Goal: Information Seeking & Learning: Understand process/instructions

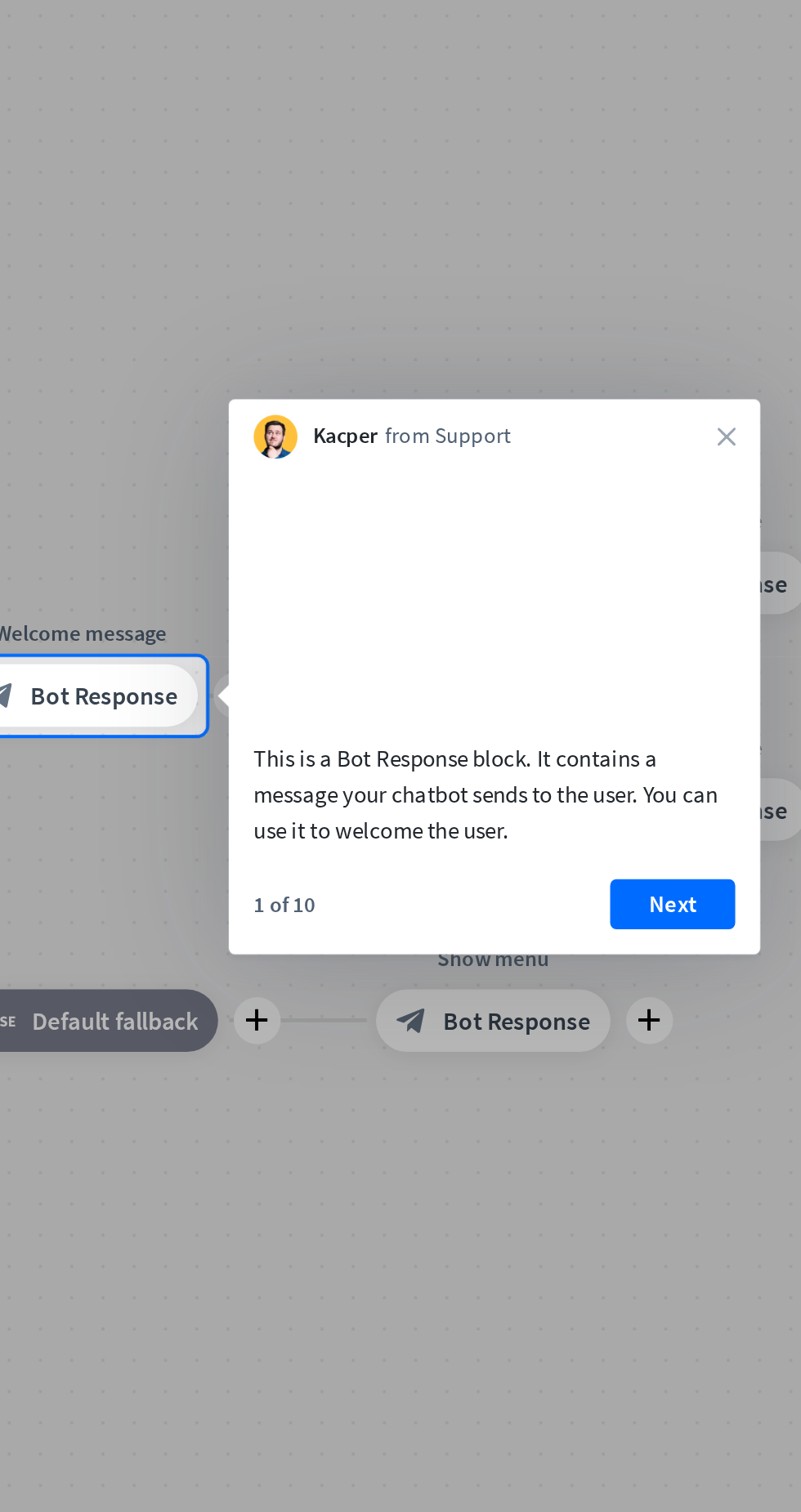
click at [599, 897] on button "Next" at bounding box center [604, 883] width 65 height 26
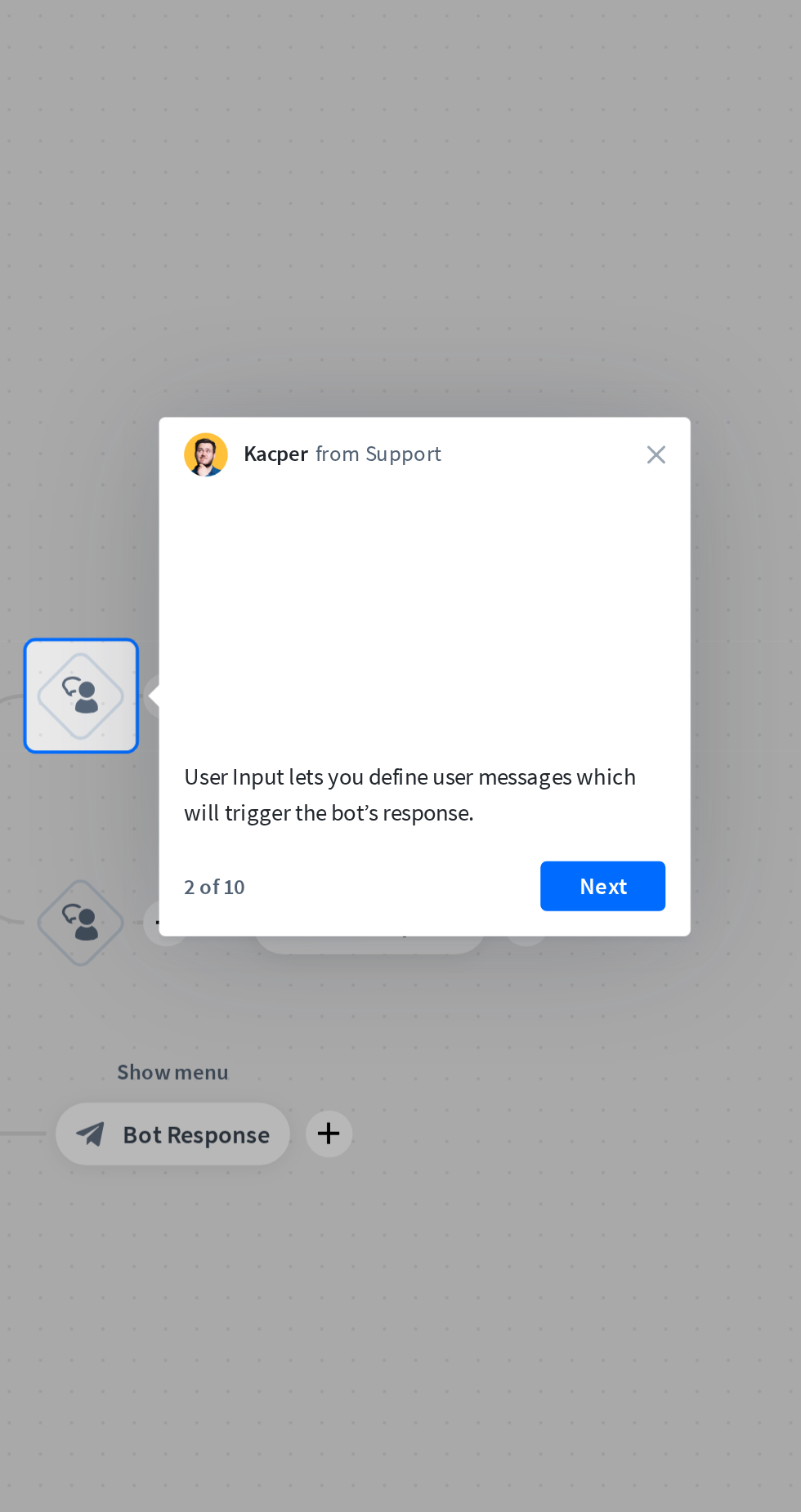
click at [569, 883] on button "Next" at bounding box center [568, 873] width 65 height 26
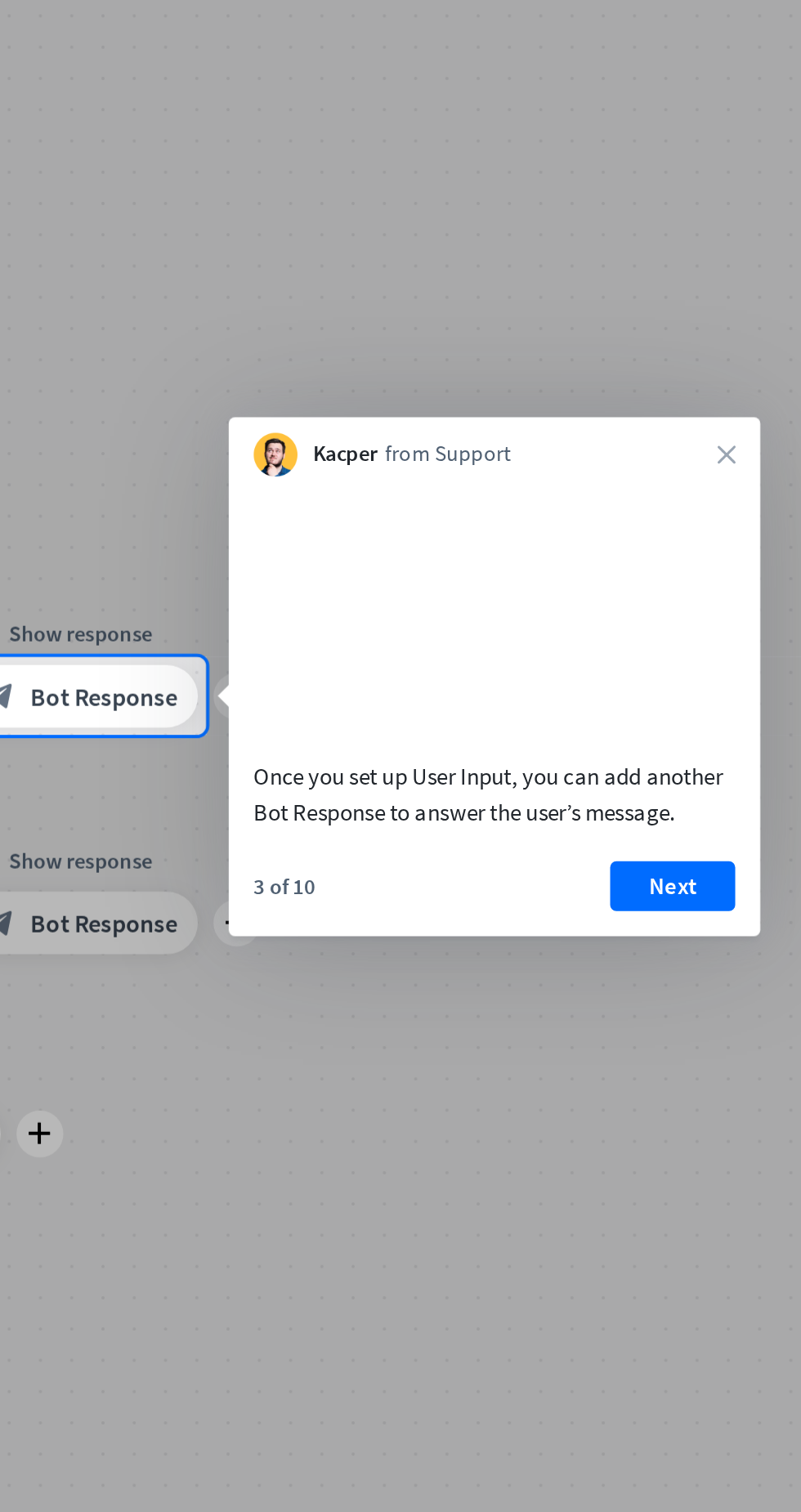
click at [605, 887] on button "Next" at bounding box center [604, 873] width 65 height 26
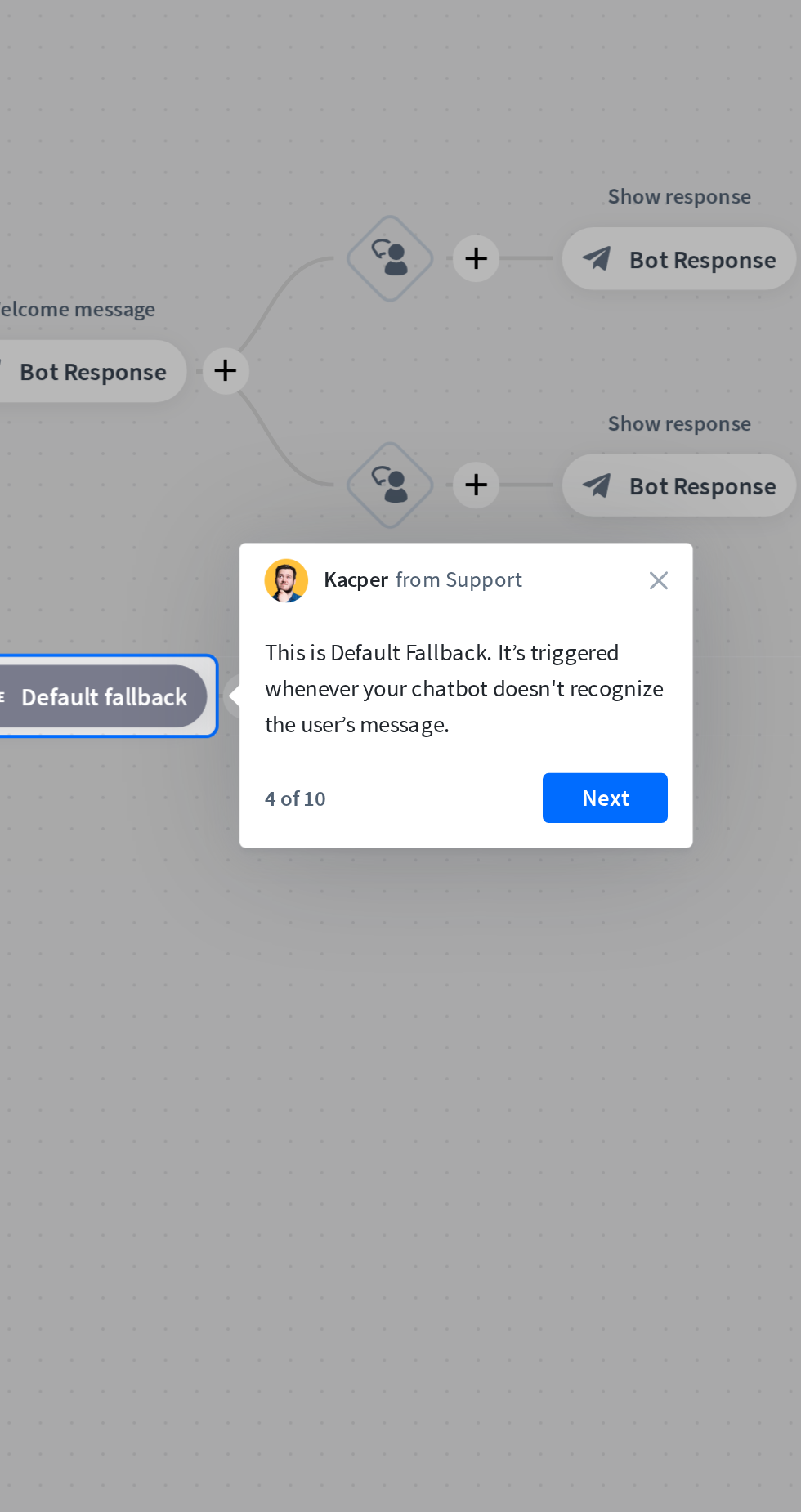
click at [575, 831] on button "Next" at bounding box center [569, 827] width 65 height 26
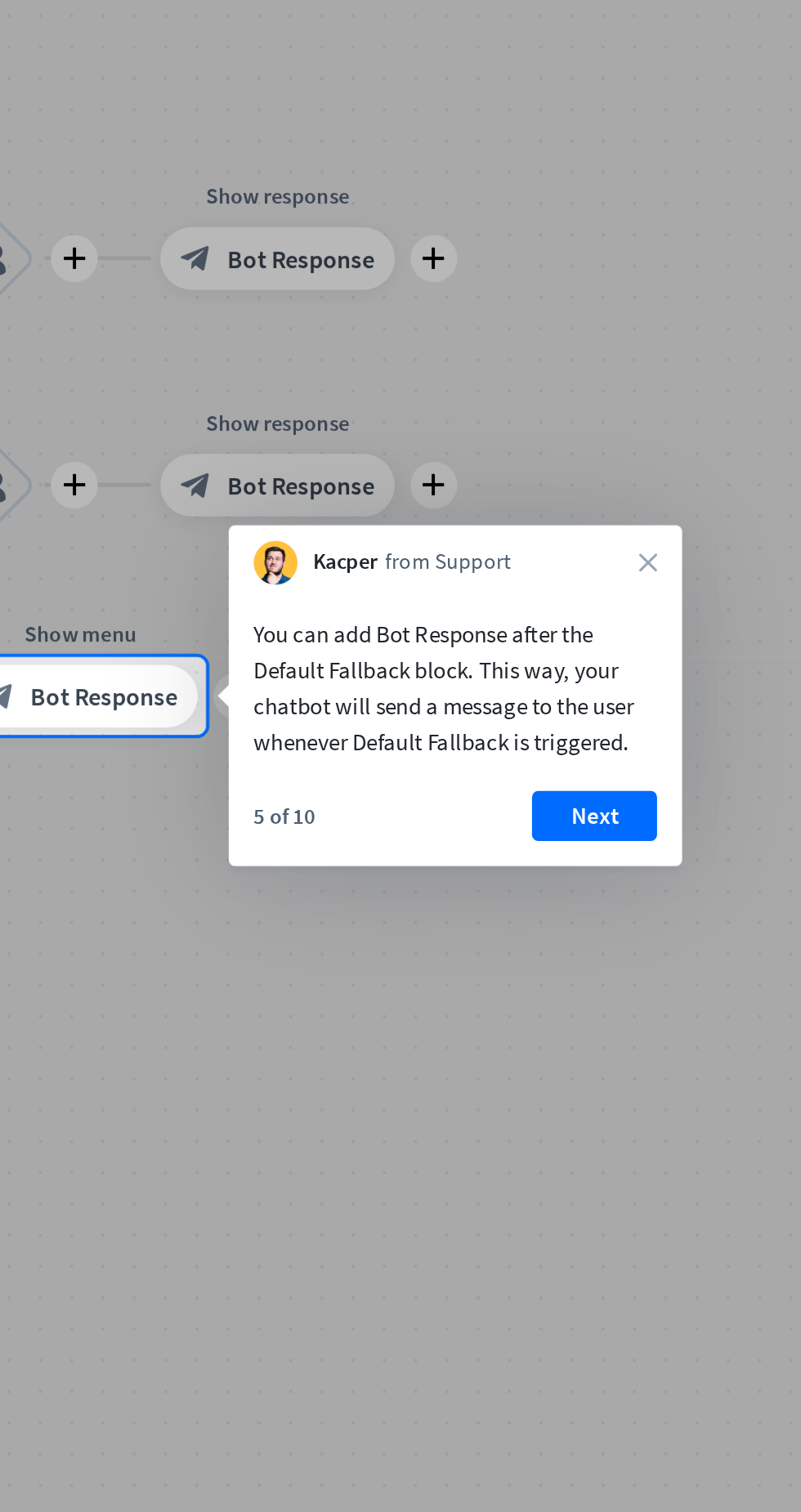
click at [571, 844] on button "Next" at bounding box center [563, 837] width 65 height 26
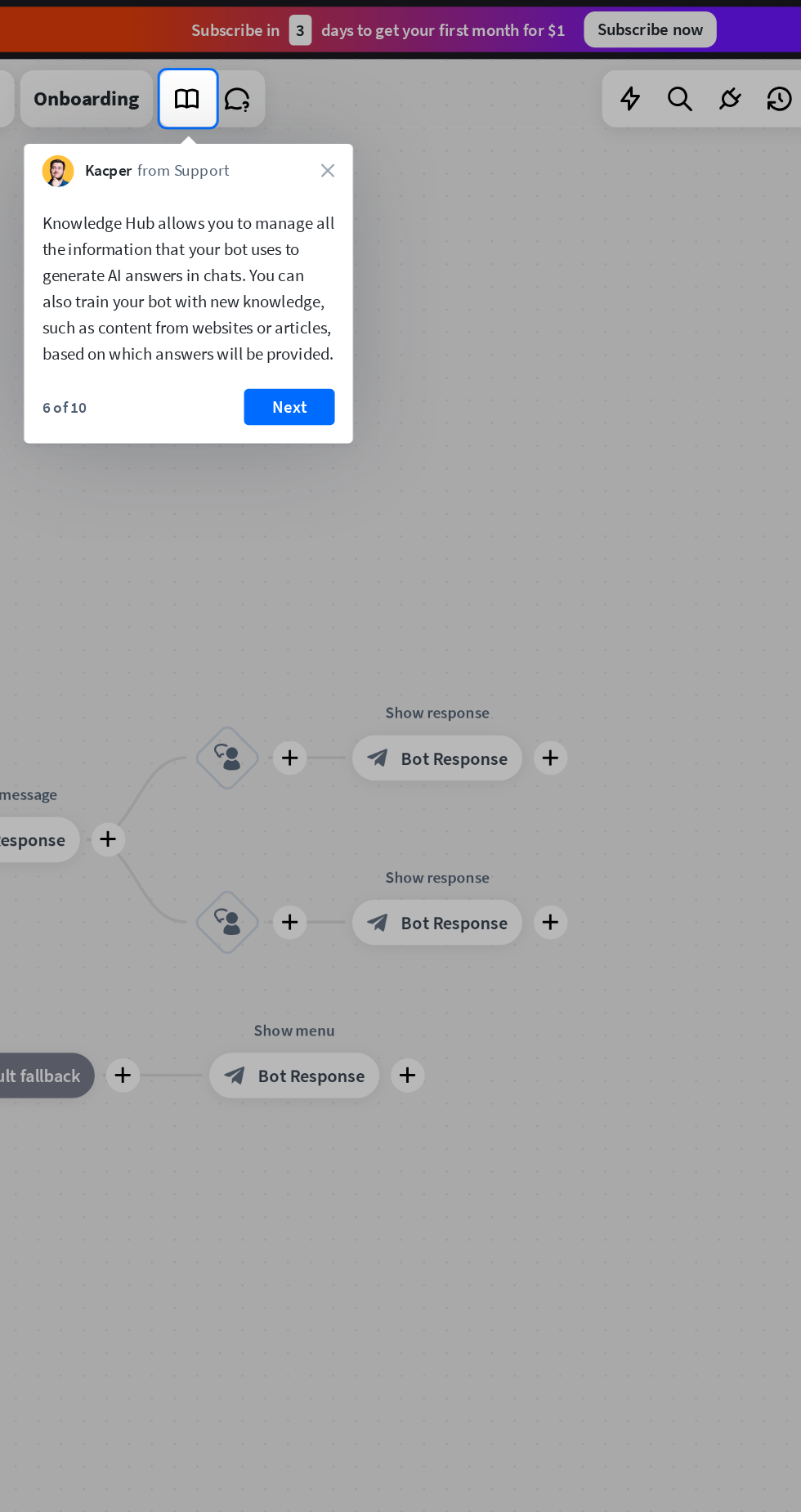
click at [302, 307] on button "Next" at bounding box center [291, 293] width 65 height 26
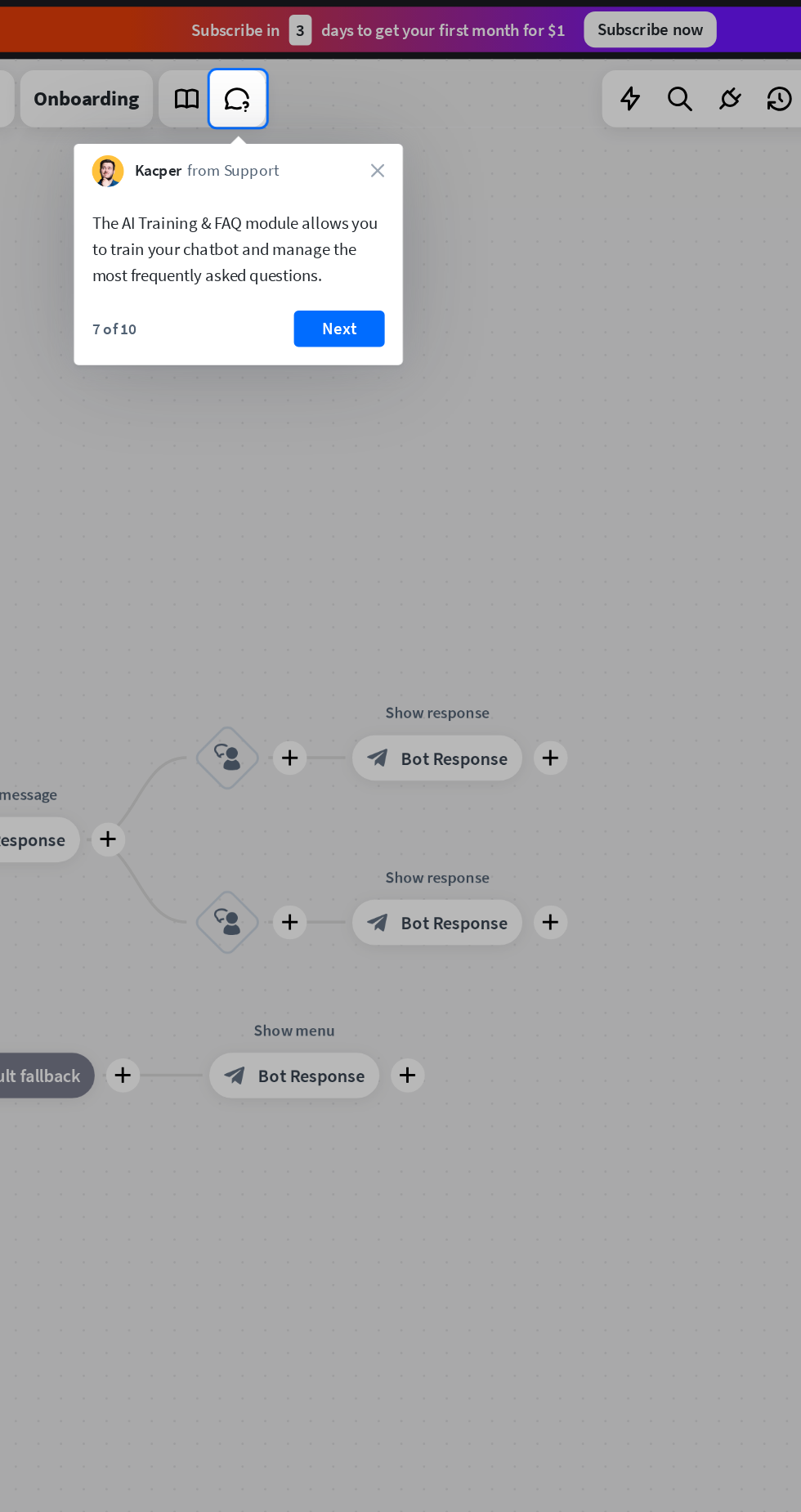
click at [329, 233] on button "Next" at bounding box center [327, 236] width 65 height 26
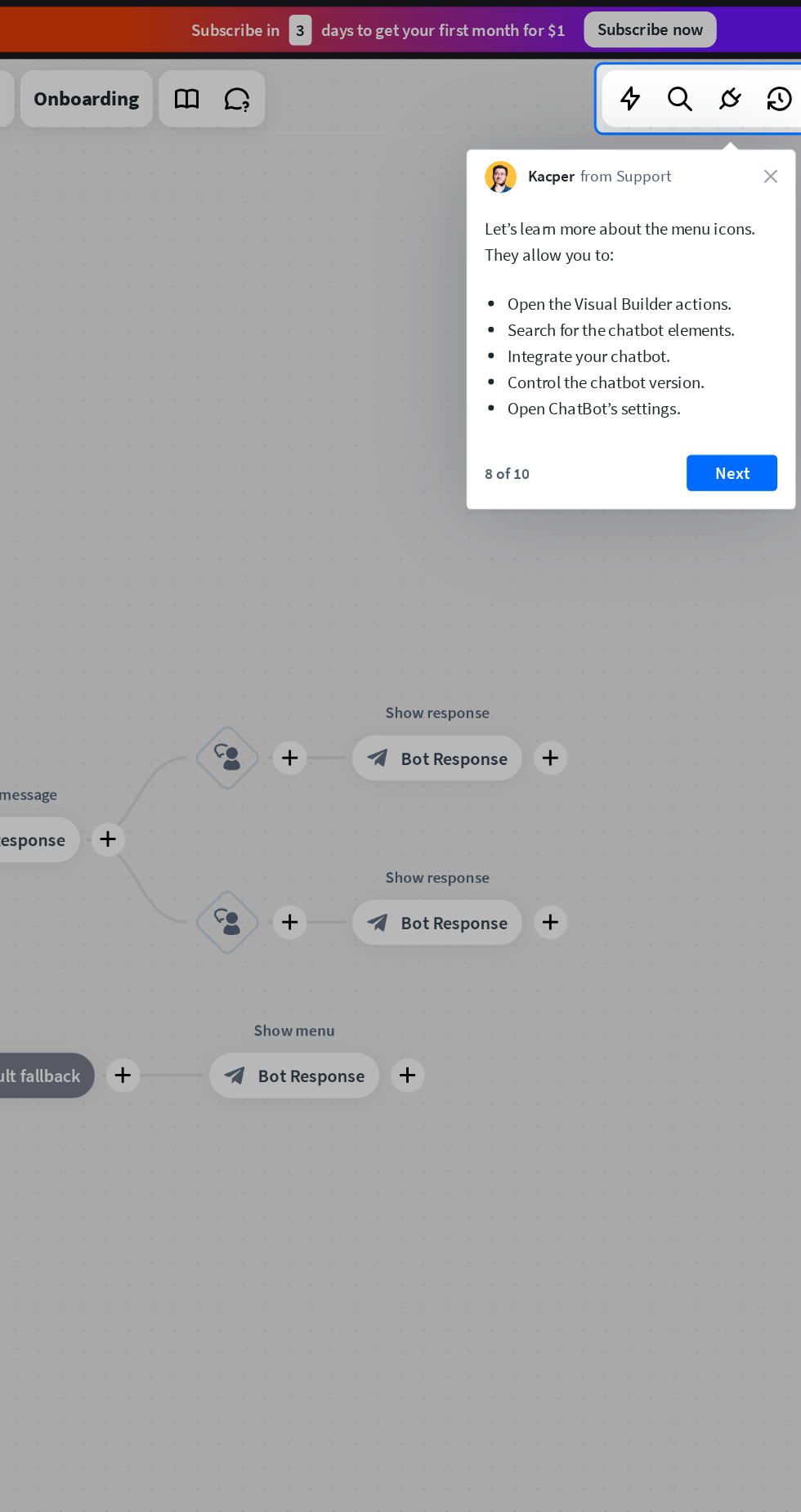
click at [609, 343] on button "Next" at bounding box center [611, 340] width 65 height 26
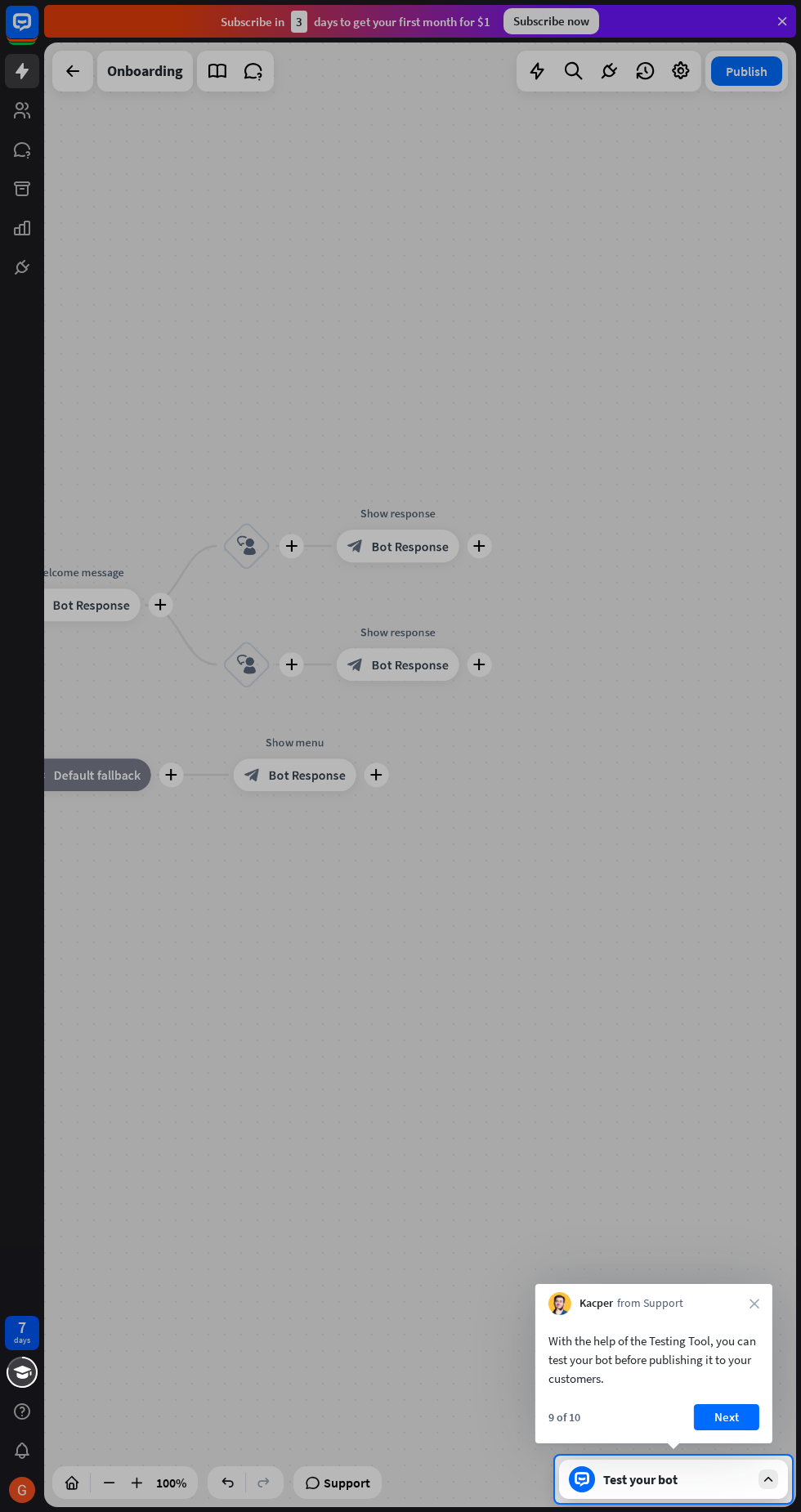
click at [721, 1424] on button "Next" at bounding box center [726, 1416] width 65 height 26
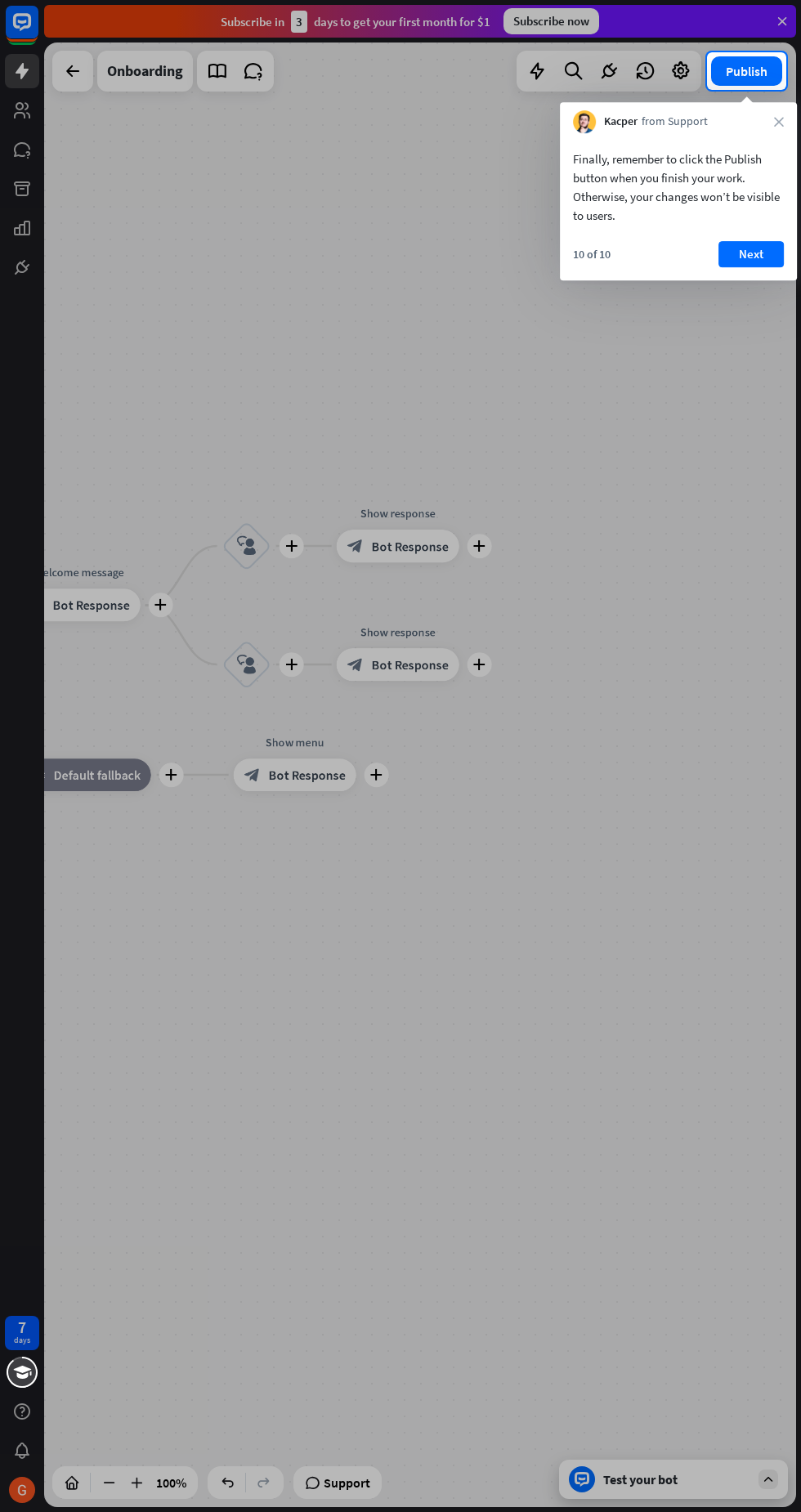
click at [786, 240] on div "Finally, remember to click the Publish button when you finish your work. Otherw…" at bounding box center [678, 207] width 237 height 148
click at [762, 64] on button "Publish" at bounding box center [746, 70] width 71 height 29
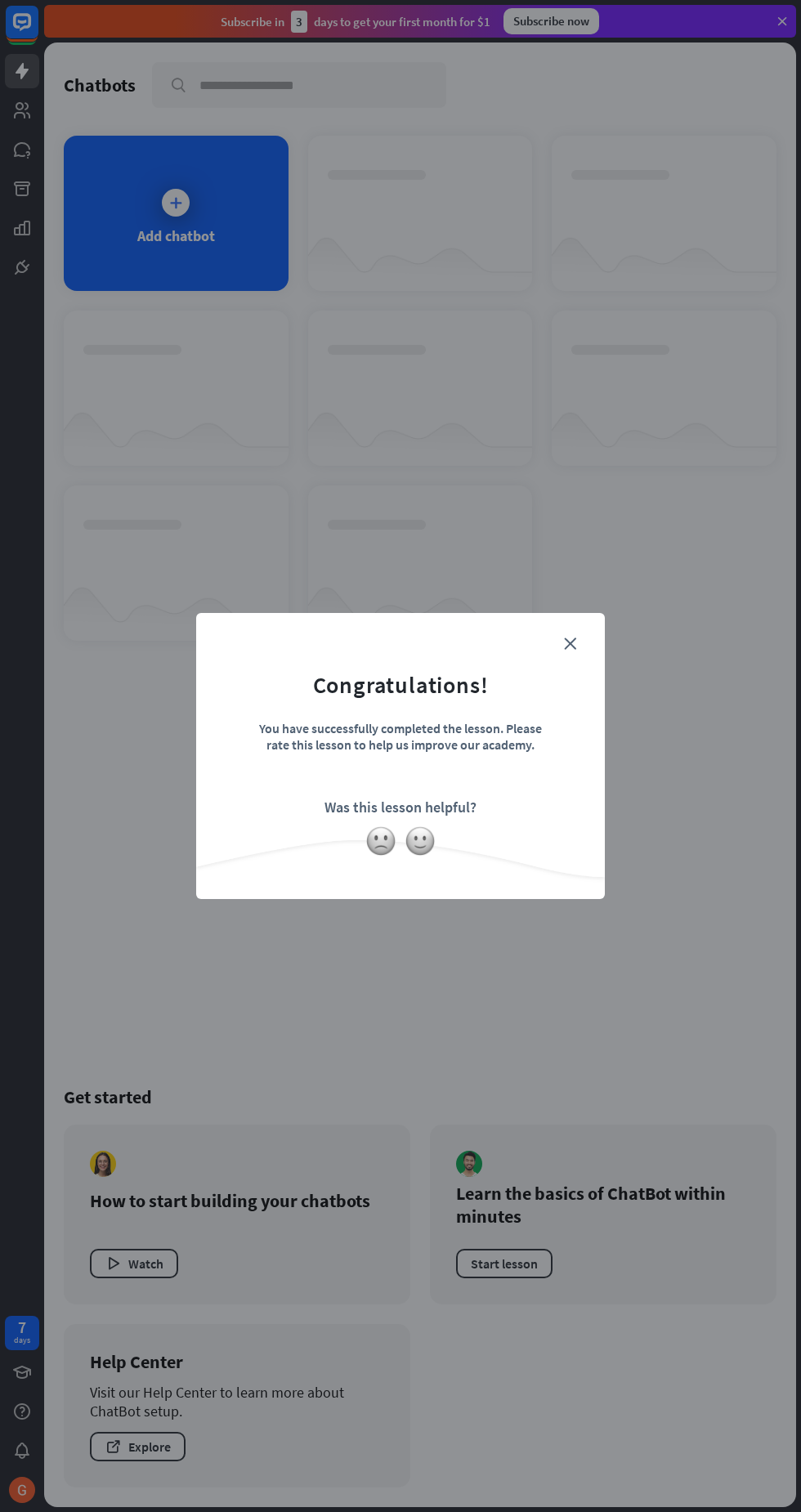
click at [432, 838] on img at bounding box center [420, 841] width 31 height 31
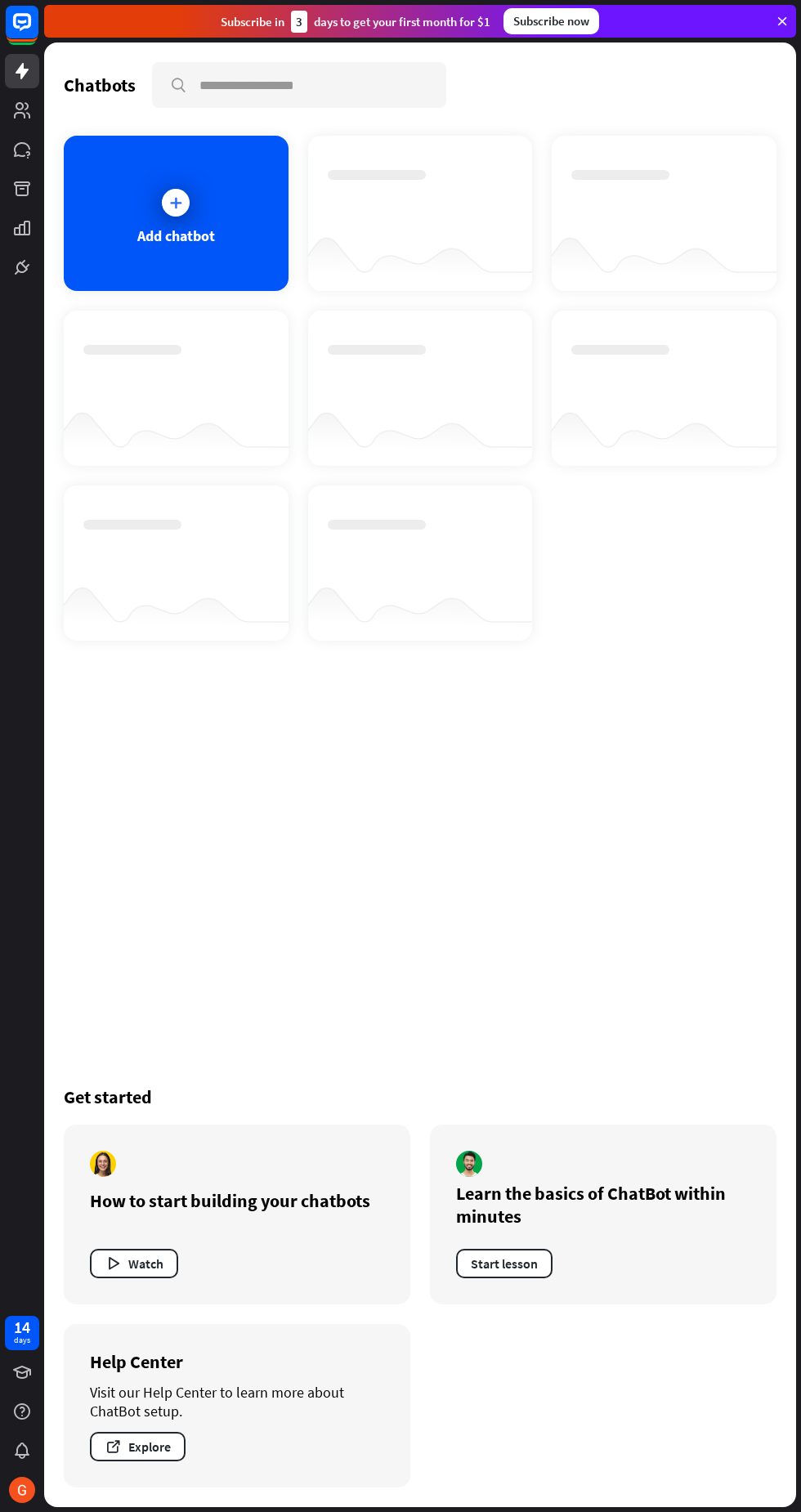
click at [514, 1261] on button "Start lesson" at bounding box center [504, 1263] width 96 height 29
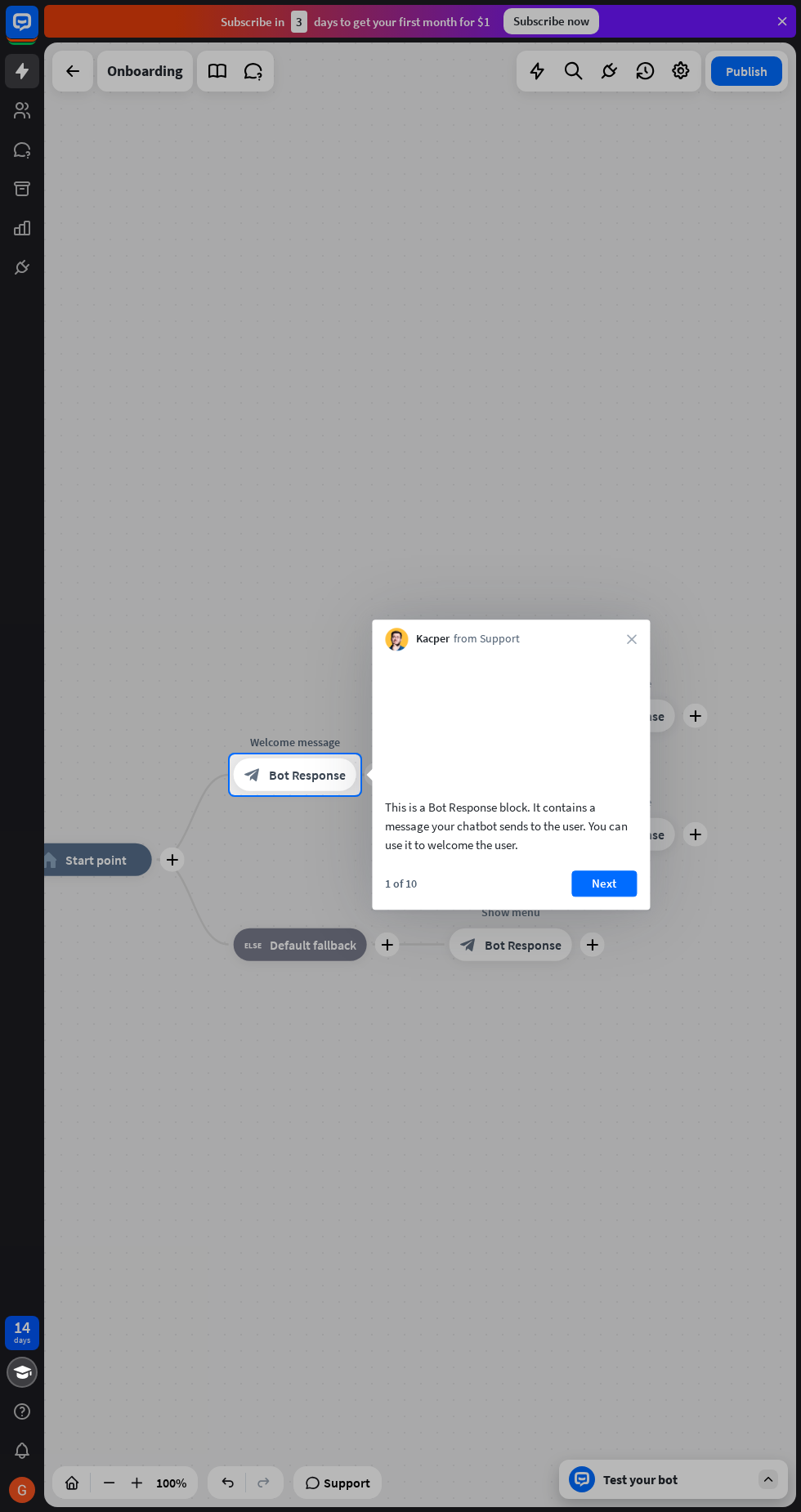
click at [623, 897] on button "Next" at bounding box center [604, 883] width 65 height 26
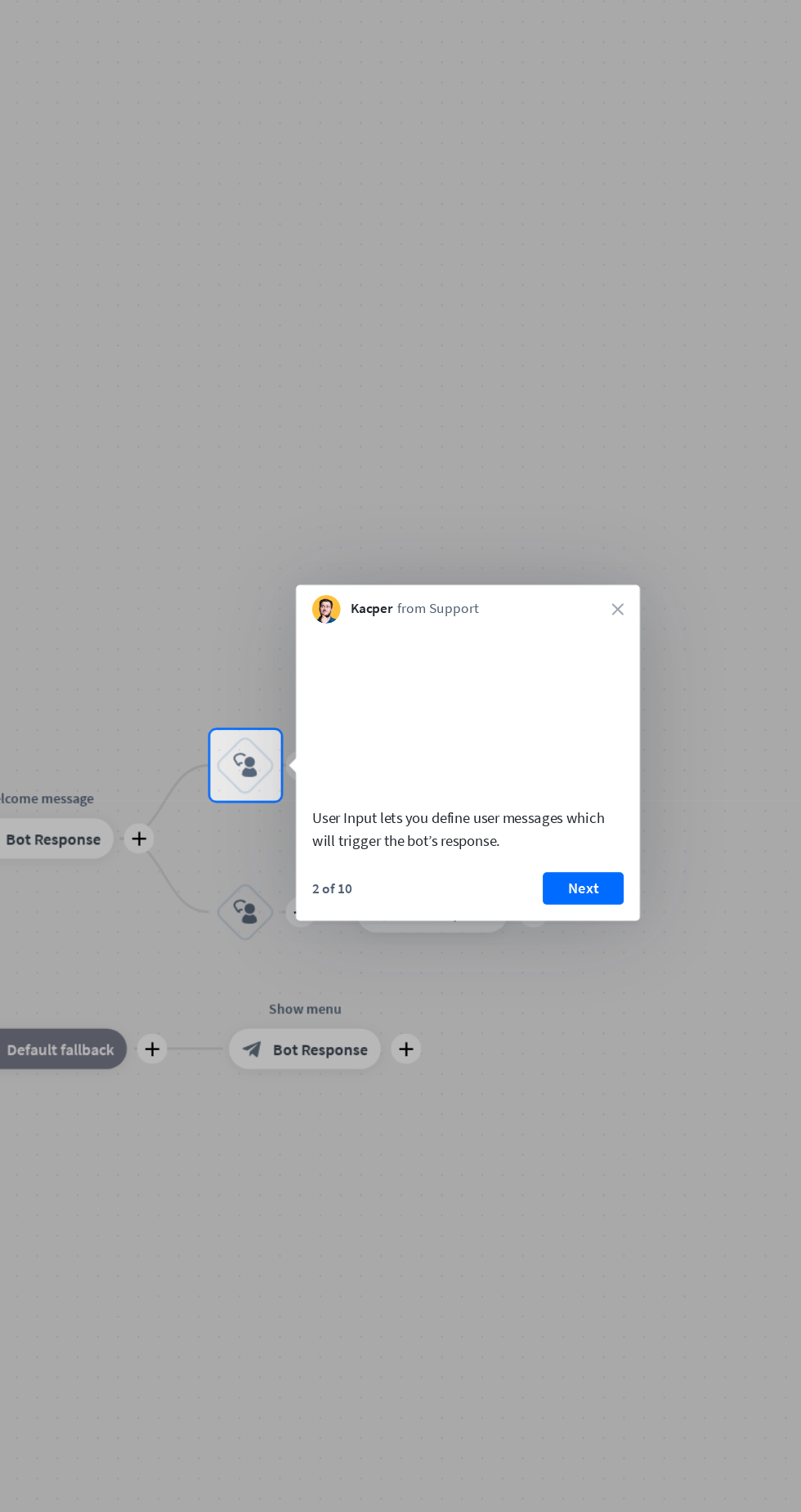
click at [583, 887] on button "Next" at bounding box center [568, 873] width 65 height 26
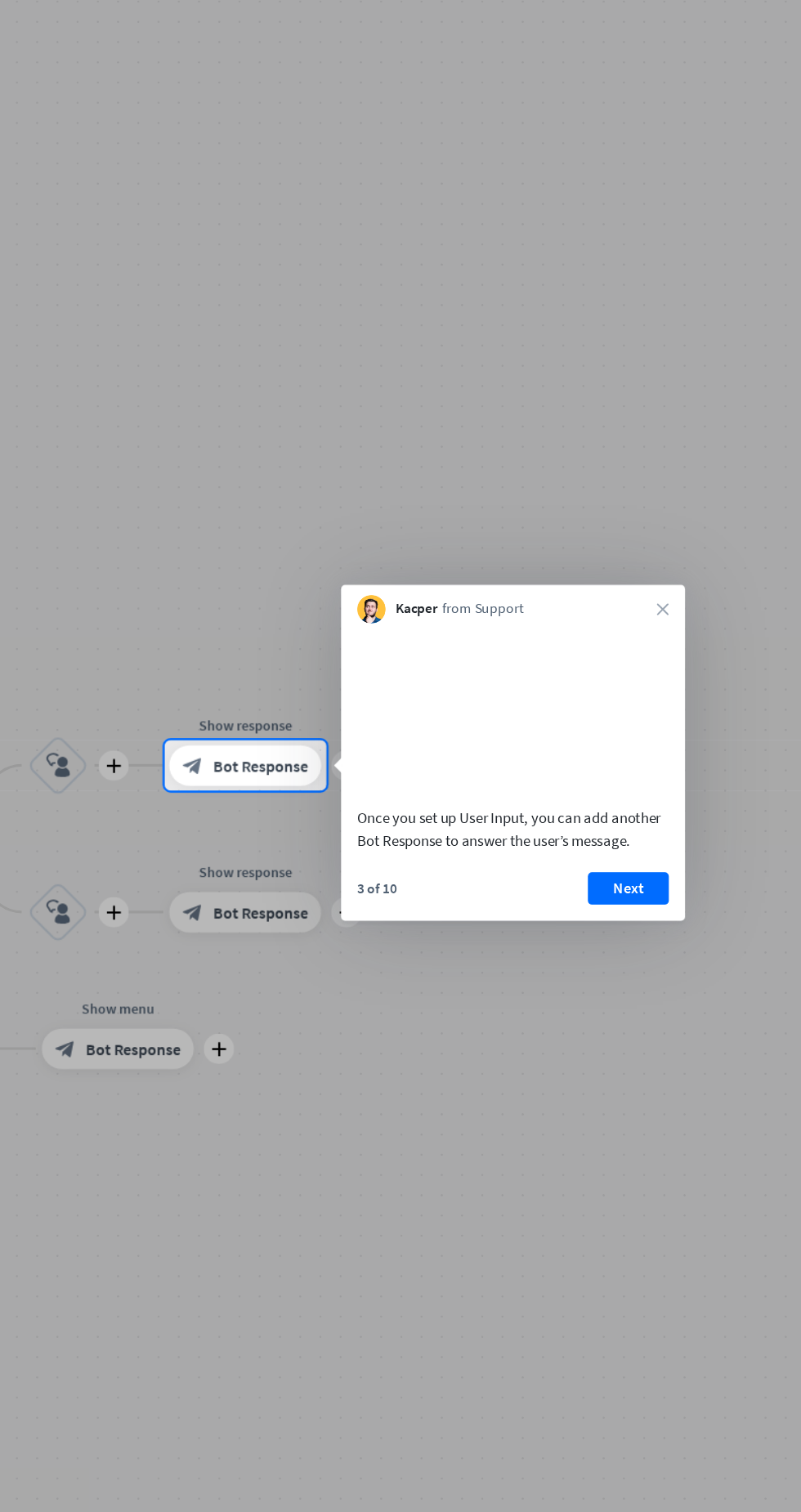
click at [621, 883] on button "Next" at bounding box center [604, 873] width 65 height 26
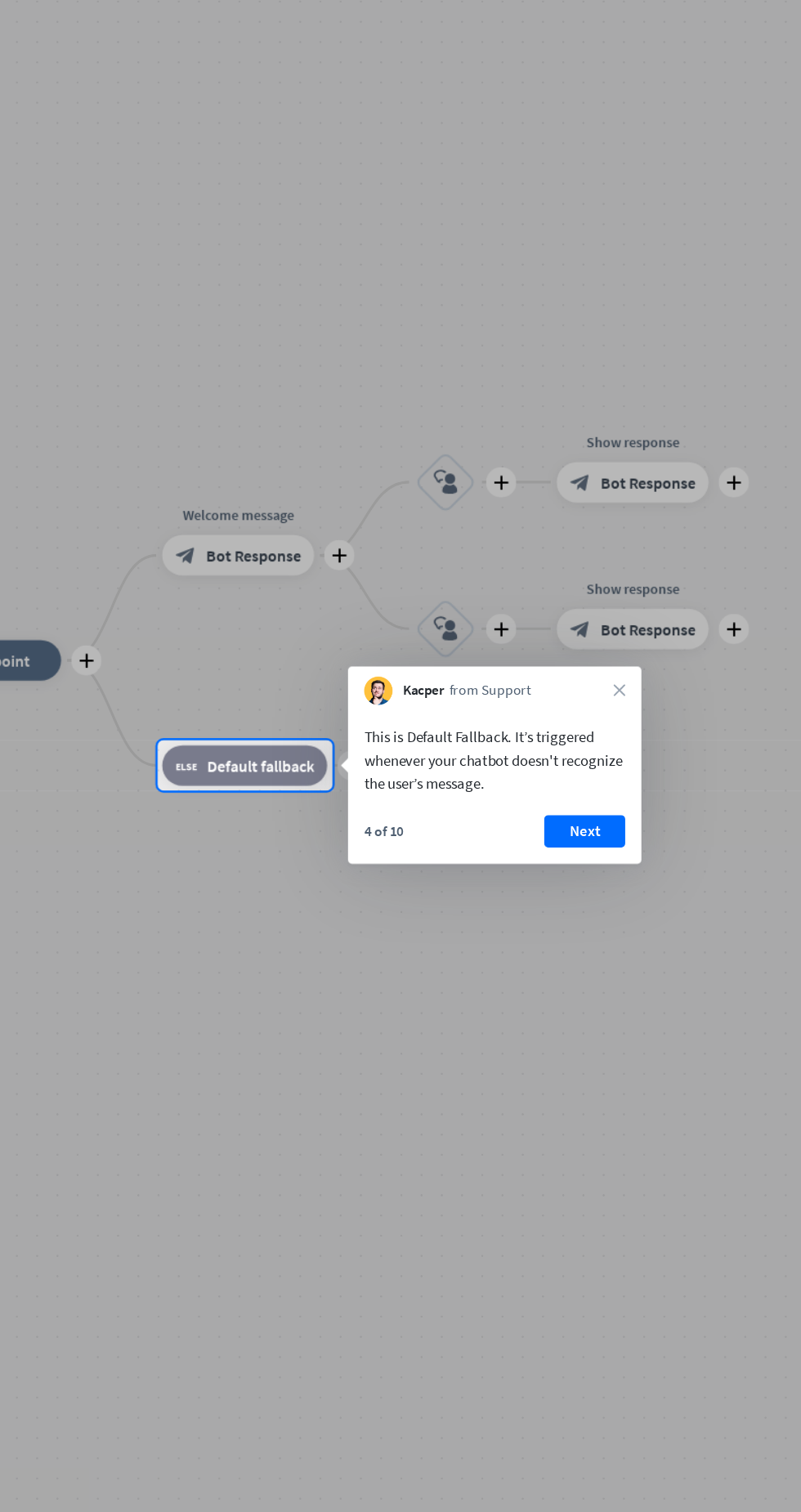
click at [593, 829] on button "Next" at bounding box center [569, 827] width 65 height 26
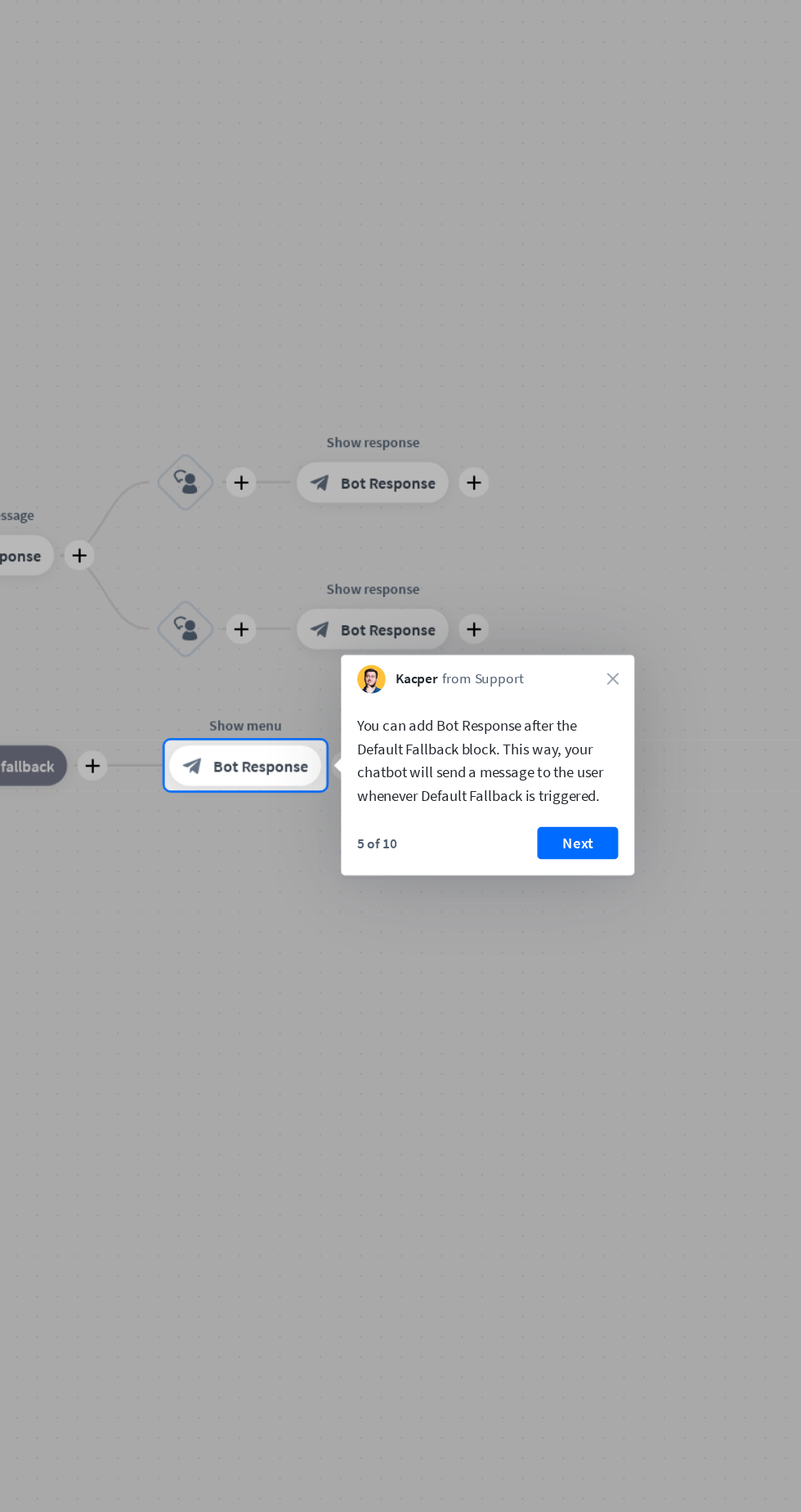
click at [563, 837] on button "Next" at bounding box center [563, 837] width 65 height 26
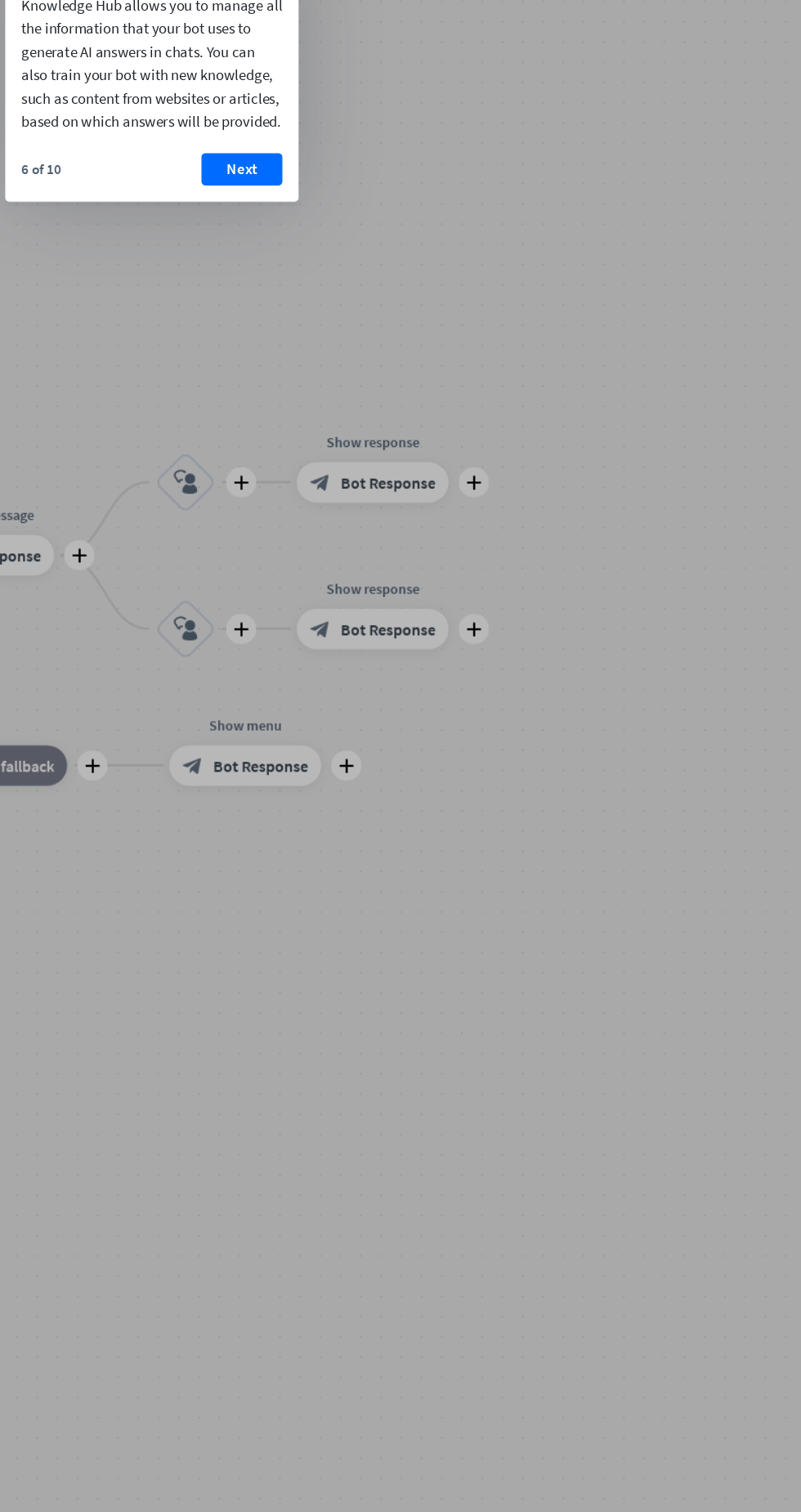
click at [534, 1006] on div at bounding box center [400, 801] width 801 height 1421
click at [287, 307] on button "Next" at bounding box center [292, 293] width 65 height 26
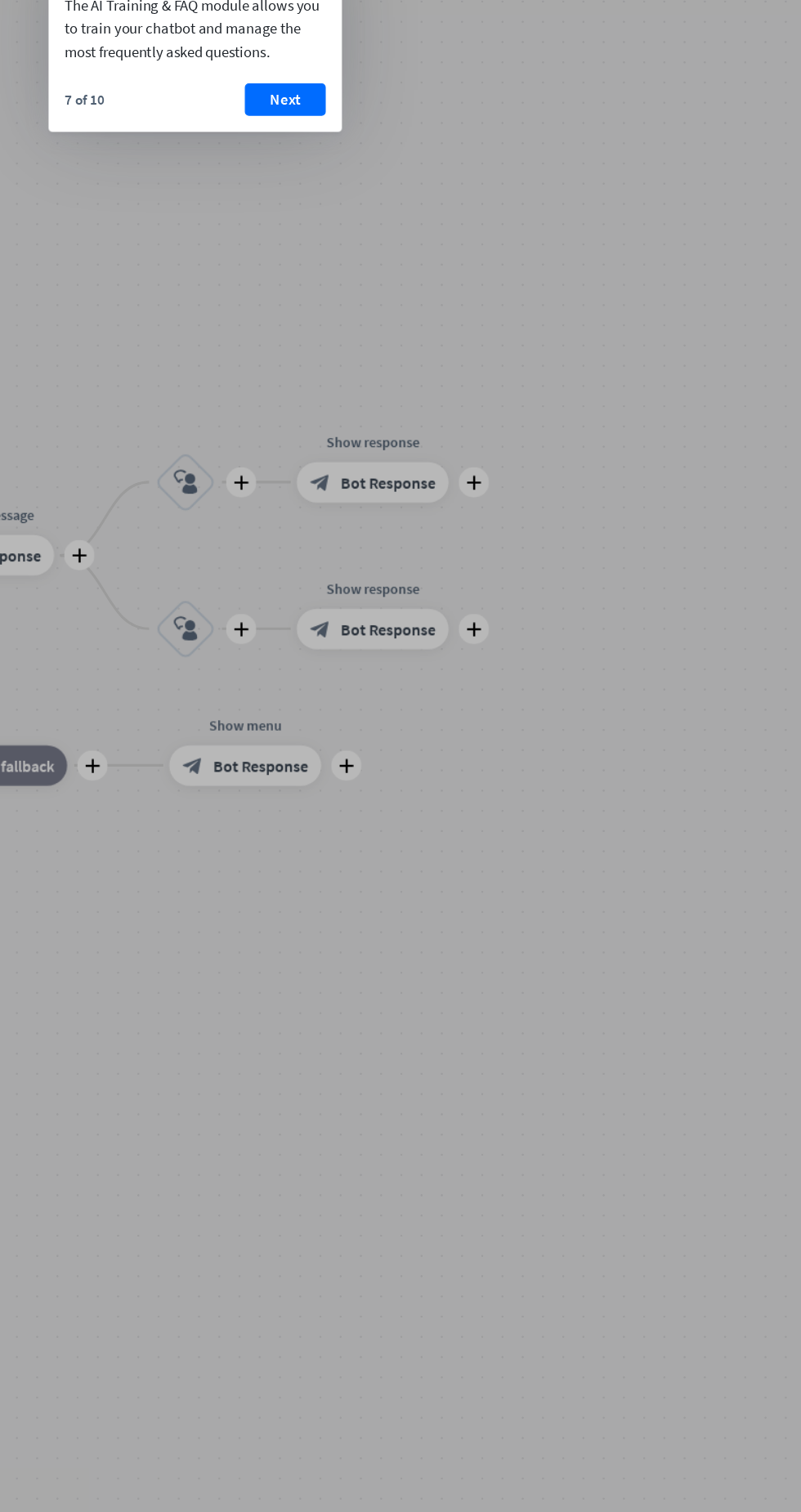
click at [338, 230] on button "Next" at bounding box center [327, 236] width 65 height 26
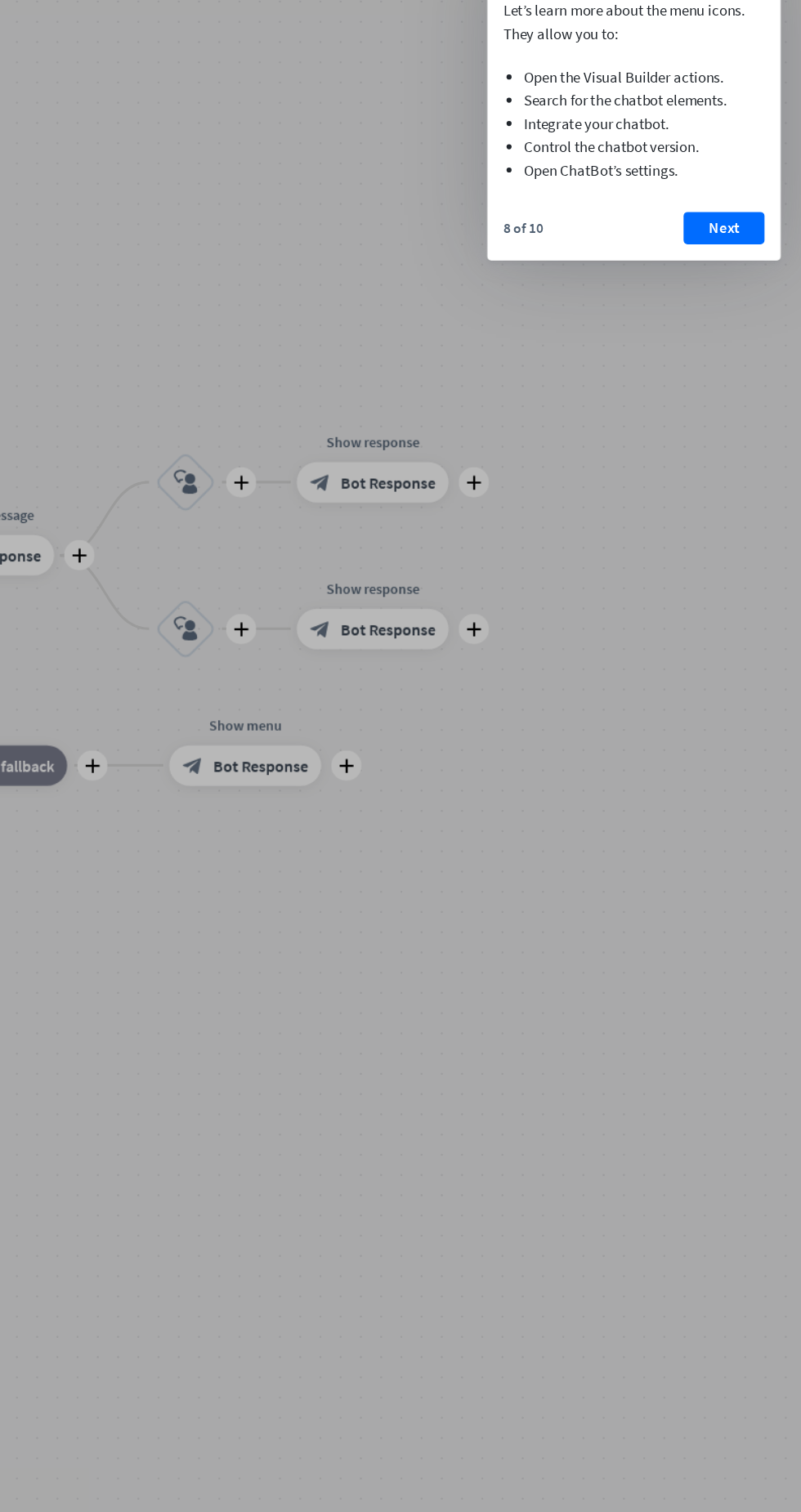
click at [685, 339] on button "Next" at bounding box center [681, 340] width 65 height 26
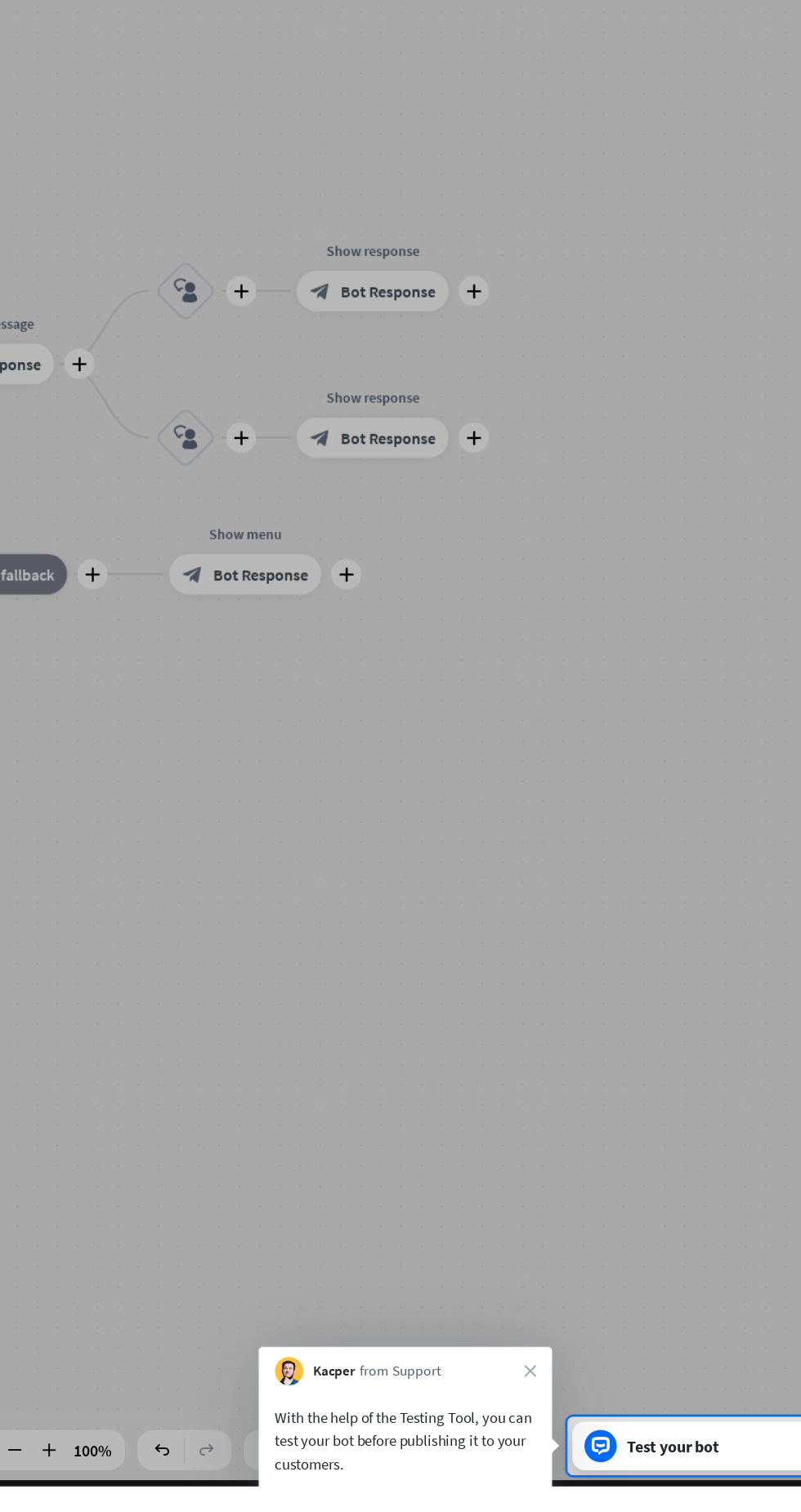
click at [505, 1511] on button "Next" at bounding box center [497, 1532] width 65 height 26
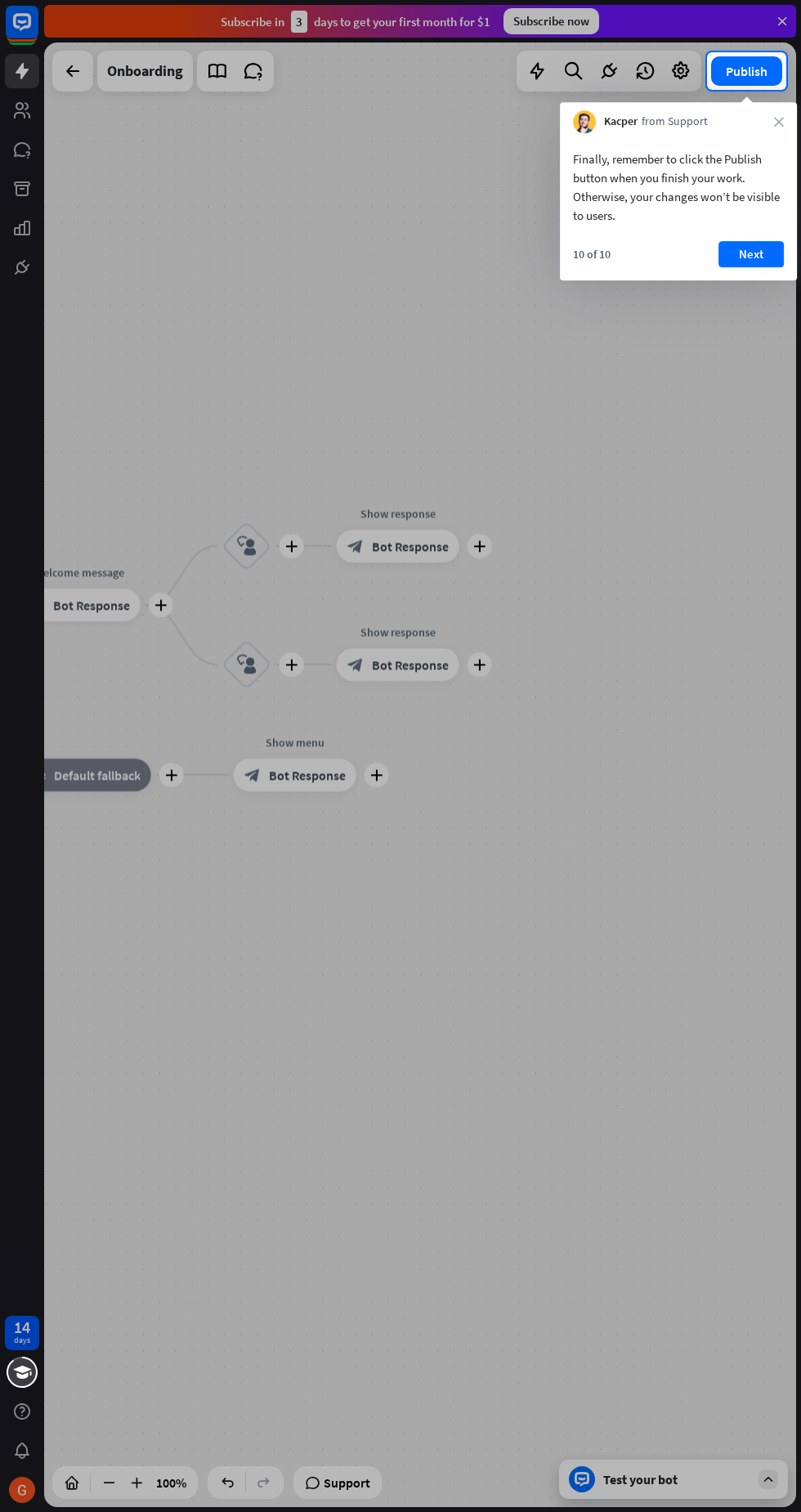
click at [763, 246] on button "Next" at bounding box center [751, 254] width 65 height 26
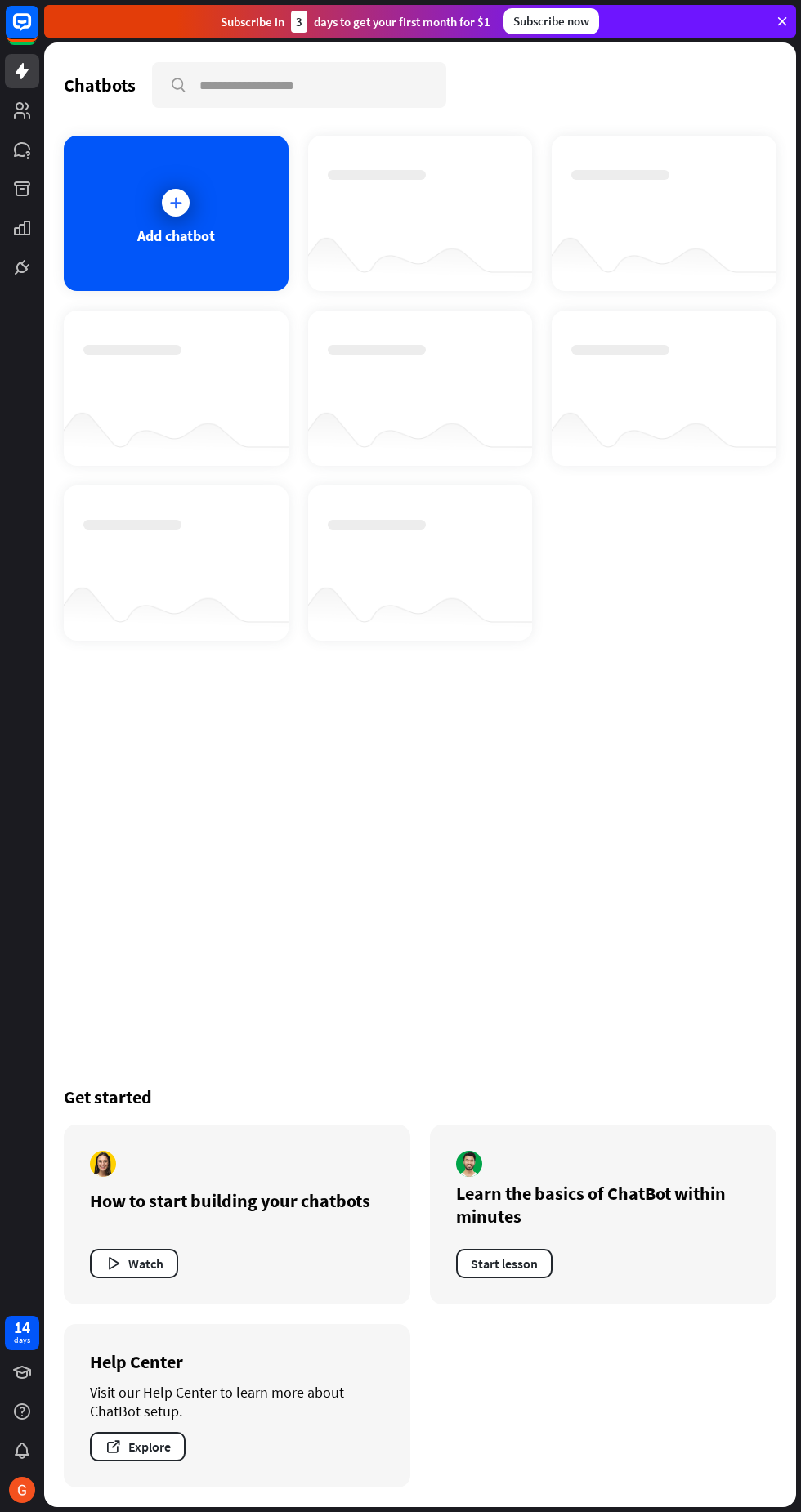
click at [194, 239] on div "Add chatbot" at bounding box center [176, 236] width 78 height 18
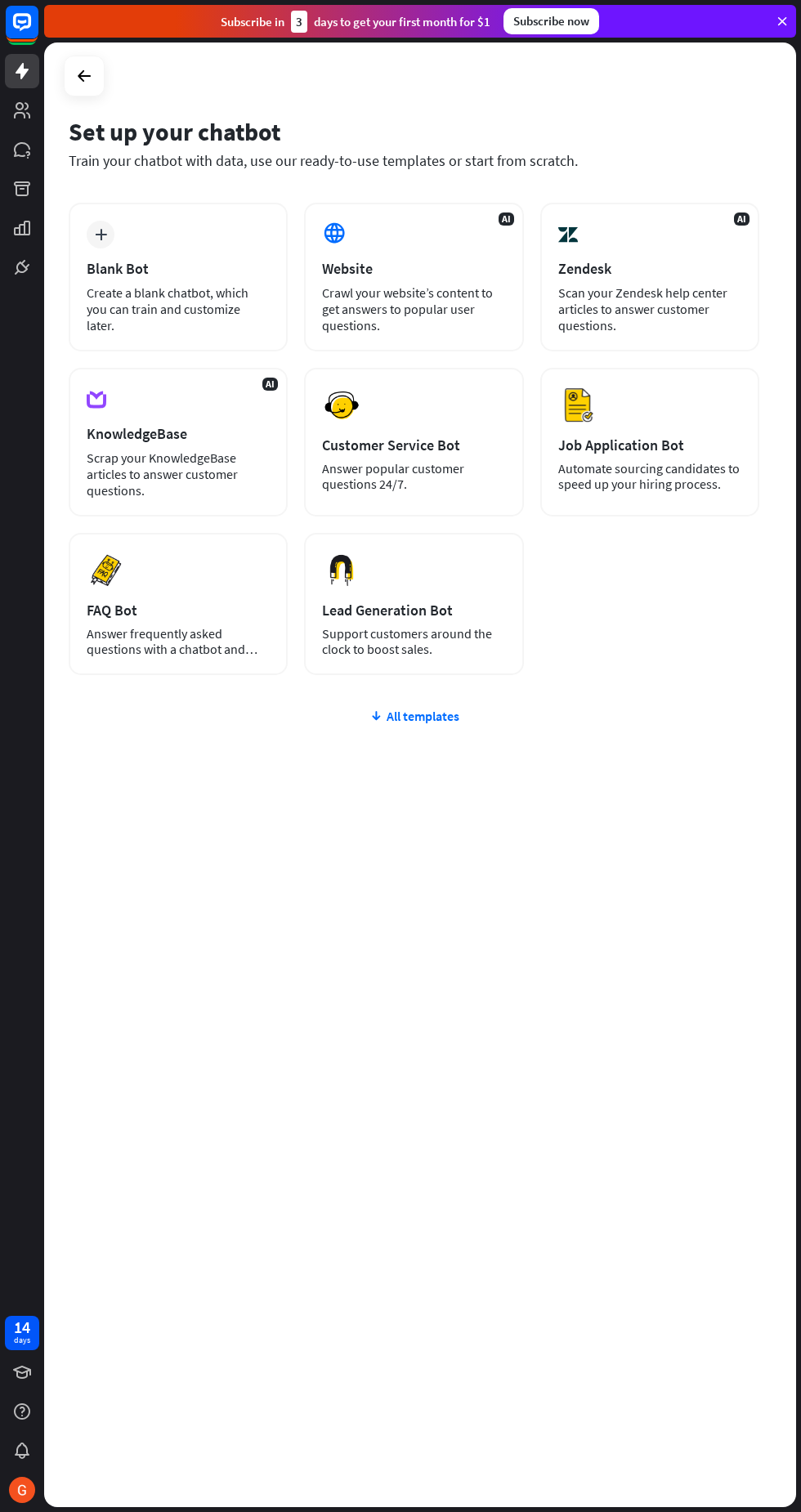
click at [422, 447] on div "Customer Service Bot" at bounding box center [413, 445] width 183 height 18
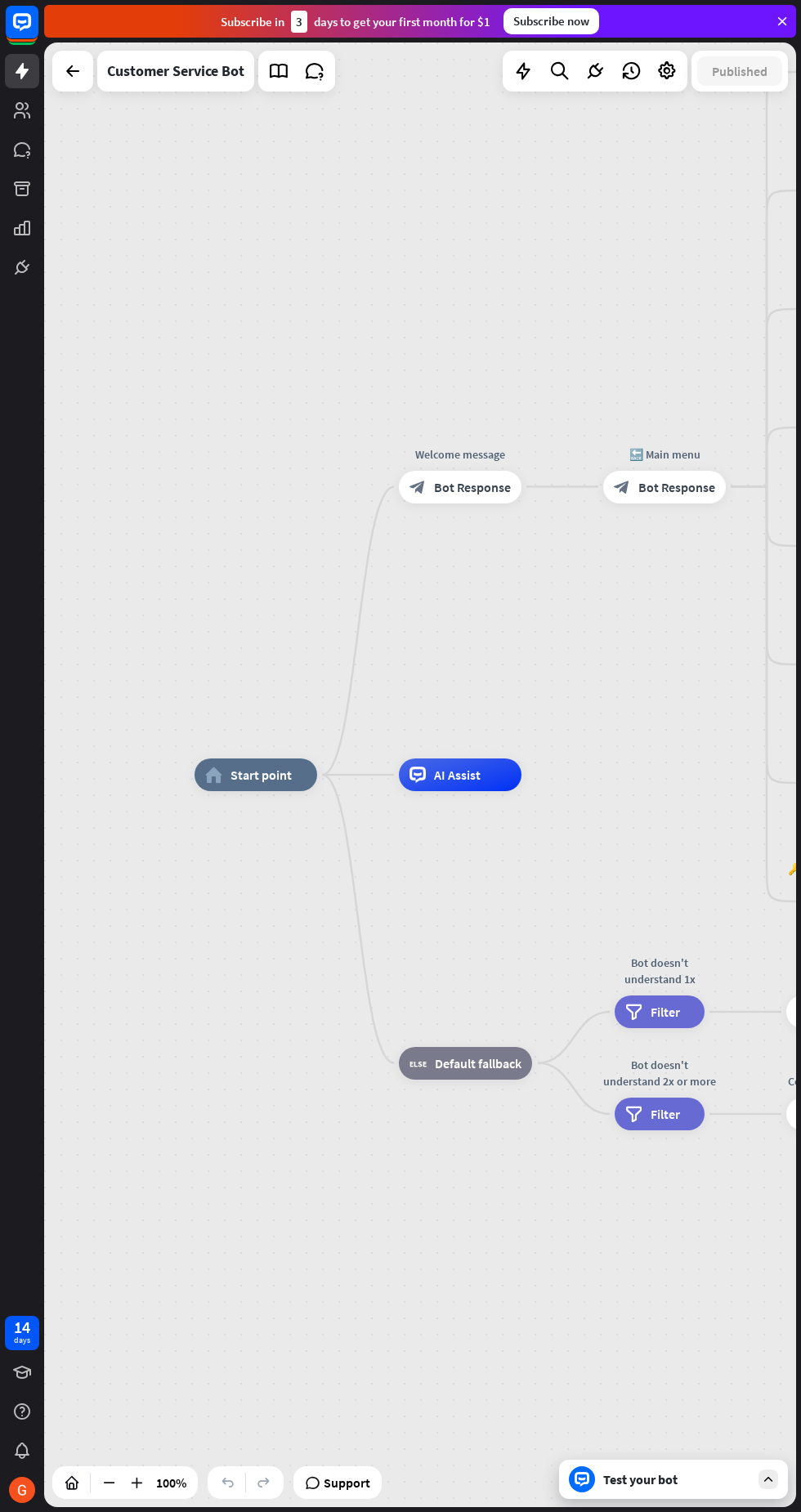
click at [262, 773] on span "Start point" at bounding box center [261, 775] width 61 height 17
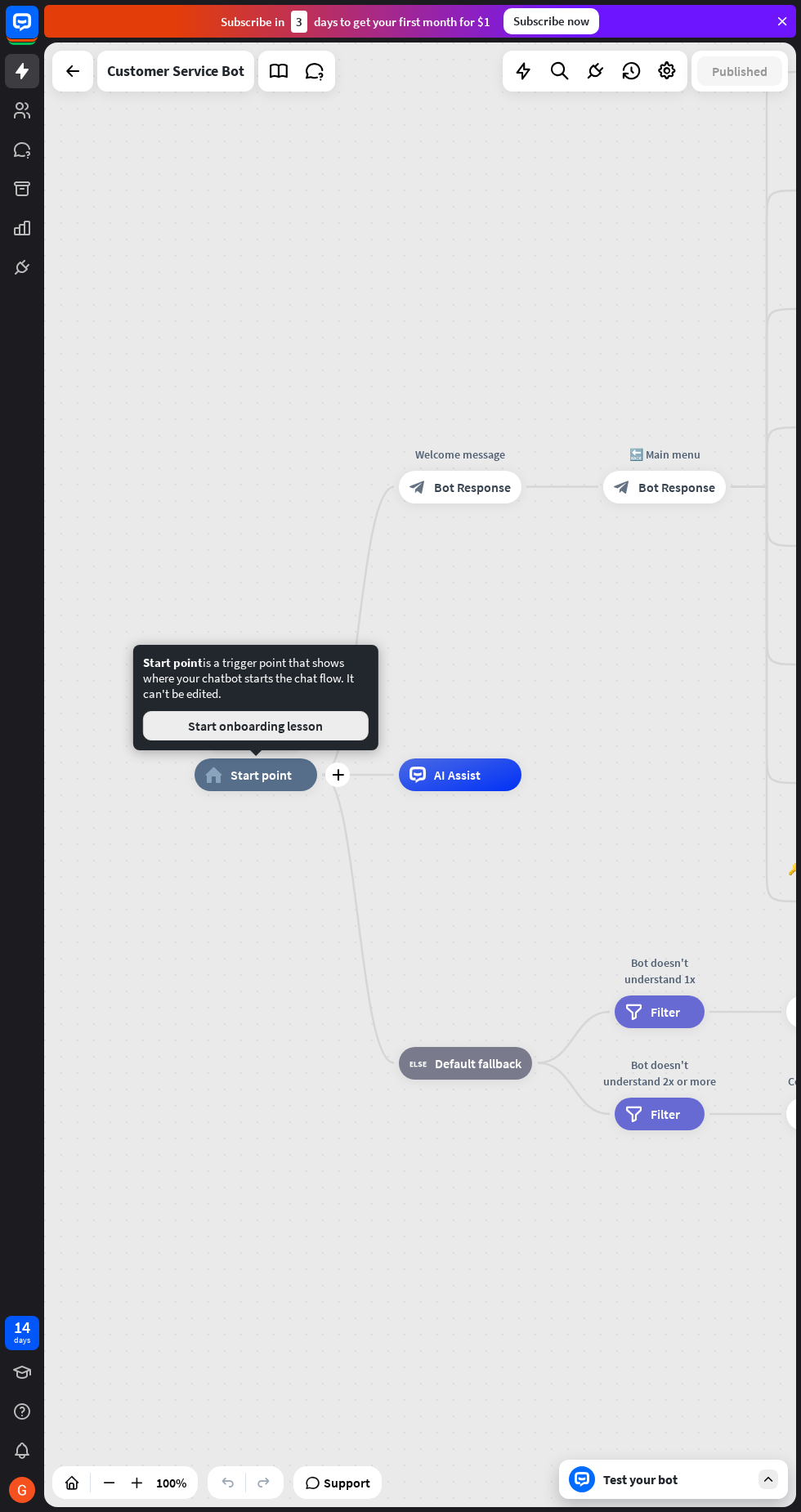
click at [321, 731] on button "Start onboarding lesson" at bounding box center [256, 725] width 225 height 29
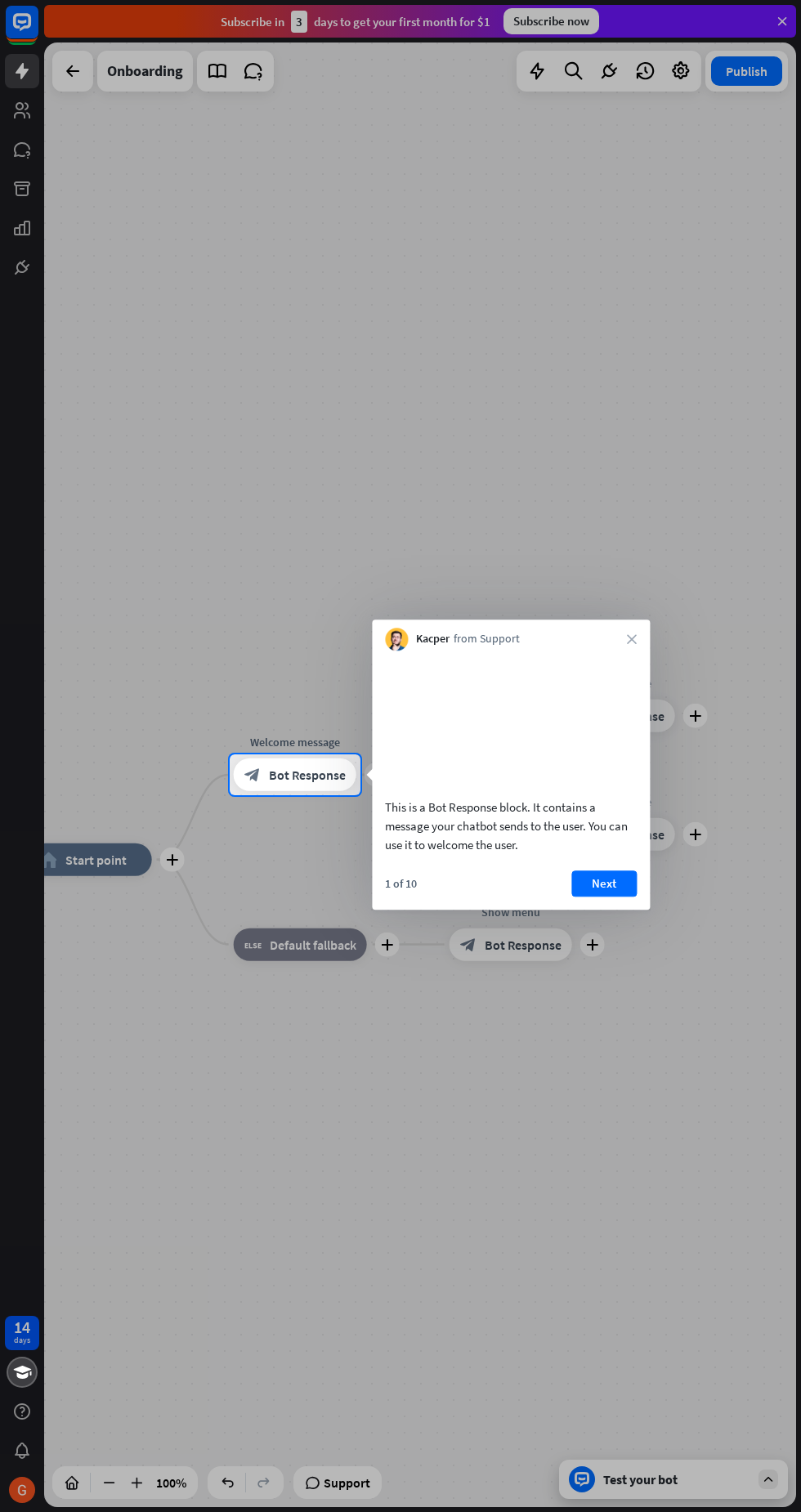
click at [604, 897] on button "Next" at bounding box center [604, 883] width 65 height 26
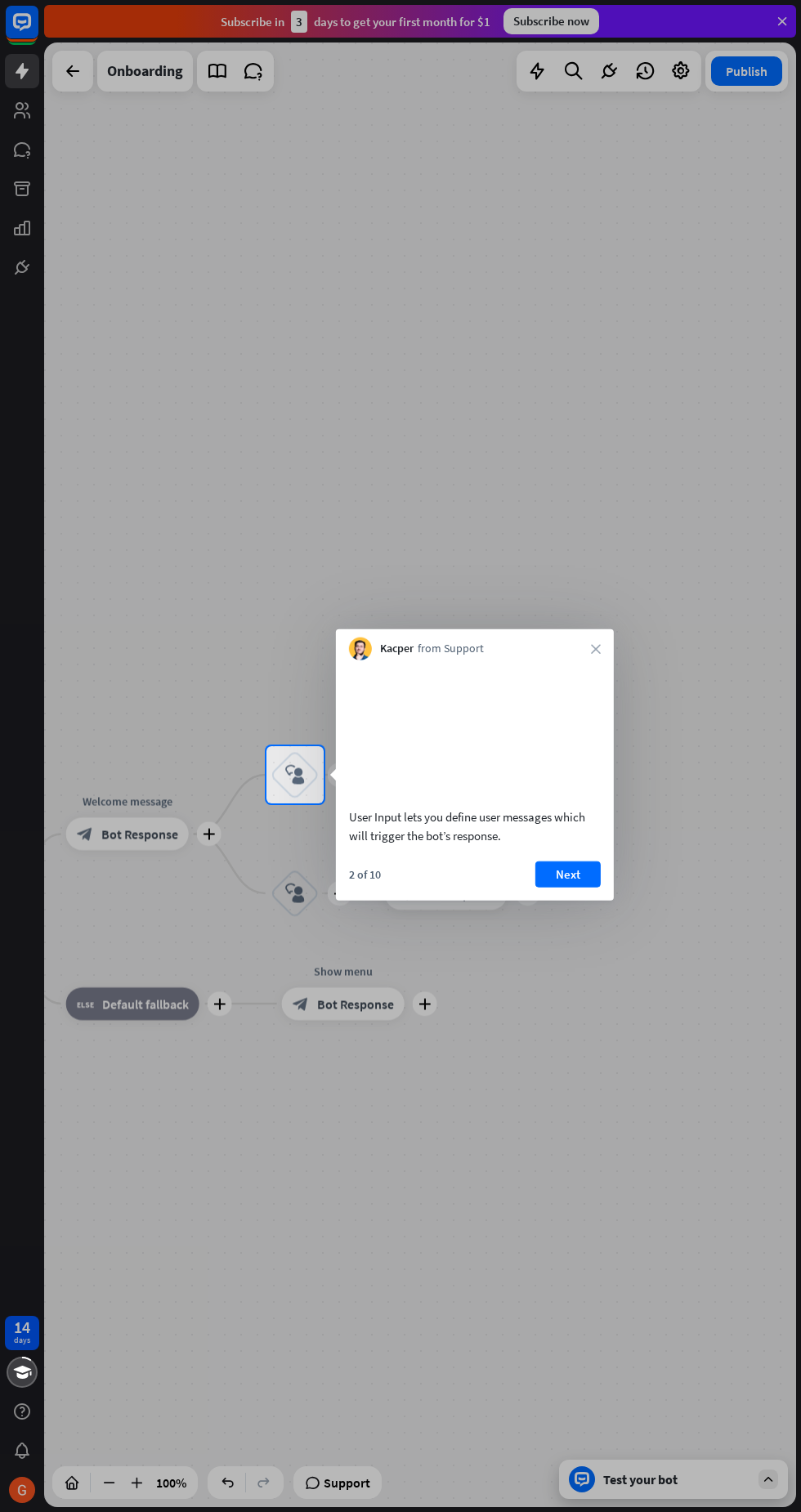
click at [569, 887] on button "Next" at bounding box center [568, 873] width 65 height 26
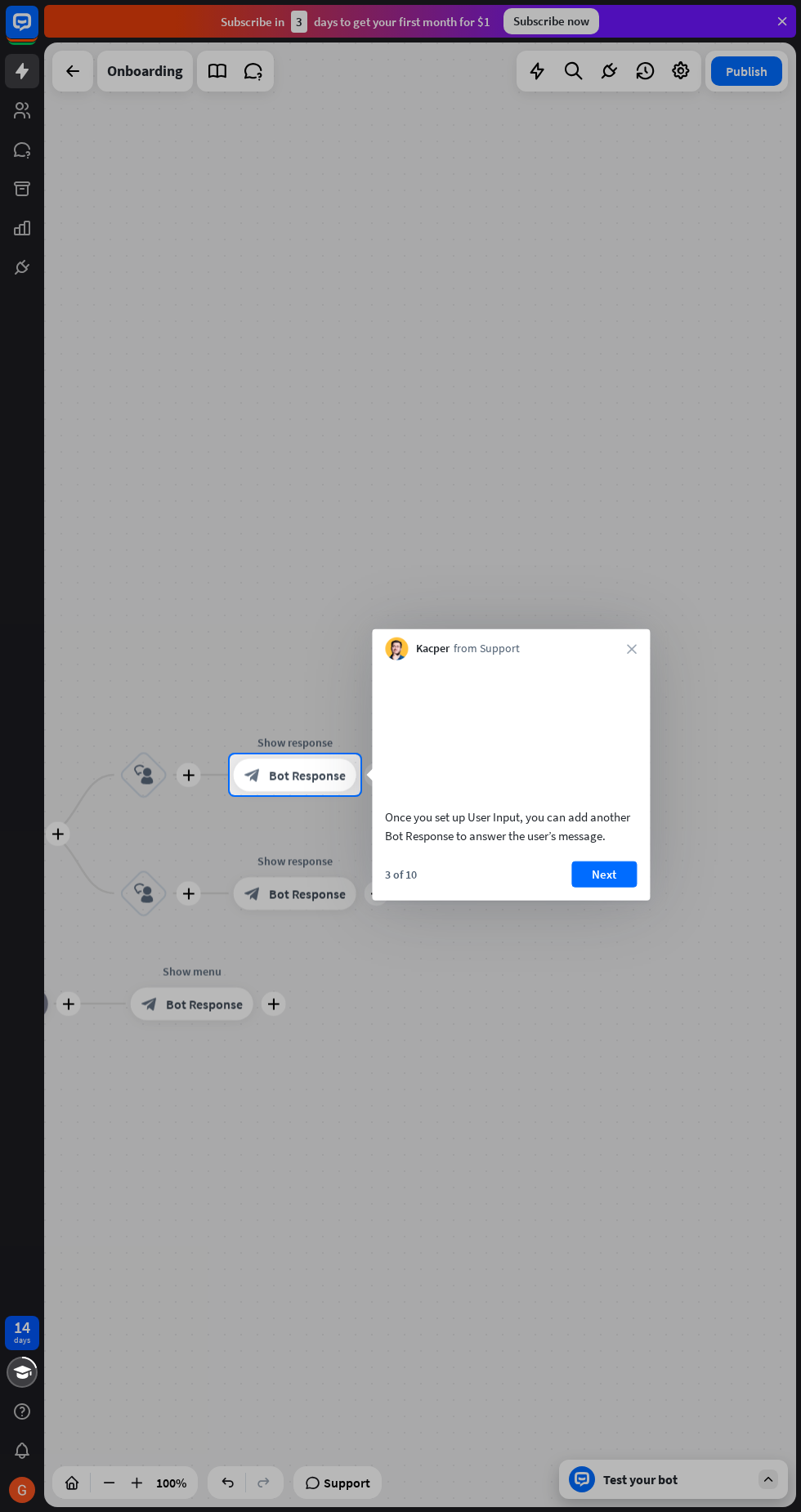
click at [611, 887] on button "Next" at bounding box center [604, 873] width 65 height 26
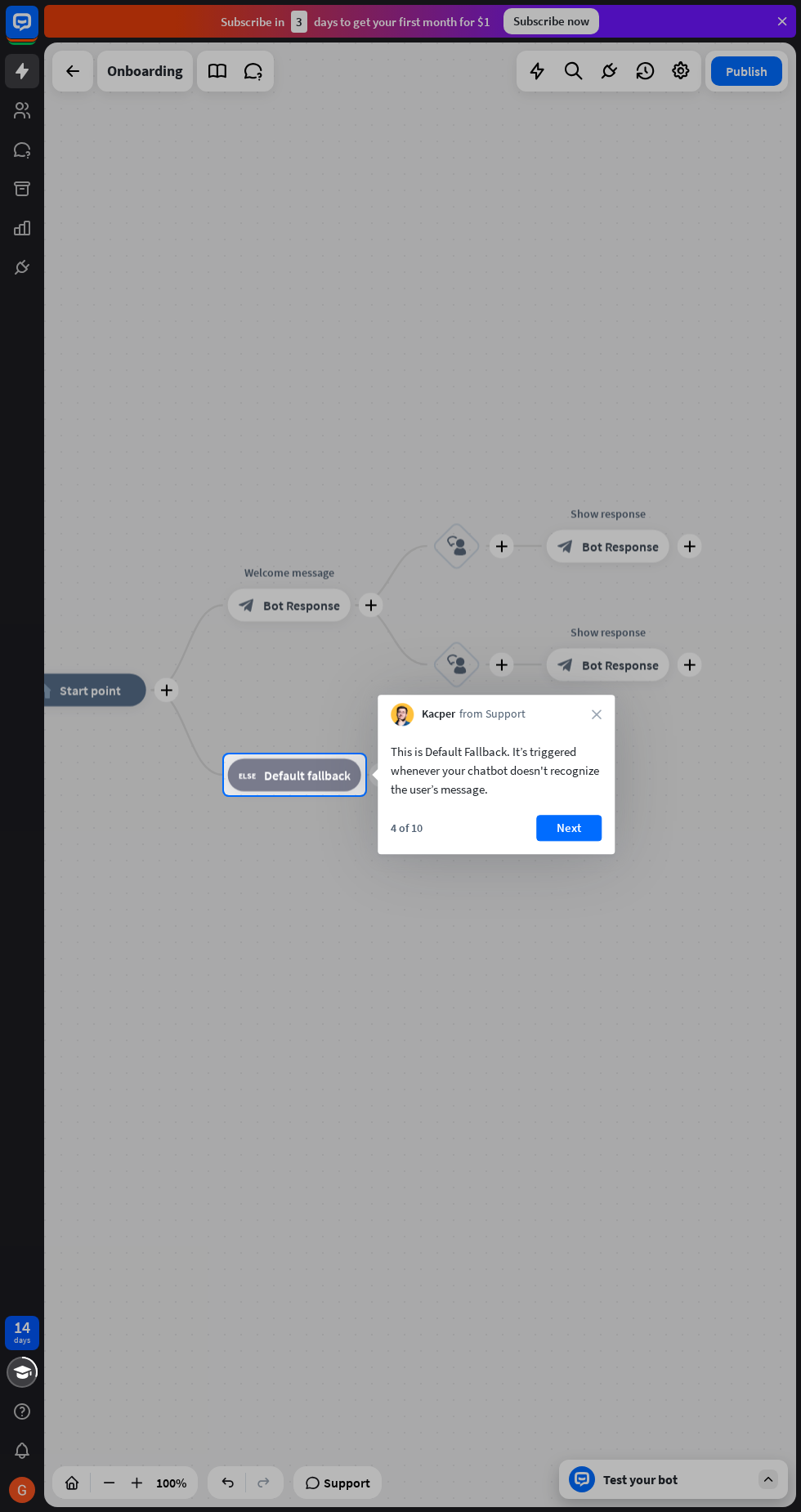
click at [608, 946] on div at bounding box center [400, 1153] width 801 height 717
click at [593, 818] on button "Next" at bounding box center [569, 827] width 65 height 26
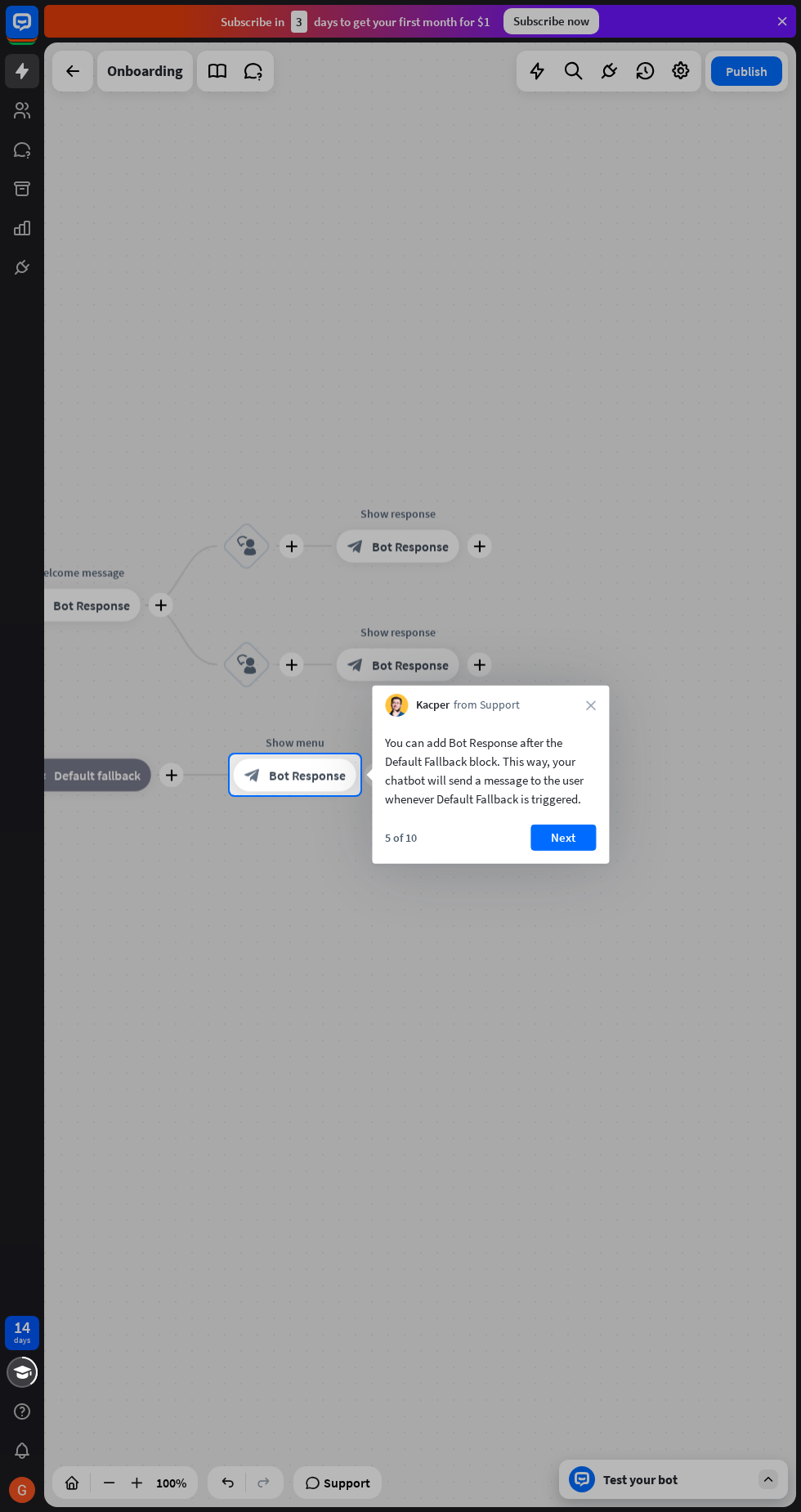
click at [586, 838] on button "Next" at bounding box center [563, 837] width 65 height 26
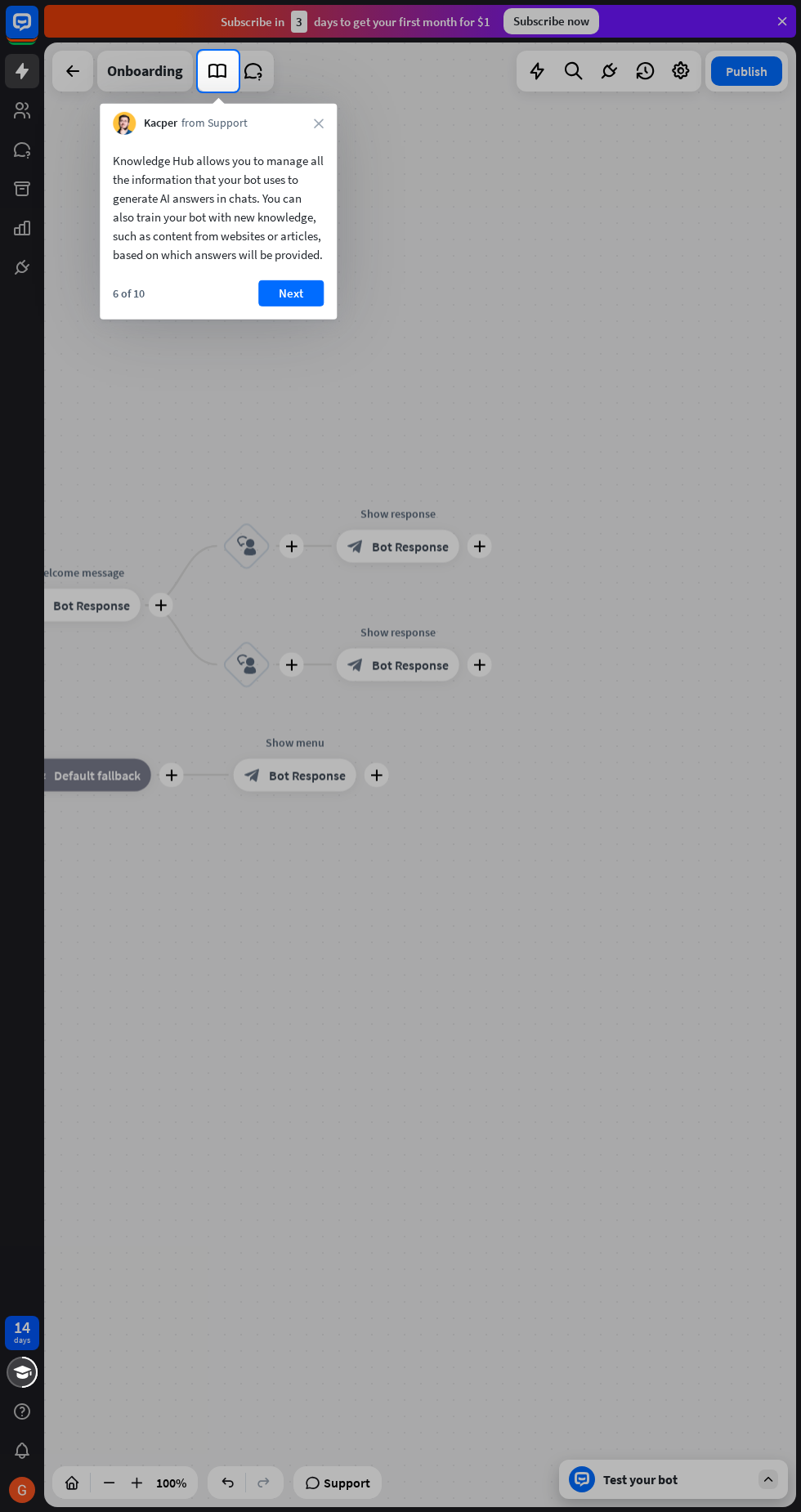
click at [294, 307] on button "Next" at bounding box center [291, 293] width 65 height 26
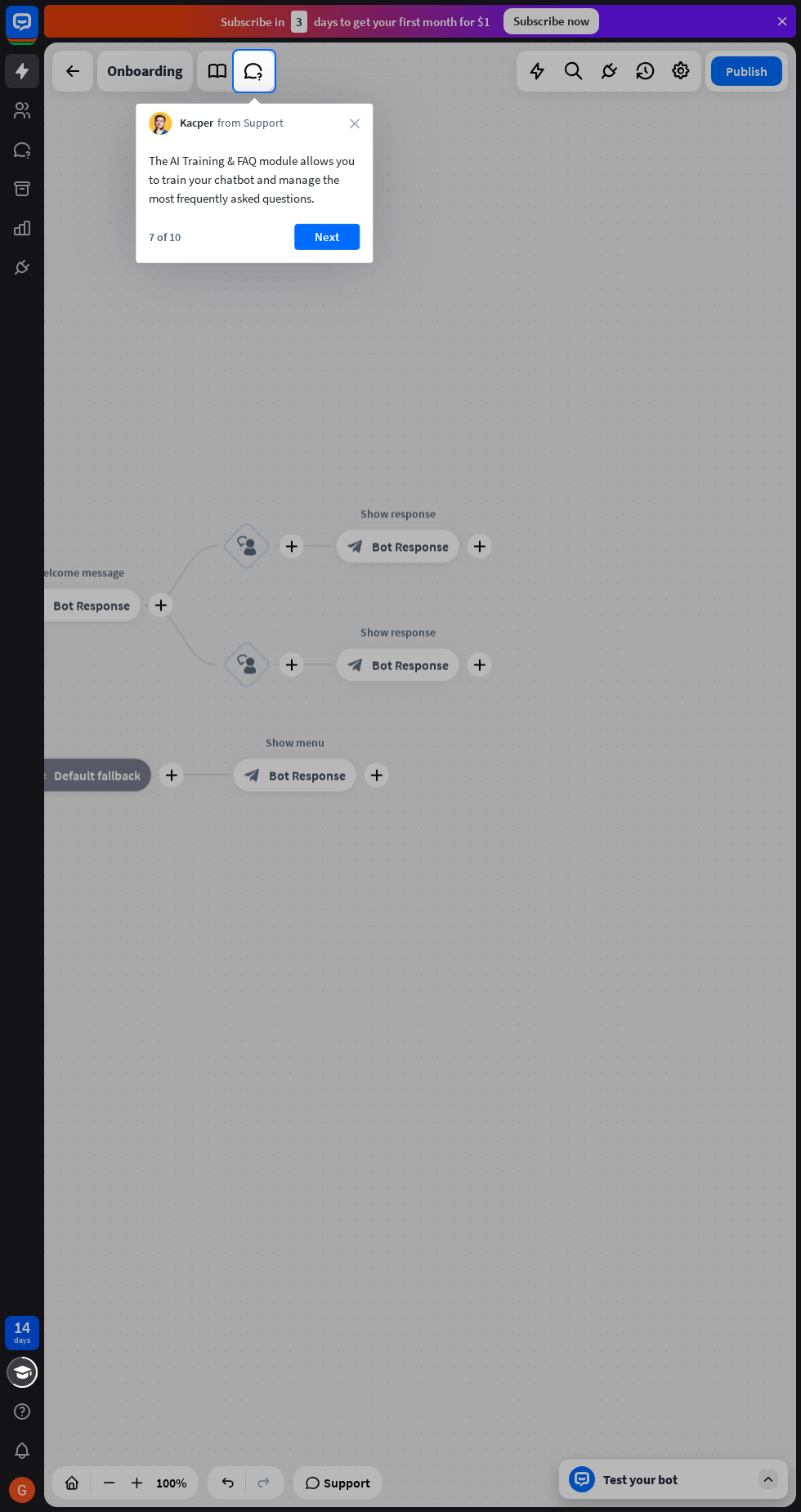
click at [323, 244] on button "Next" at bounding box center [327, 236] width 65 height 26
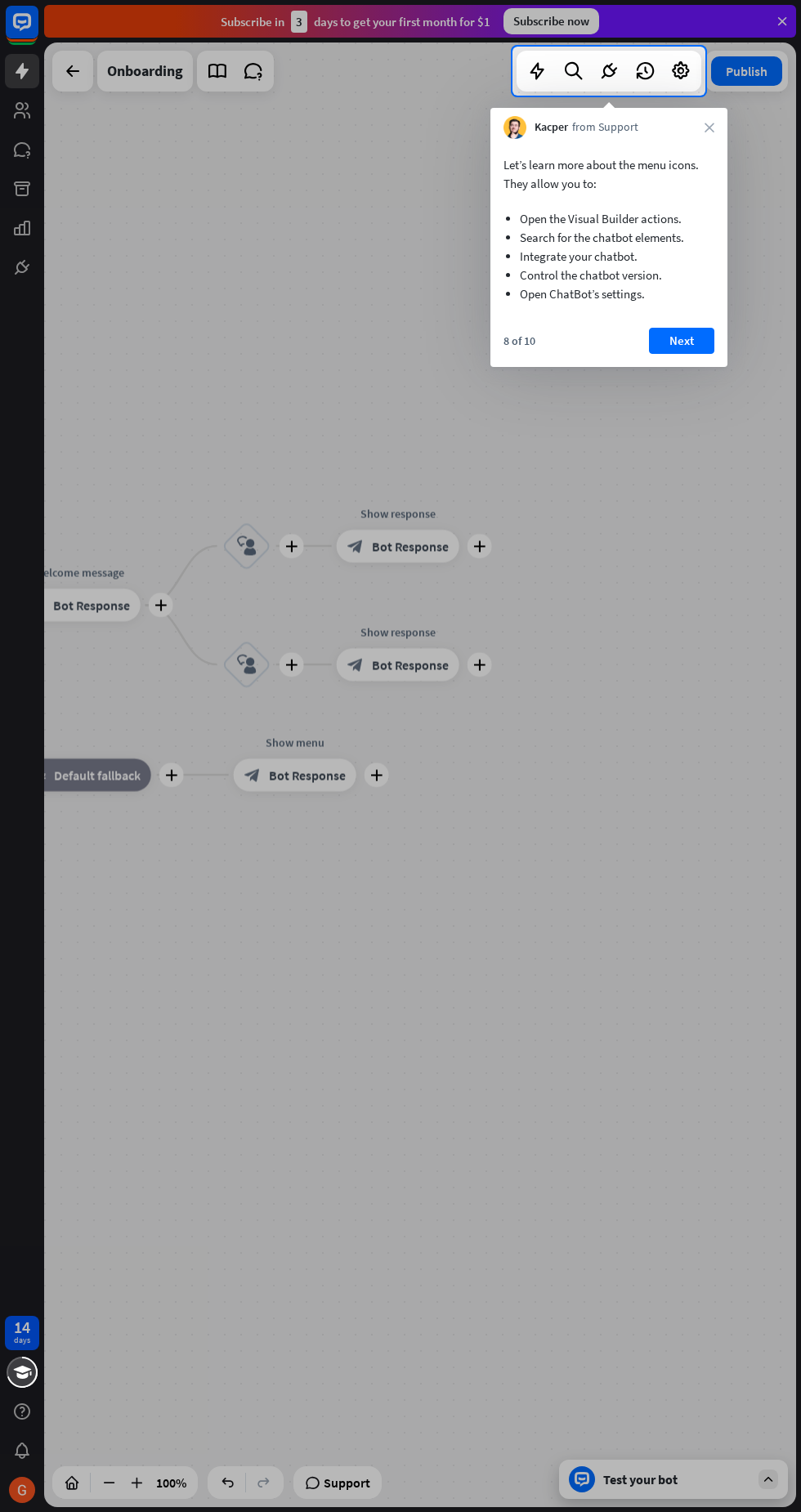
click at [679, 341] on button "Next" at bounding box center [681, 340] width 65 height 26
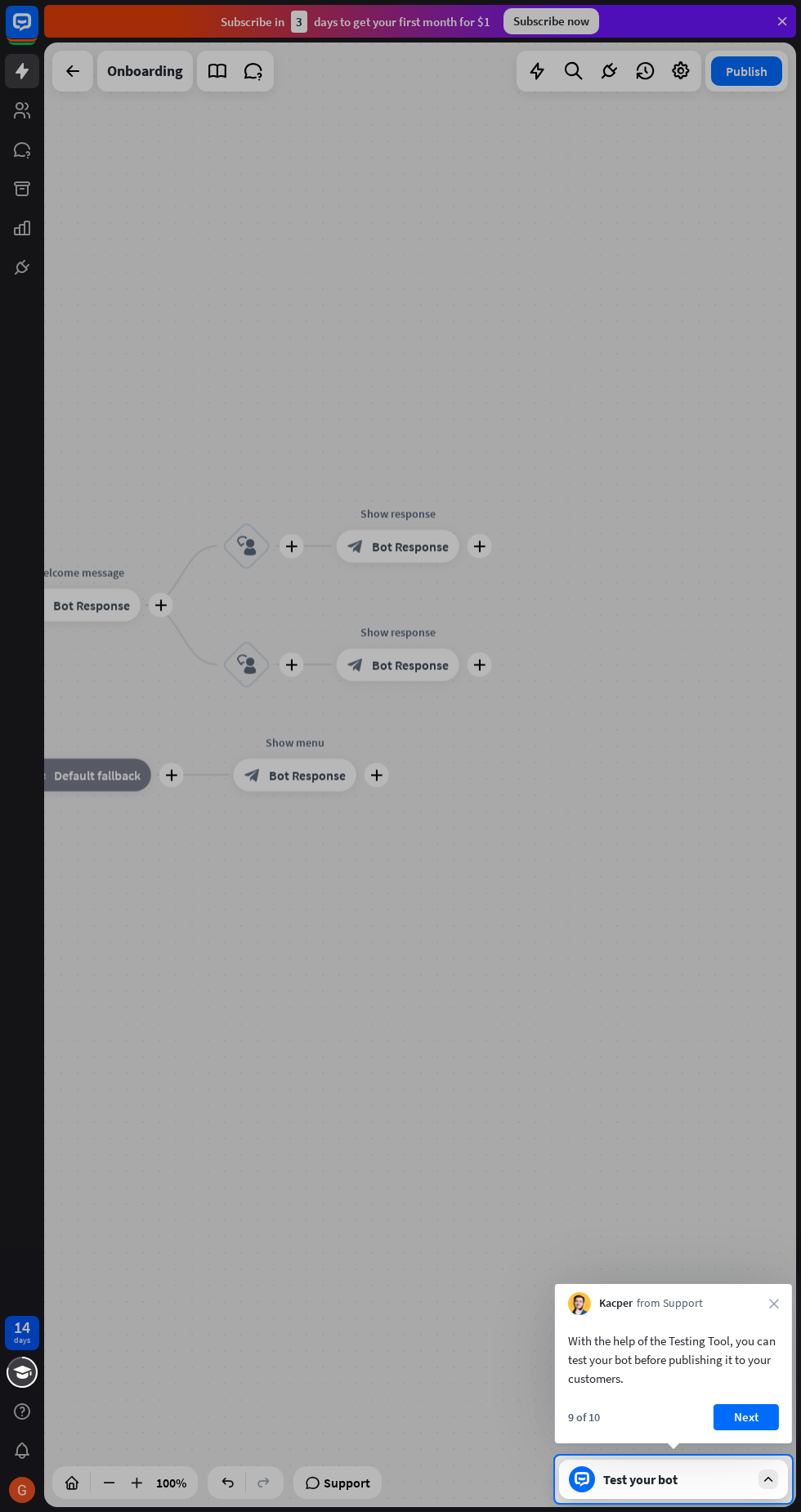
click at [747, 1411] on button "Next" at bounding box center [746, 1416] width 65 height 26
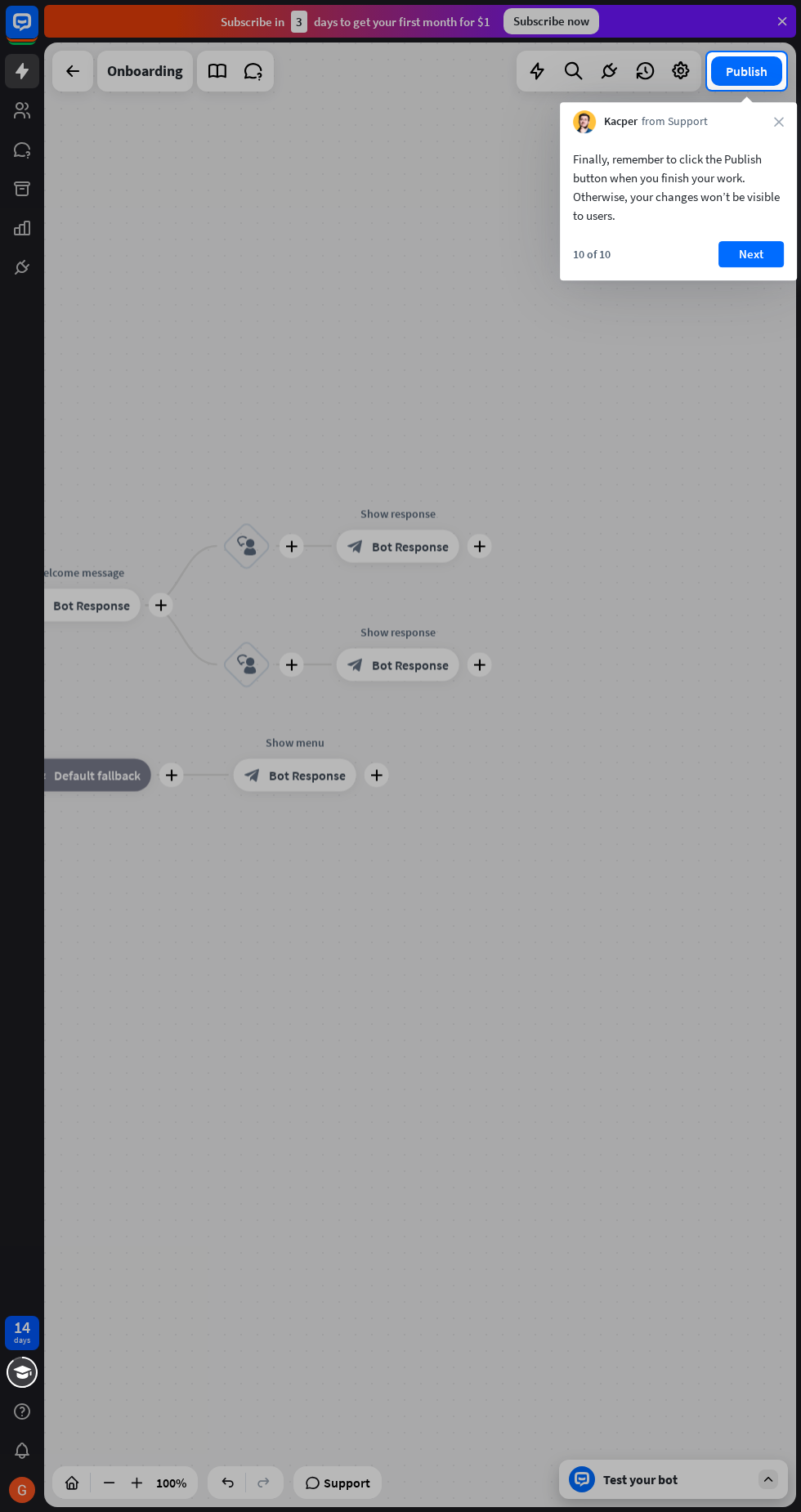
click at [716, 89] on div "Publish" at bounding box center [747, 70] width 83 height 41
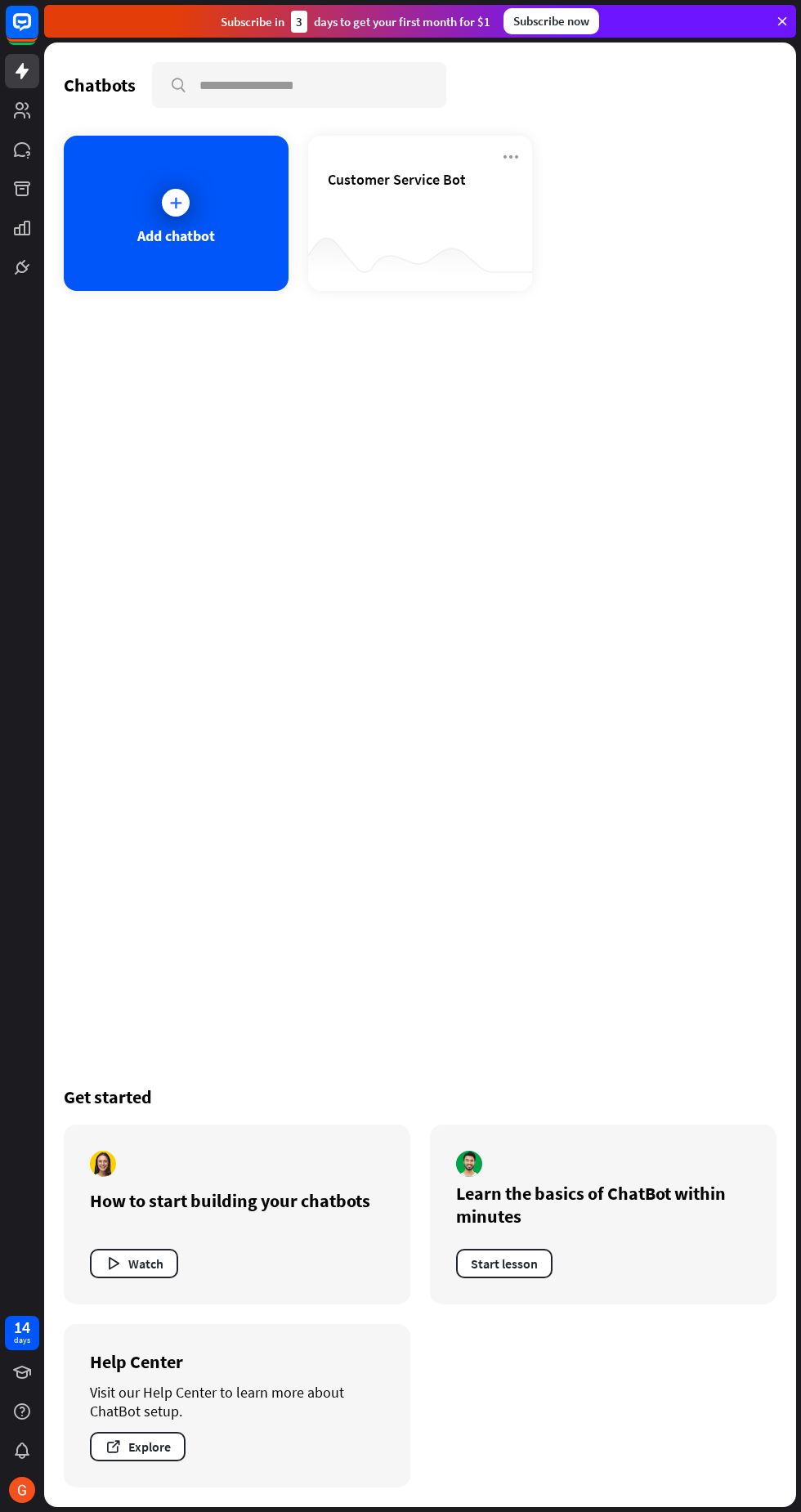
click at [469, 227] on div at bounding box center [421, 258] width 225 height 63
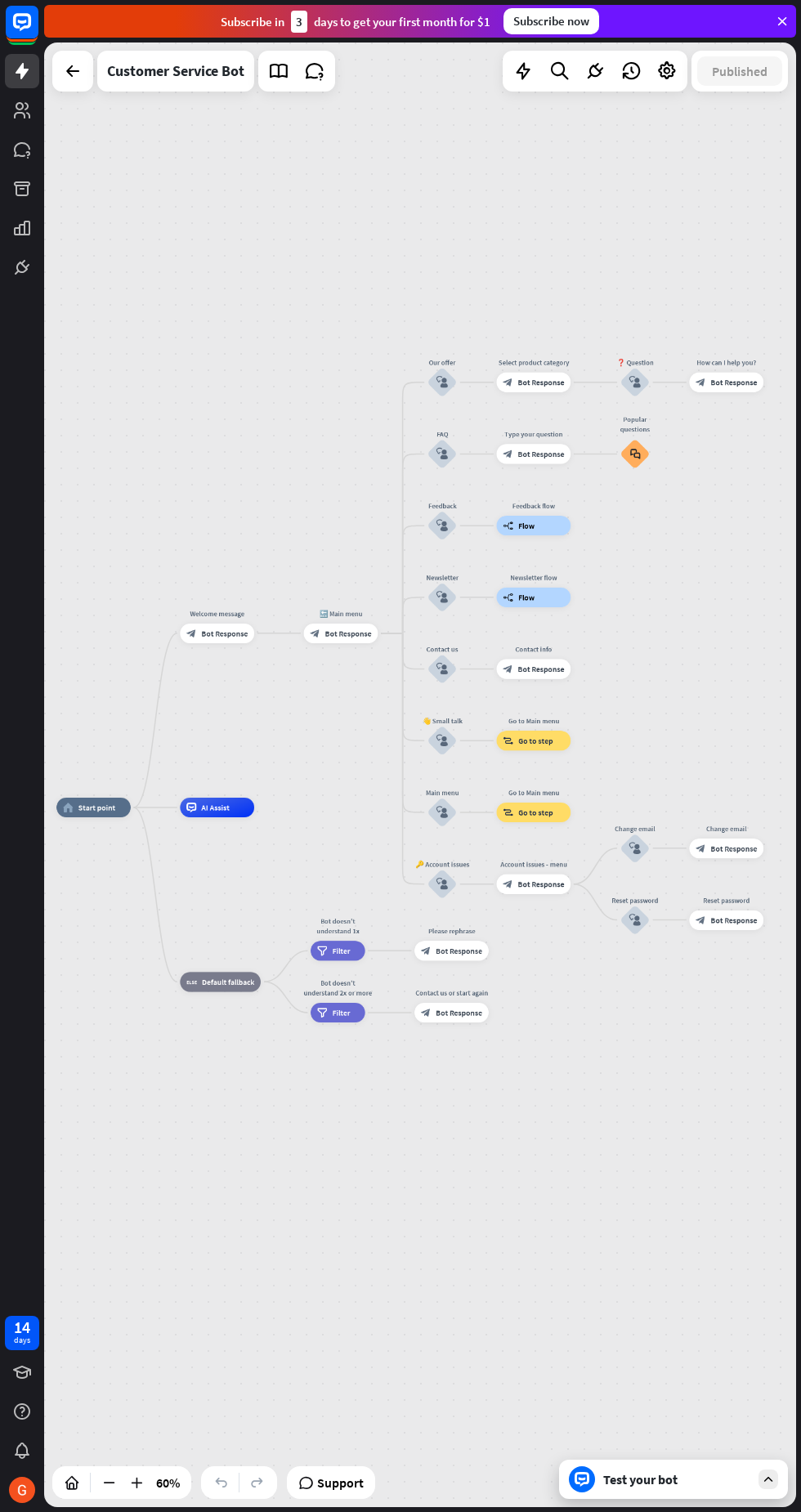
click at [722, 1465] on div "Test your bot" at bounding box center [673, 1479] width 229 height 39
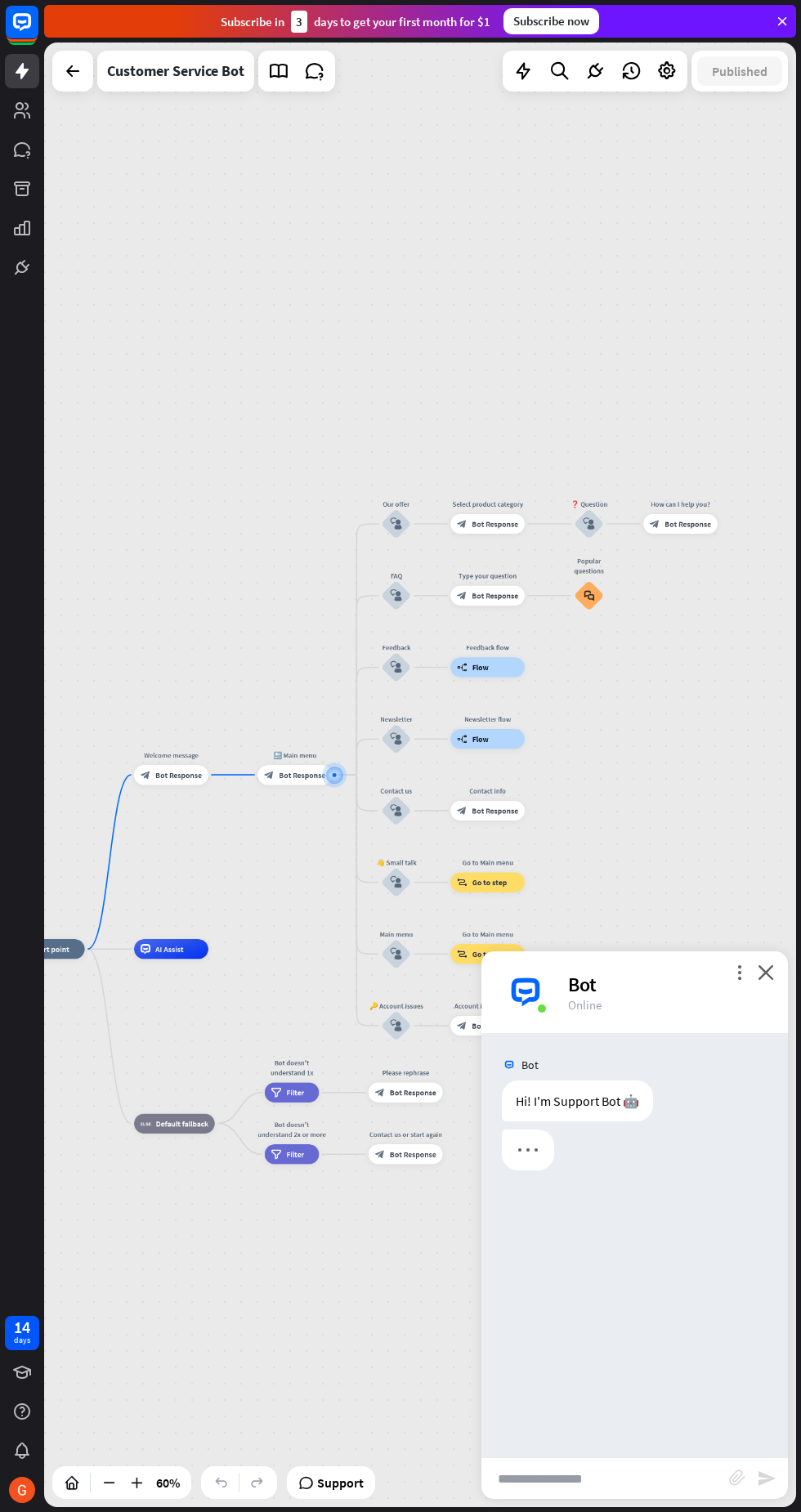
click at [644, 1478] on input "text" at bounding box center [605, 1478] width 248 height 41
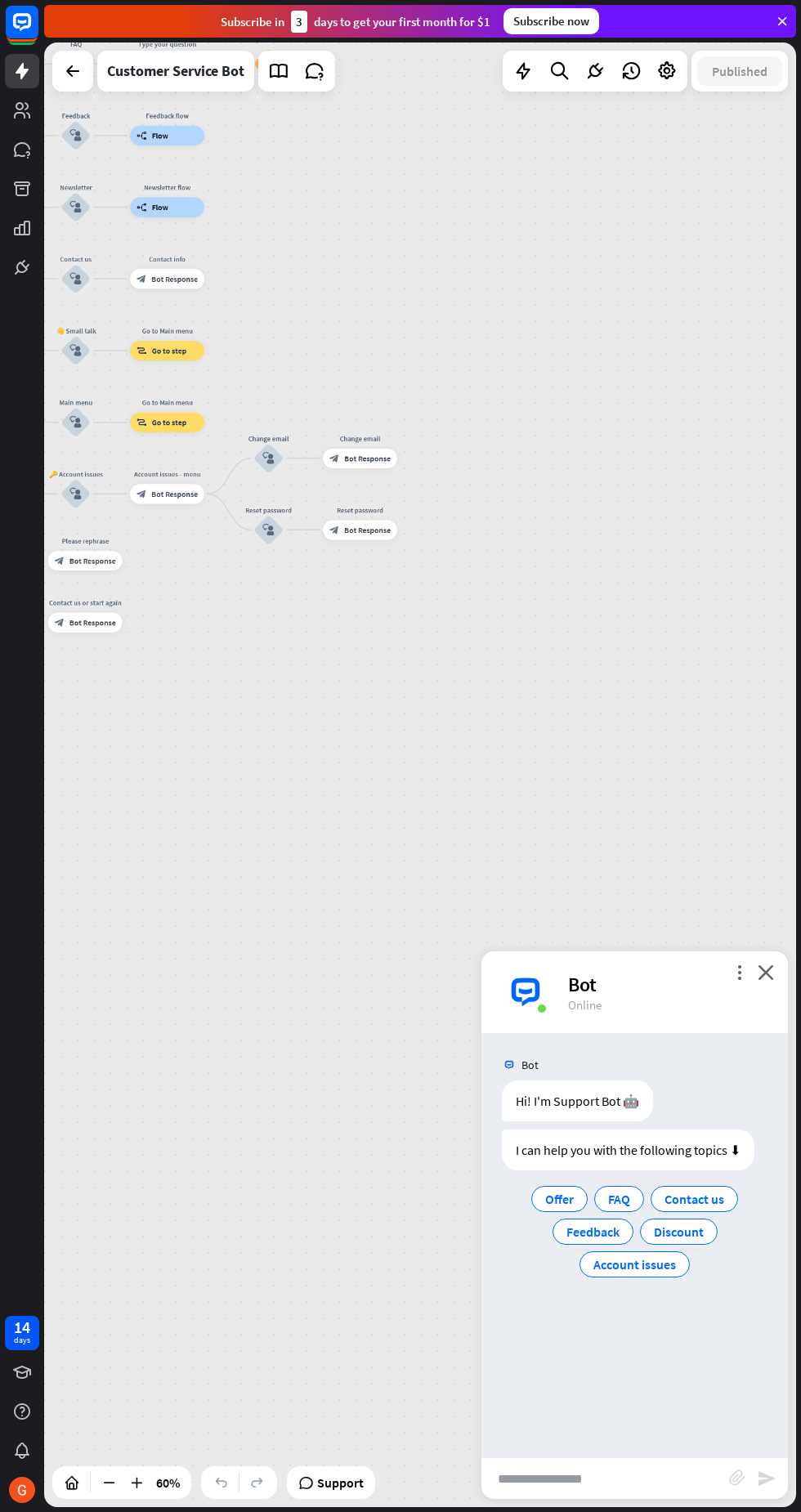
click at [700, 1227] on span "Discount" at bounding box center [678, 1232] width 49 height 17
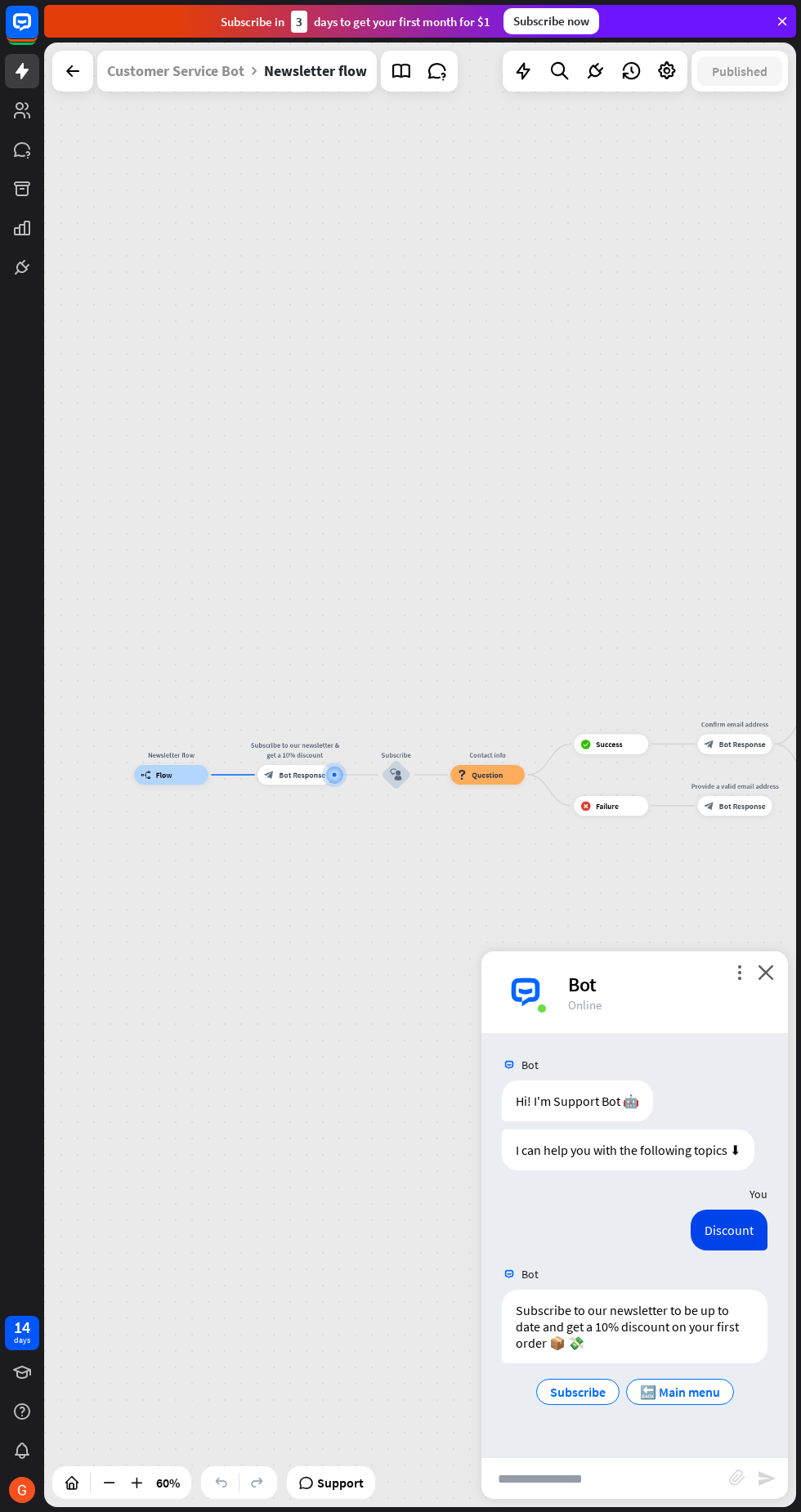
click at [593, 1394] on span "Subscribe" at bounding box center [577, 1392] width 55 height 17
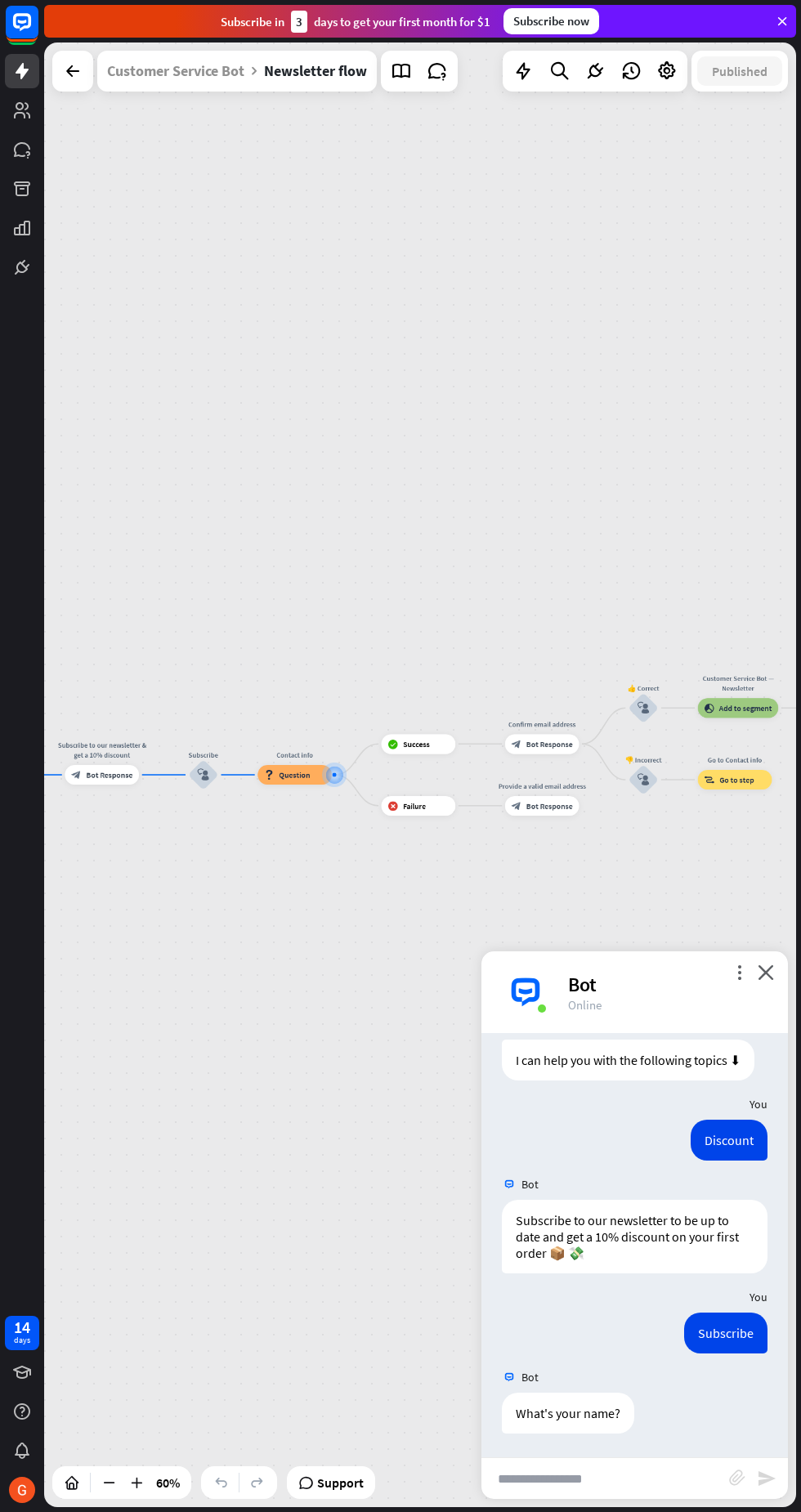
scroll to position [90, 0]
click at [650, 1491] on input "text" at bounding box center [605, 1478] width 248 height 41
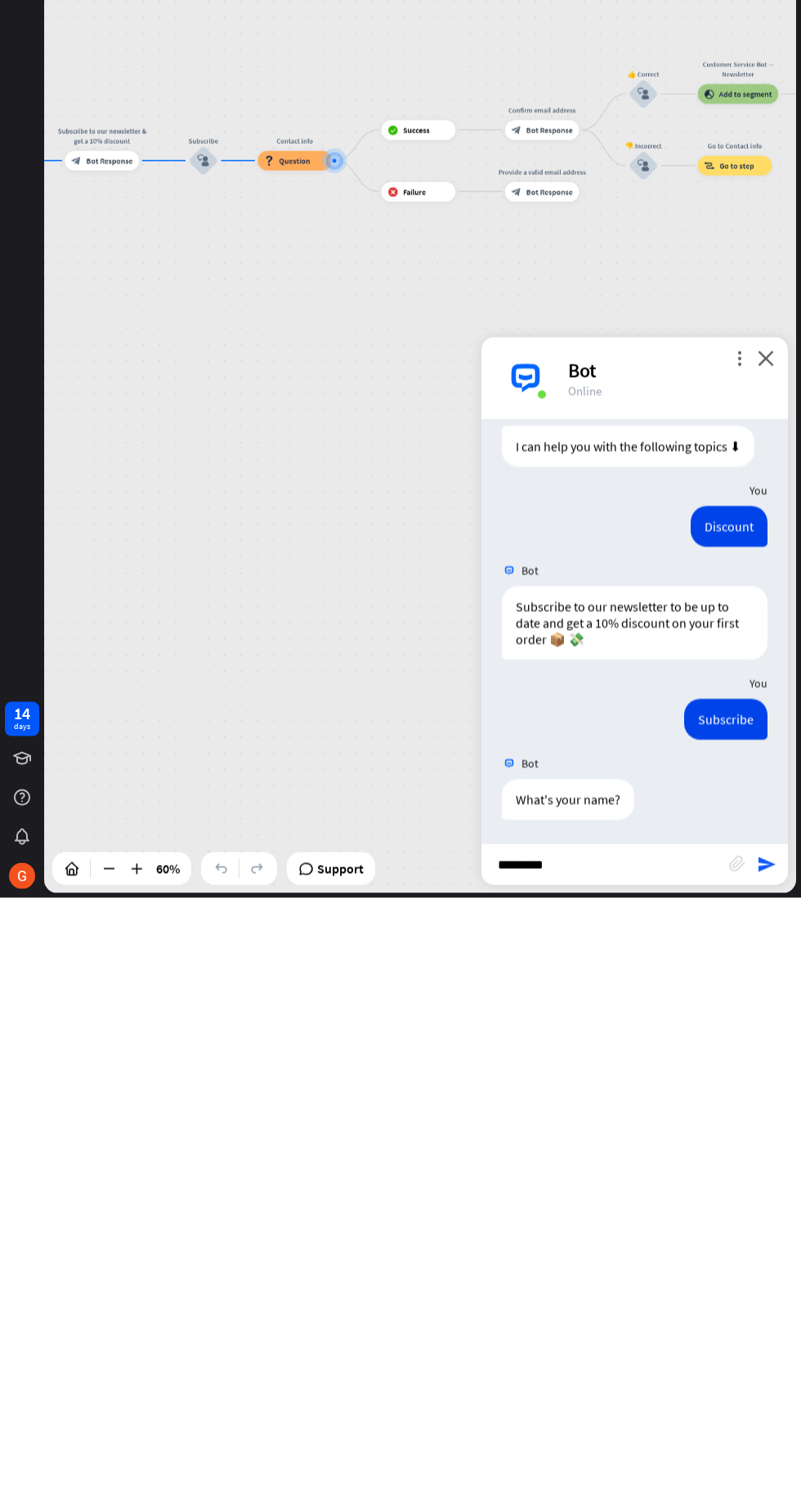
type input "********"
click at [771, 1455] on div "Bot Hi! I'm Support Bot 🤖 [DATE] 3:20 PM Show JSON I can help you with the foll…" at bounding box center [634, 1245] width 307 height 424
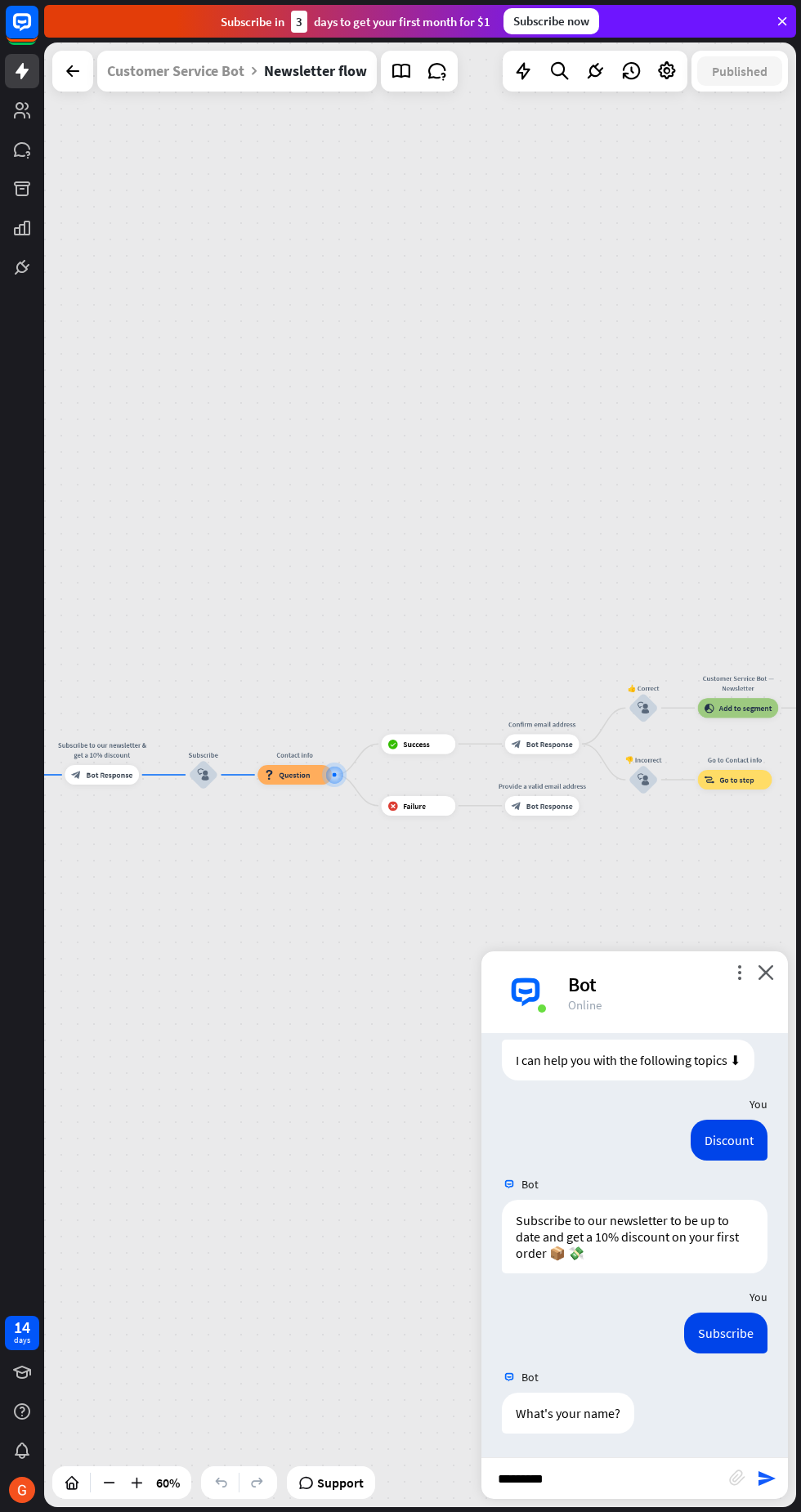
click at [787, 1483] on div "******** block_attachment send" at bounding box center [634, 1478] width 307 height 42
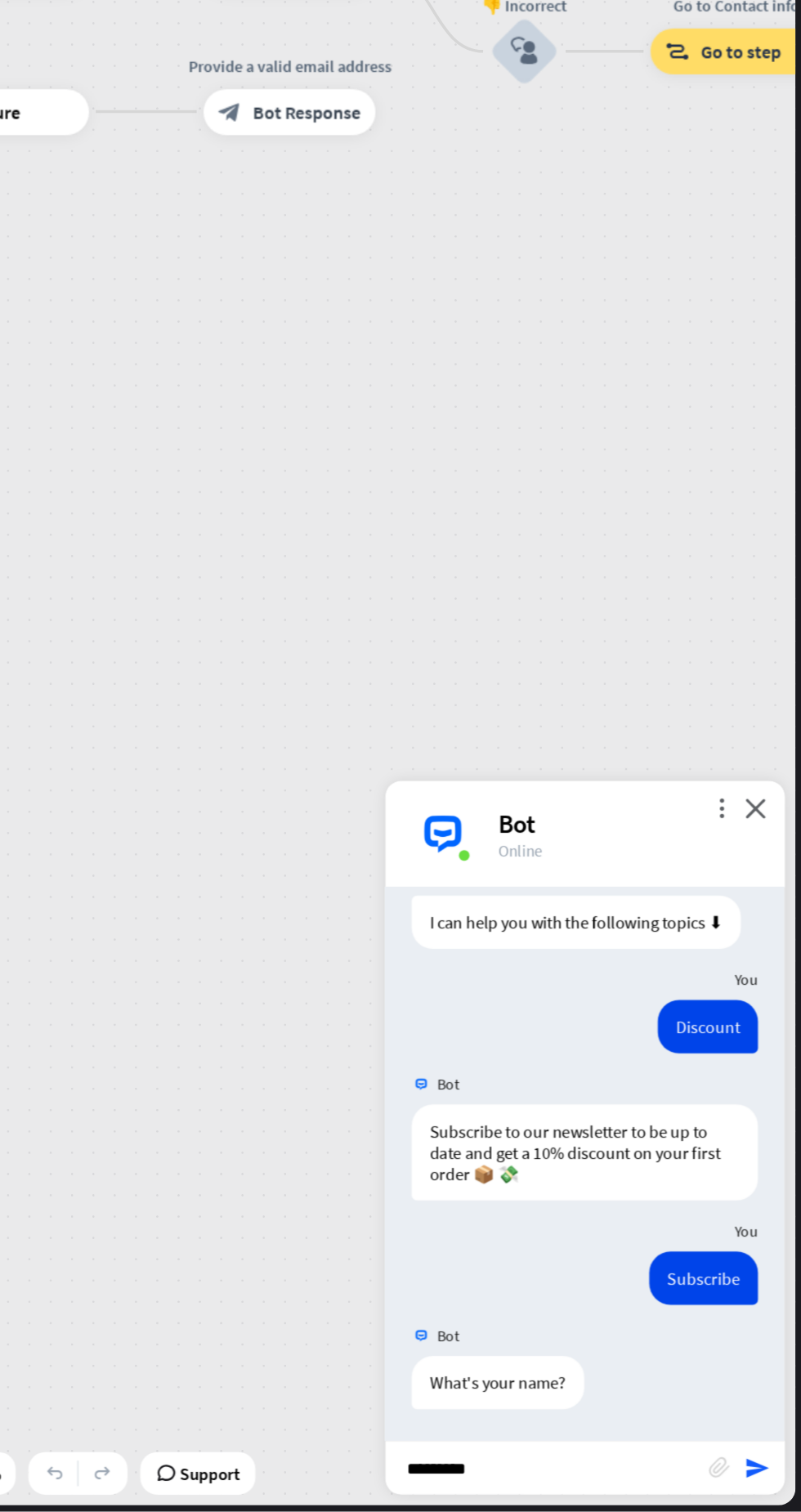
click at [783, 1479] on div "******** block_attachment send" at bounding box center [634, 1478] width 307 height 42
click at [642, 1479] on input "********" at bounding box center [605, 1478] width 248 height 41
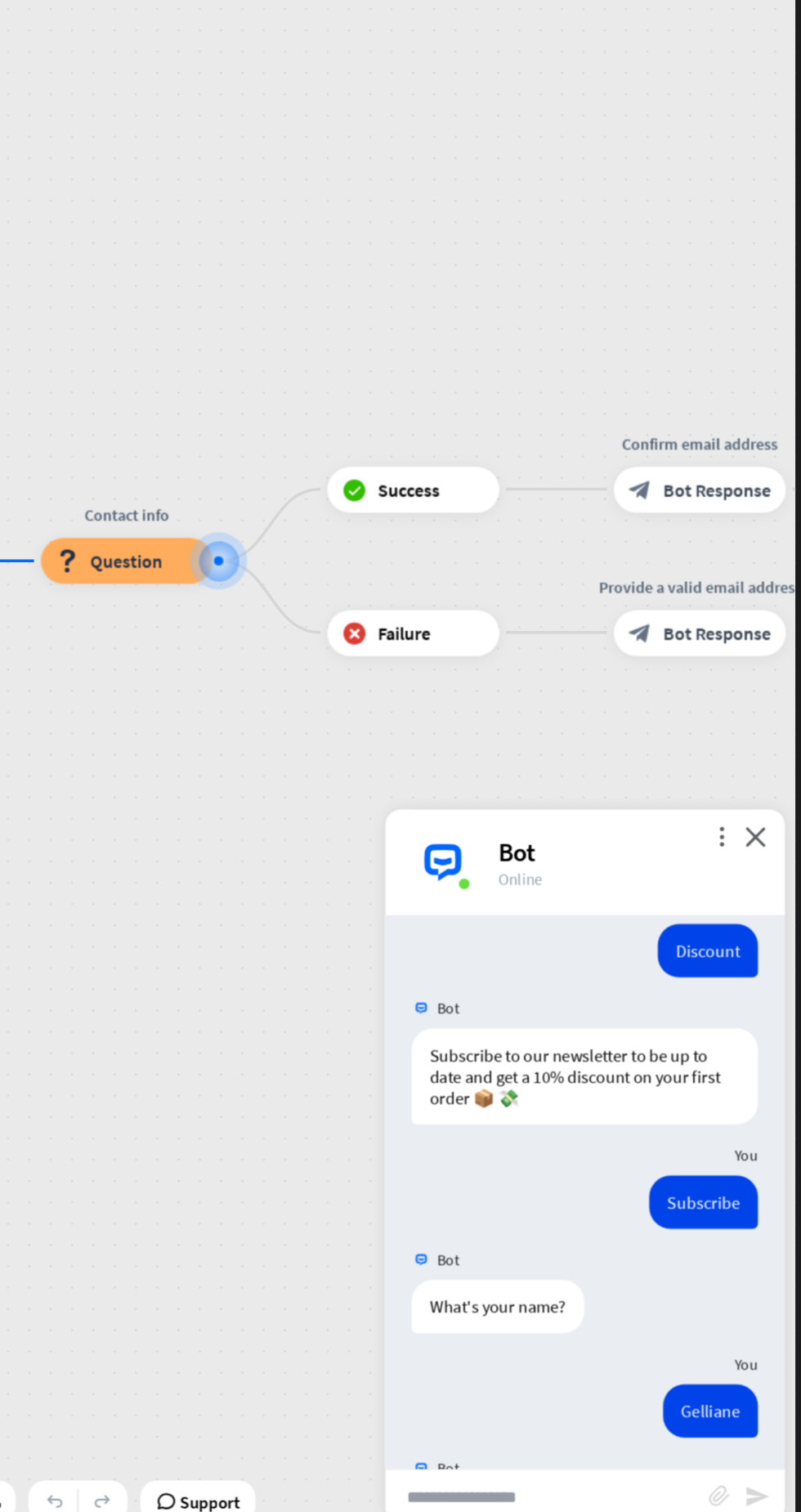
scroll to position [250, 0]
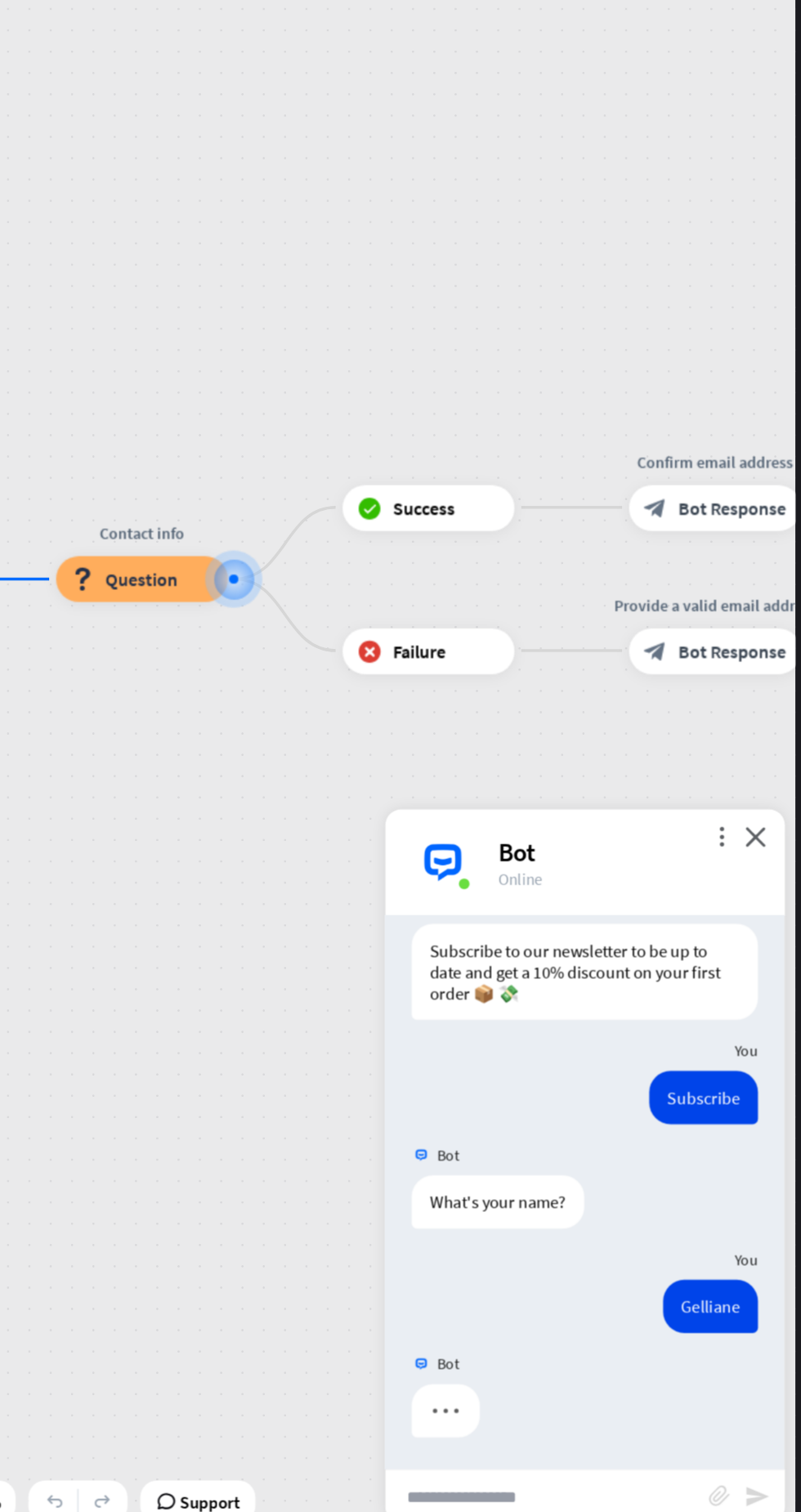
click at [681, 792] on div "Provide a valid email address" at bounding box center [734, 794] width 158 height 18
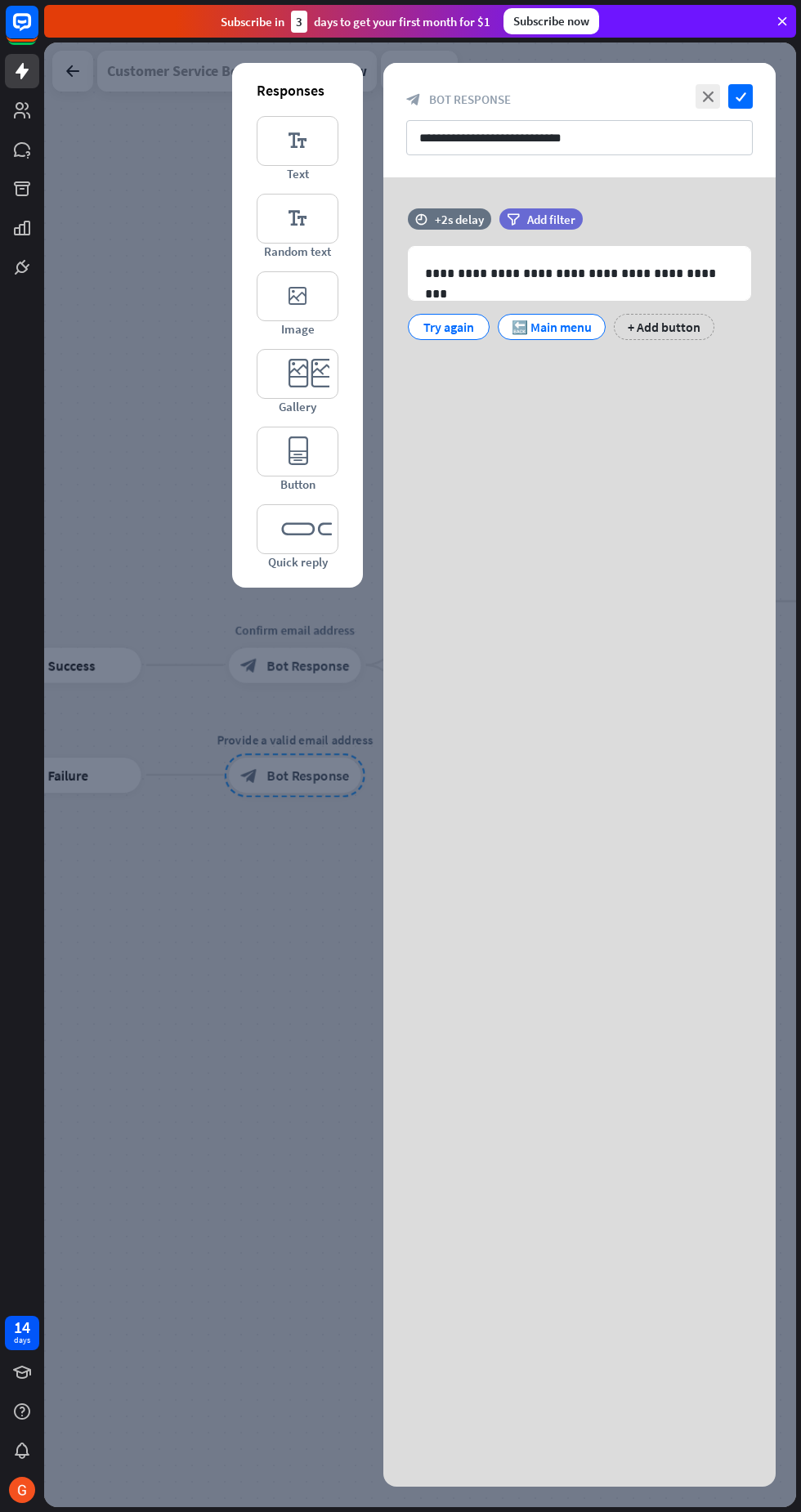
click at [293, 891] on div at bounding box center [420, 775] width 752 height 1465
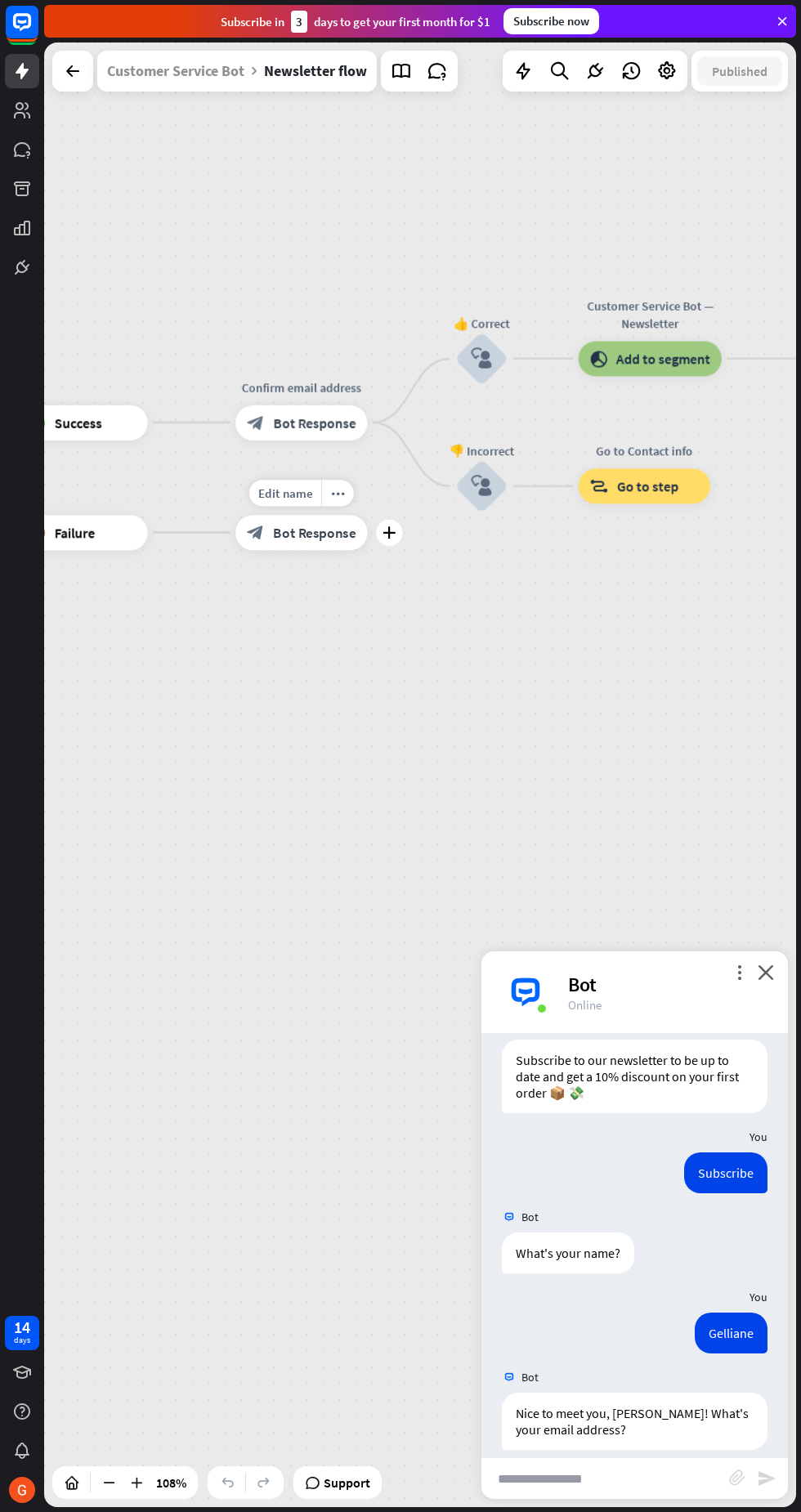
scroll to position [267, 0]
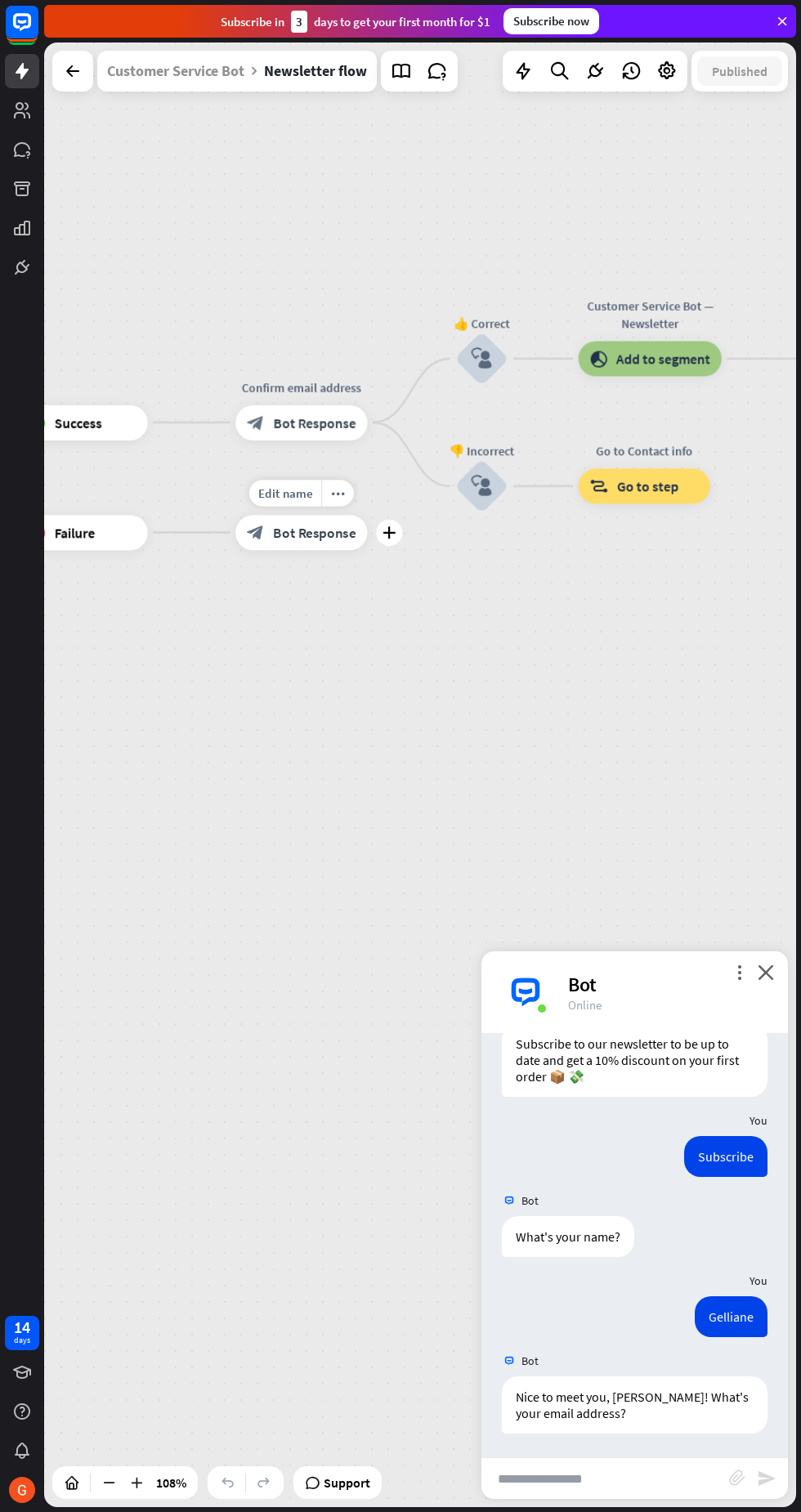
click at [635, 1476] on input "text" at bounding box center [605, 1478] width 248 height 41
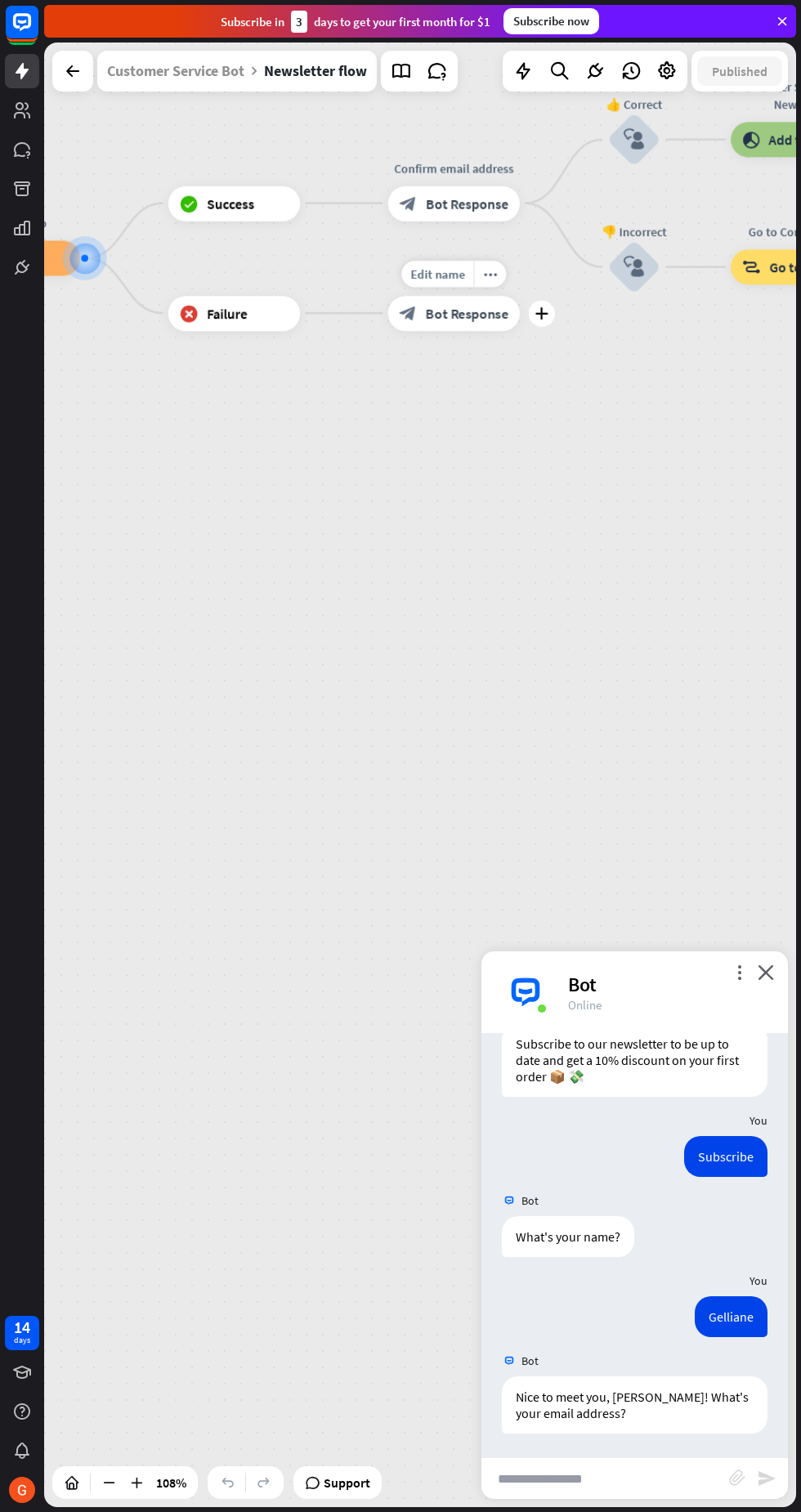
click at [231, 313] on span "Failure" at bounding box center [227, 313] width 40 height 18
click at [194, 304] on icon "block_failure" at bounding box center [189, 313] width 18 height 18
click at [235, 261] on div "Edit name" at bounding box center [218, 273] width 72 height 26
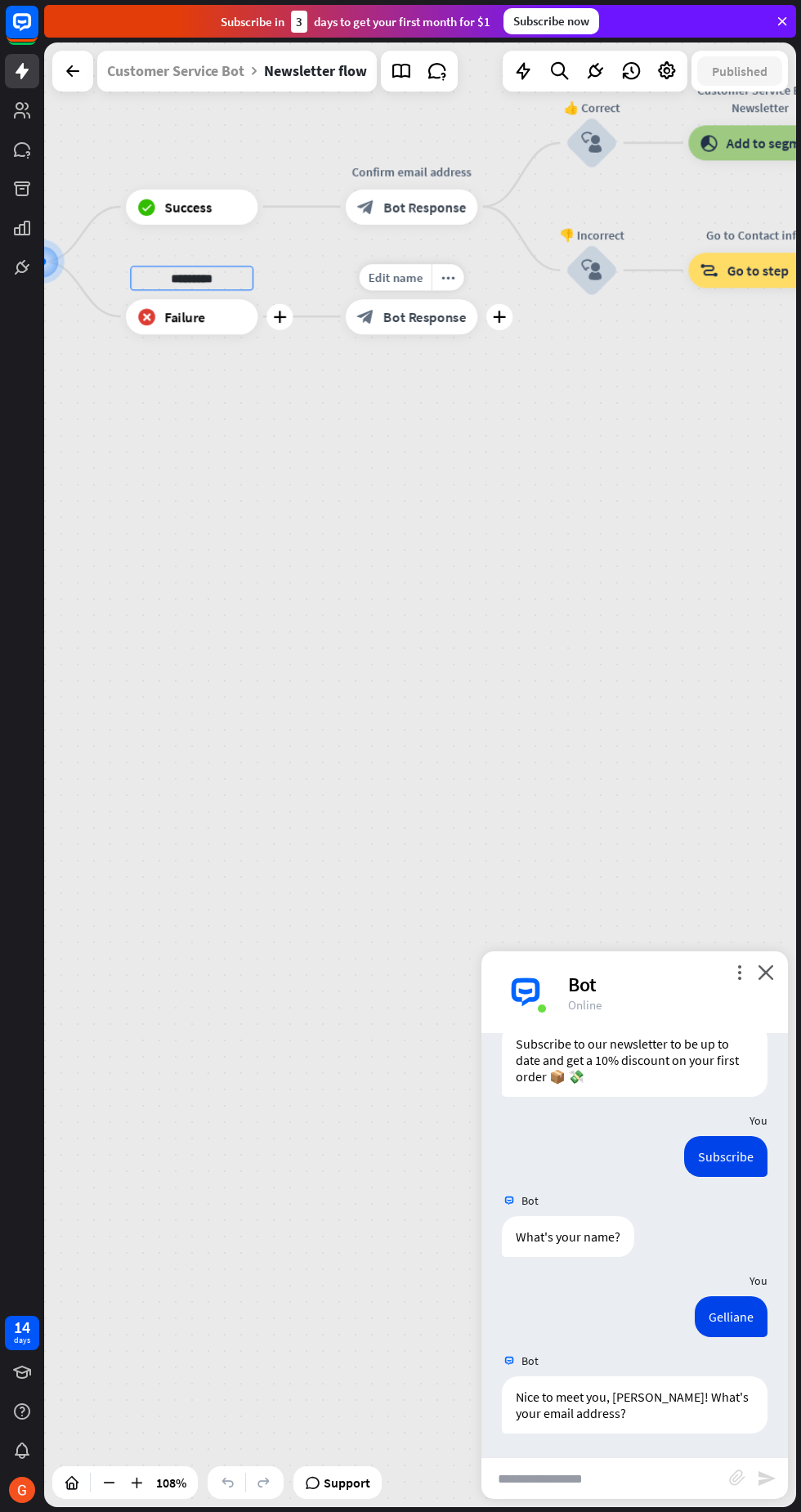
type input "********"
click at [791, 1493] on div "Newsletter flow builder_tree Flow Subscribe to our newsletter & get a 10% disco…" at bounding box center [420, 775] width 752 height 1465
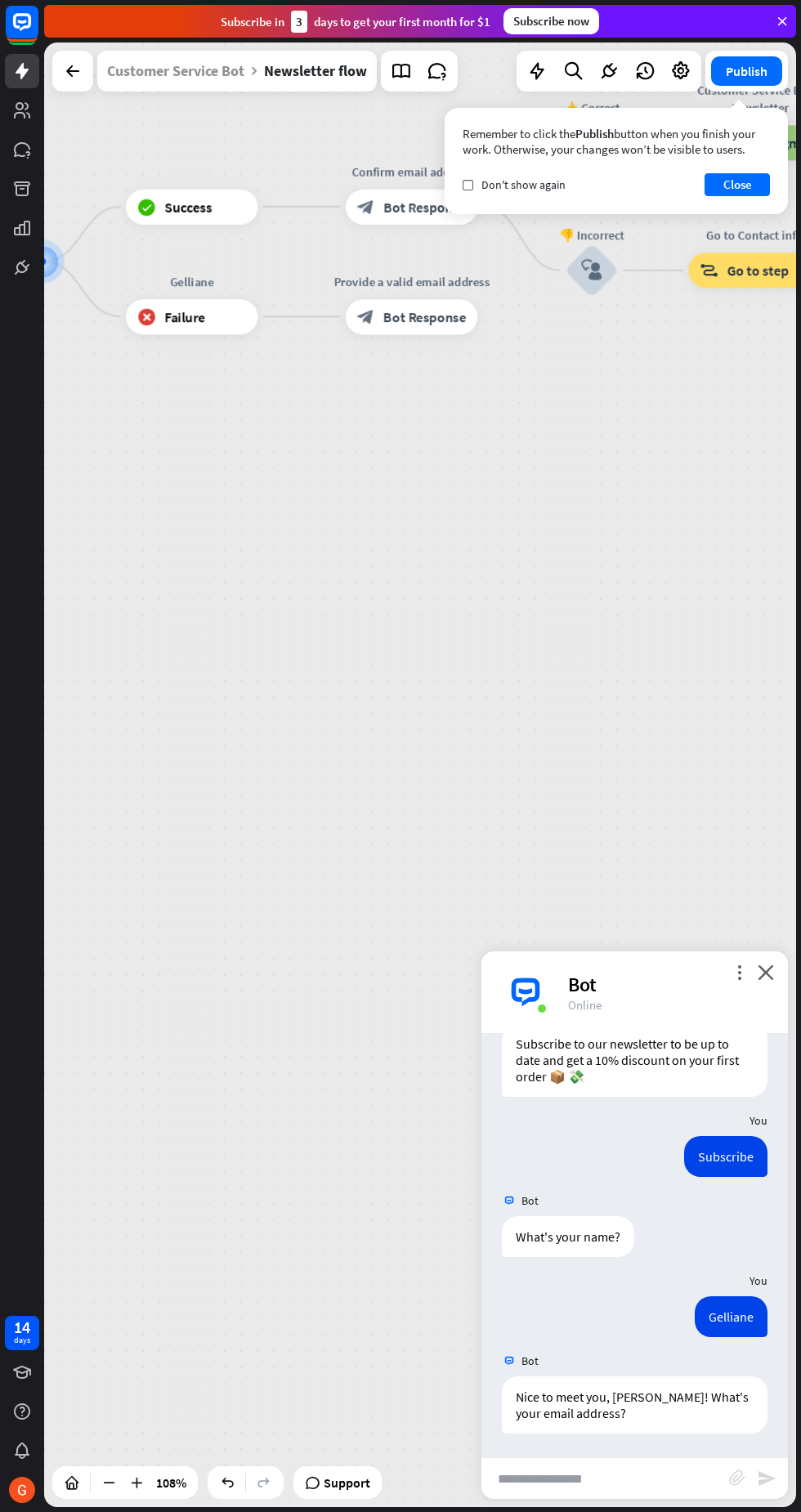
click at [759, 181] on button "Close" at bounding box center [737, 184] width 65 height 23
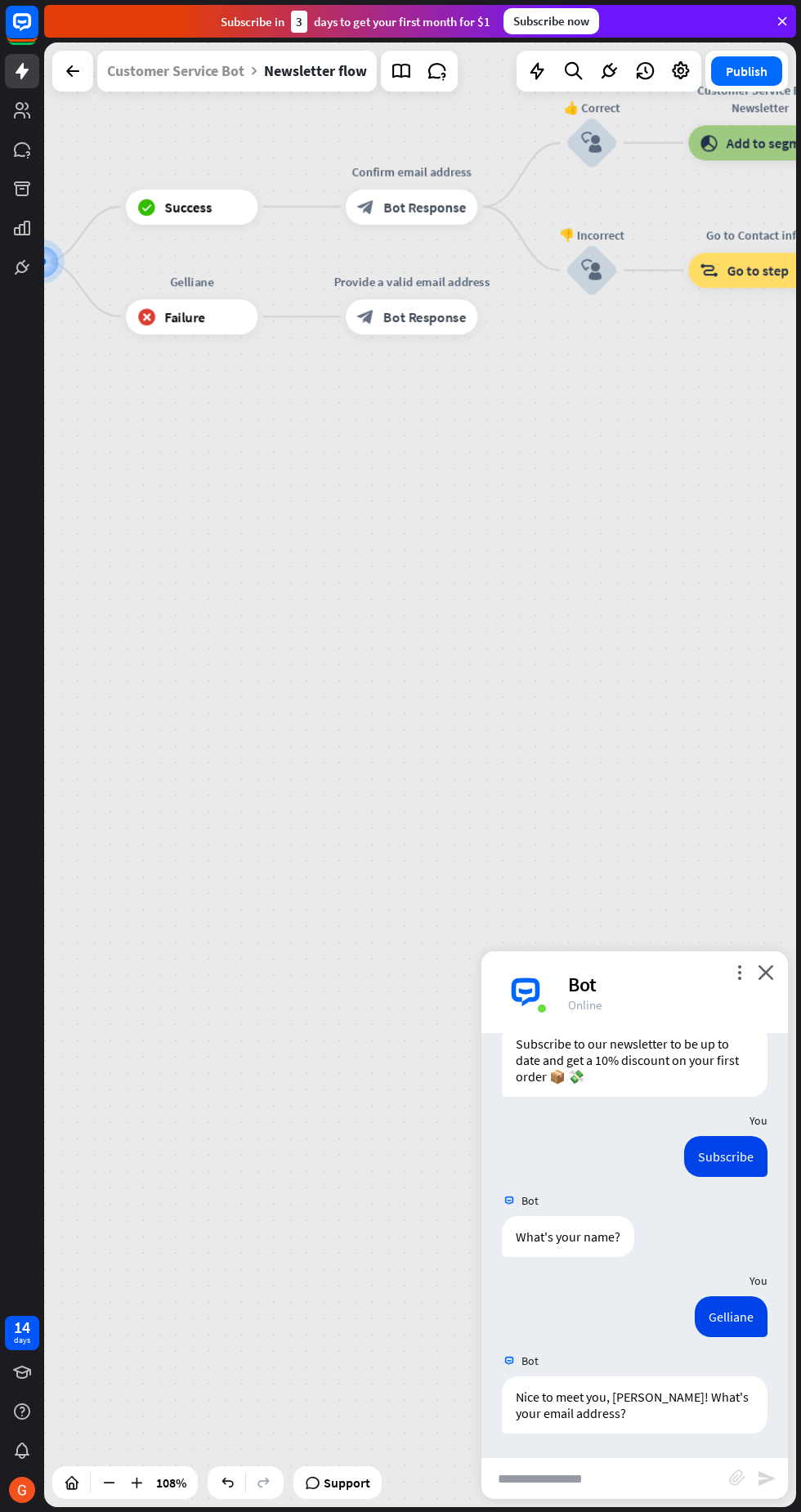
click at [766, 52] on div "Publish" at bounding box center [747, 70] width 83 height 41
click at [710, 82] on div "Publish" at bounding box center [747, 70] width 83 height 41
click at [385, 64] on link at bounding box center [400, 70] width 33 height 33
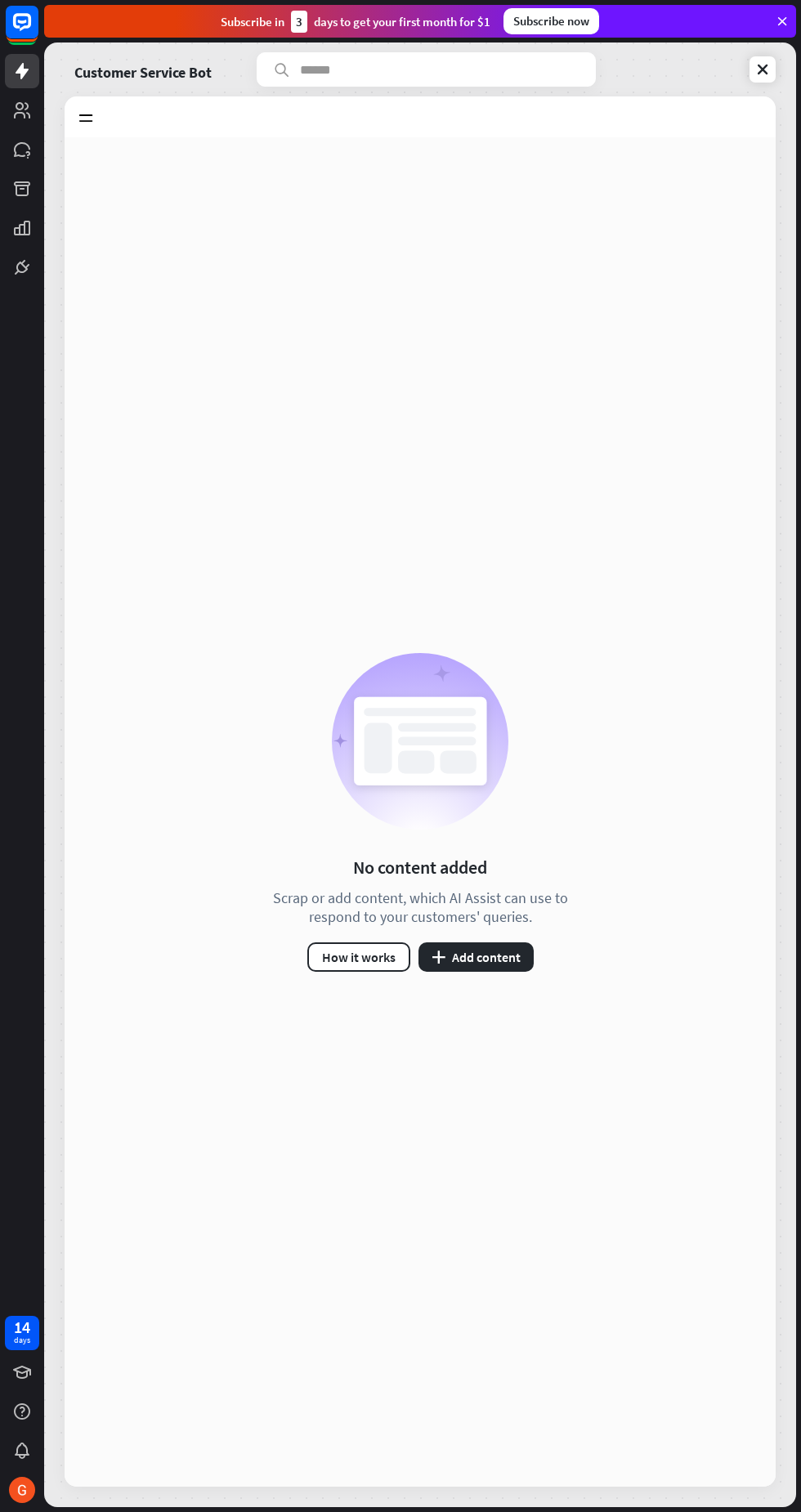
click at [367, 947] on button "How it works" at bounding box center [359, 956] width 103 height 29
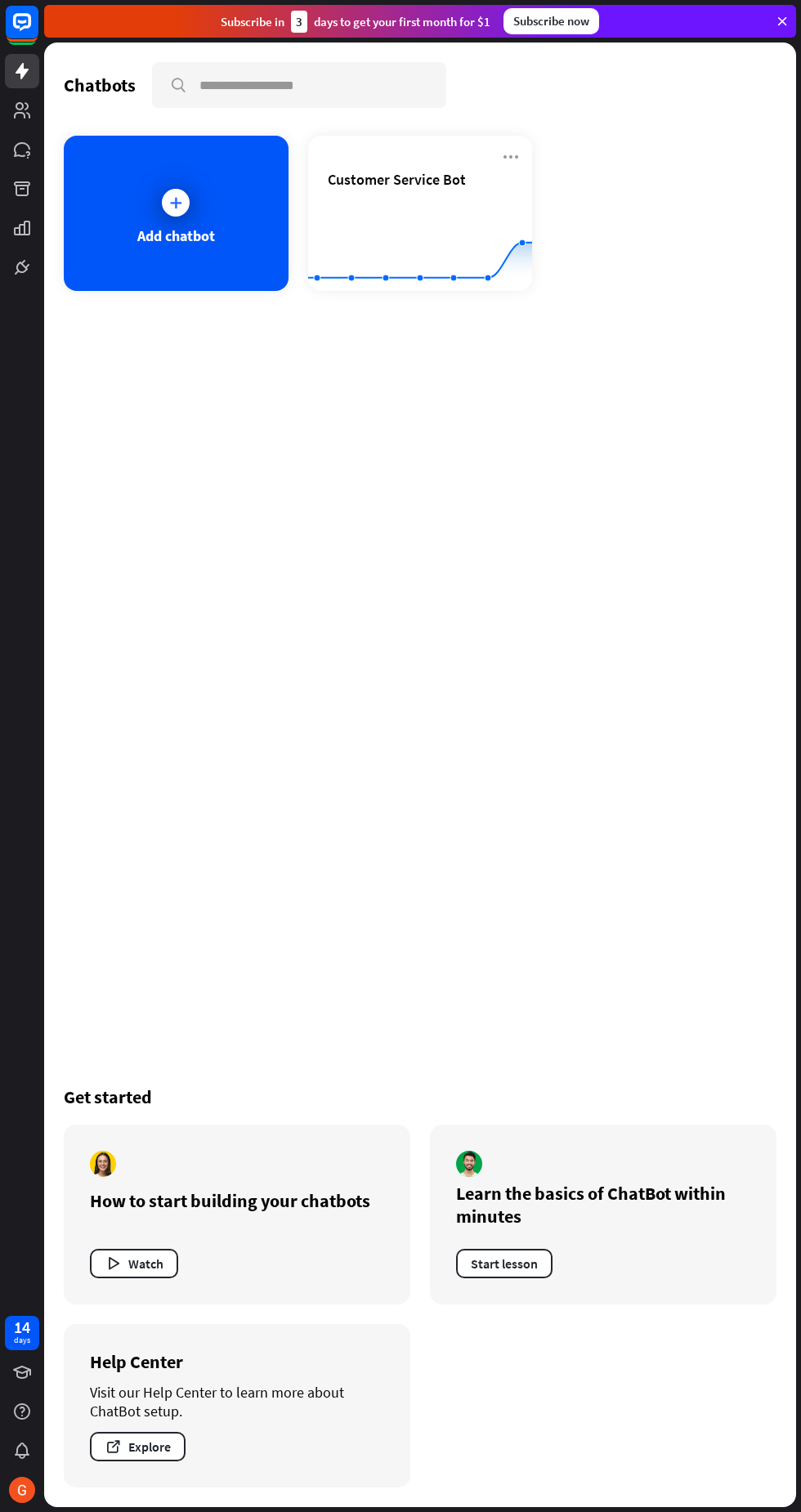
click at [251, 229] on div "Add chatbot" at bounding box center [176, 213] width 225 height 155
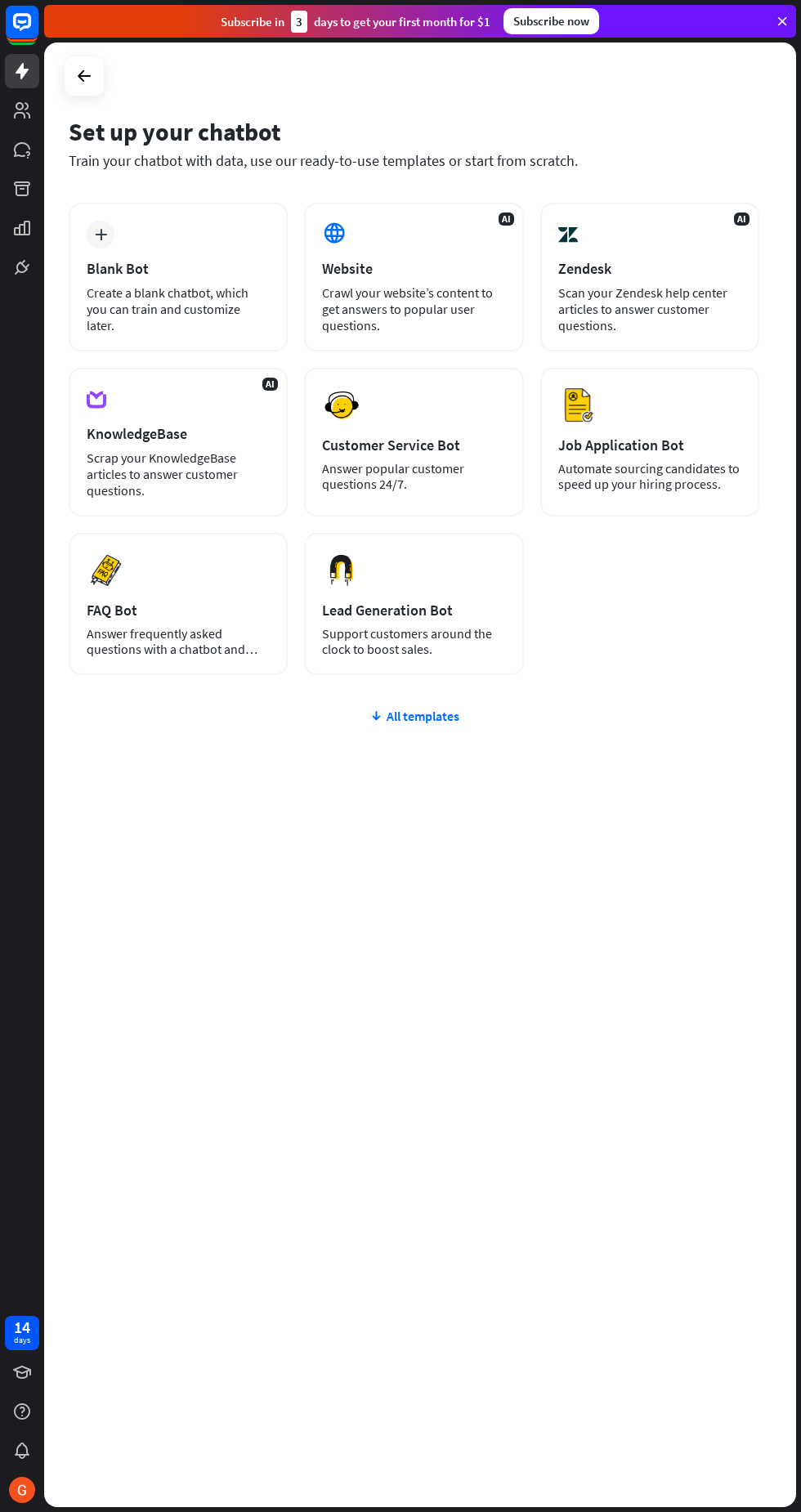
click at [698, 429] on div "Preview Job Application Bot Automate sourcing candidates to speed up your hirin…" at bounding box center [649, 442] width 219 height 148
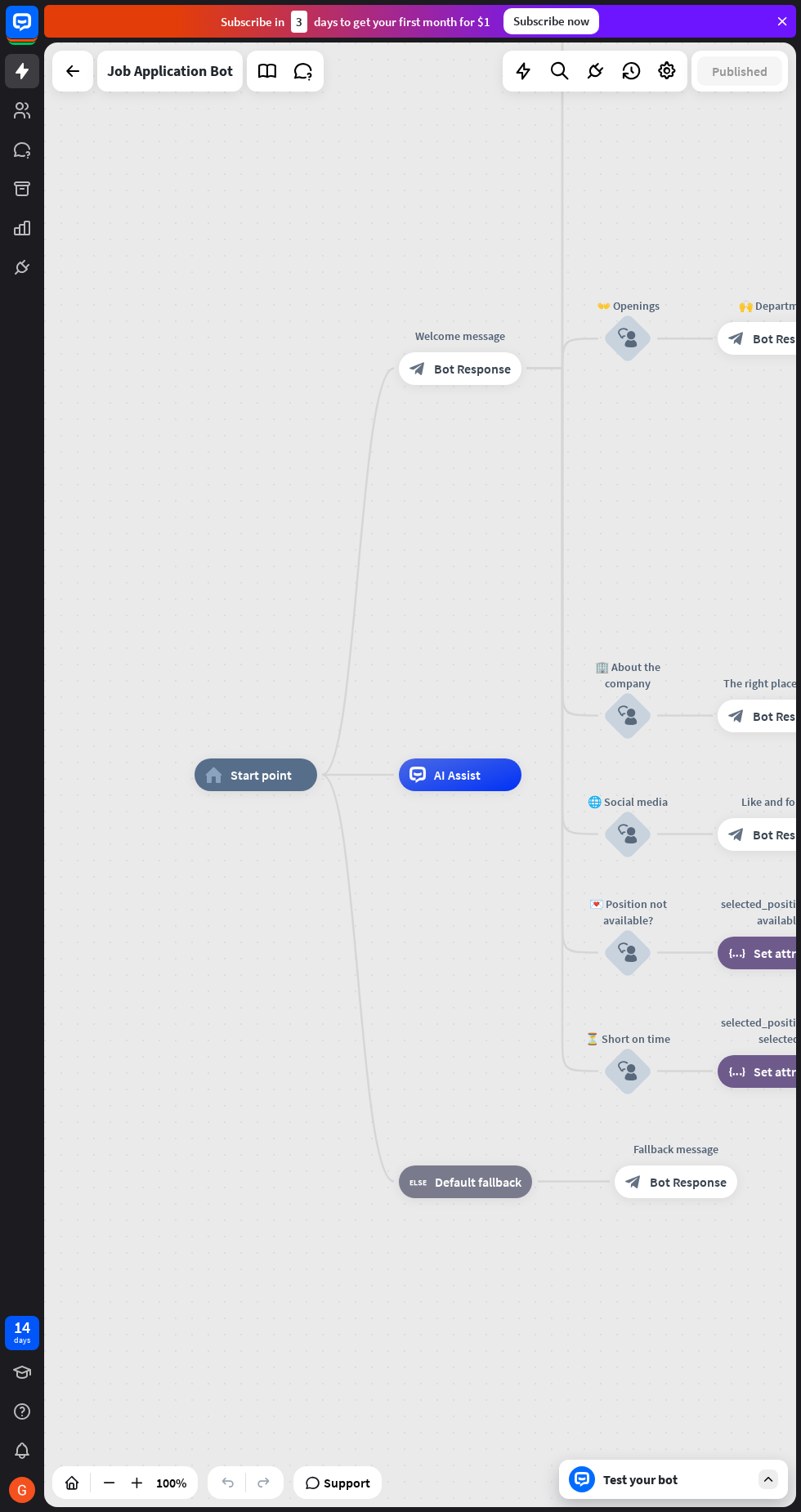
click at [266, 767] on span "Start point" at bounding box center [261, 775] width 61 height 17
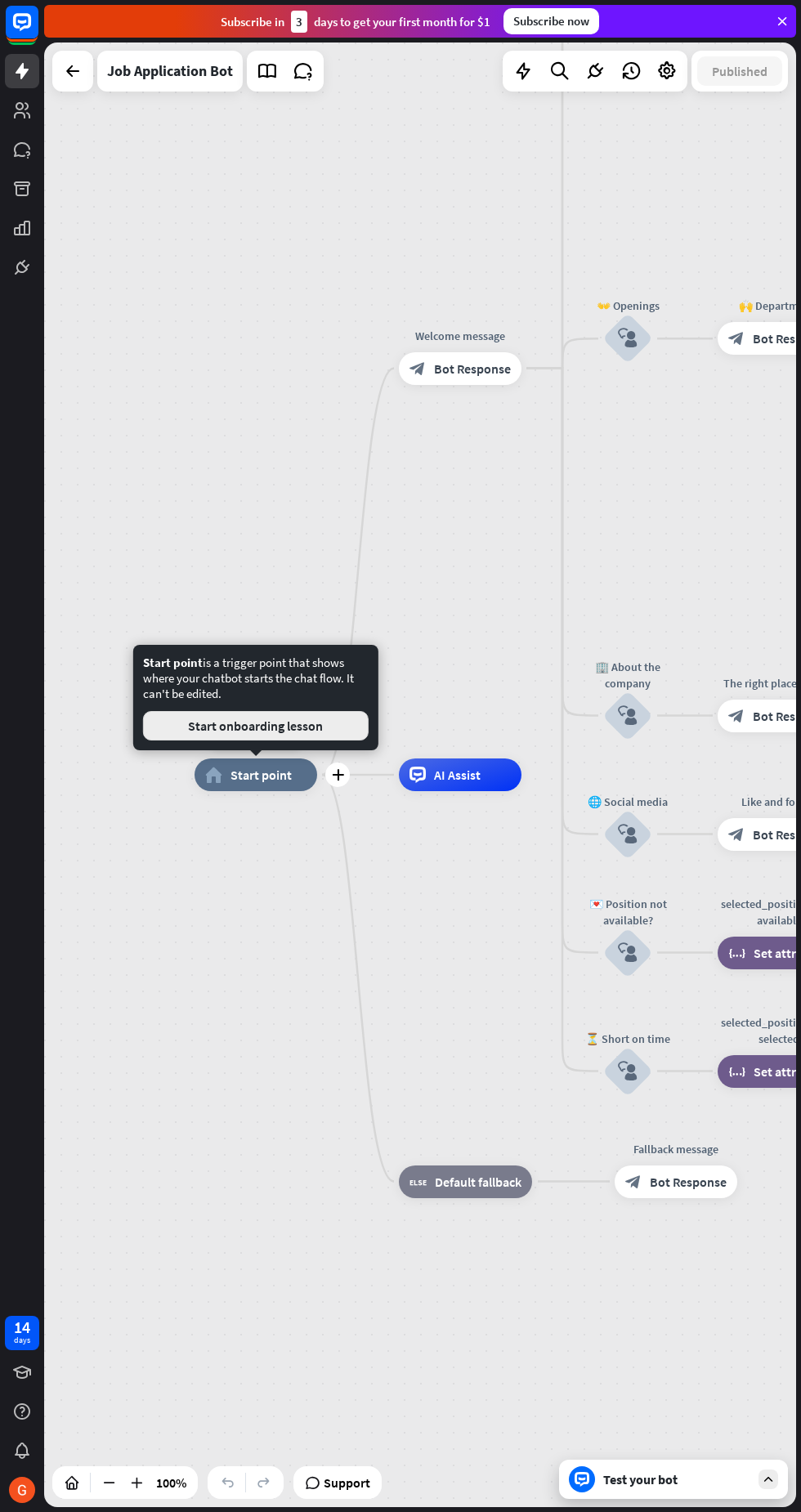
click at [321, 722] on button "Start onboarding lesson" at bounding box center [256, 725] width 225 height 29
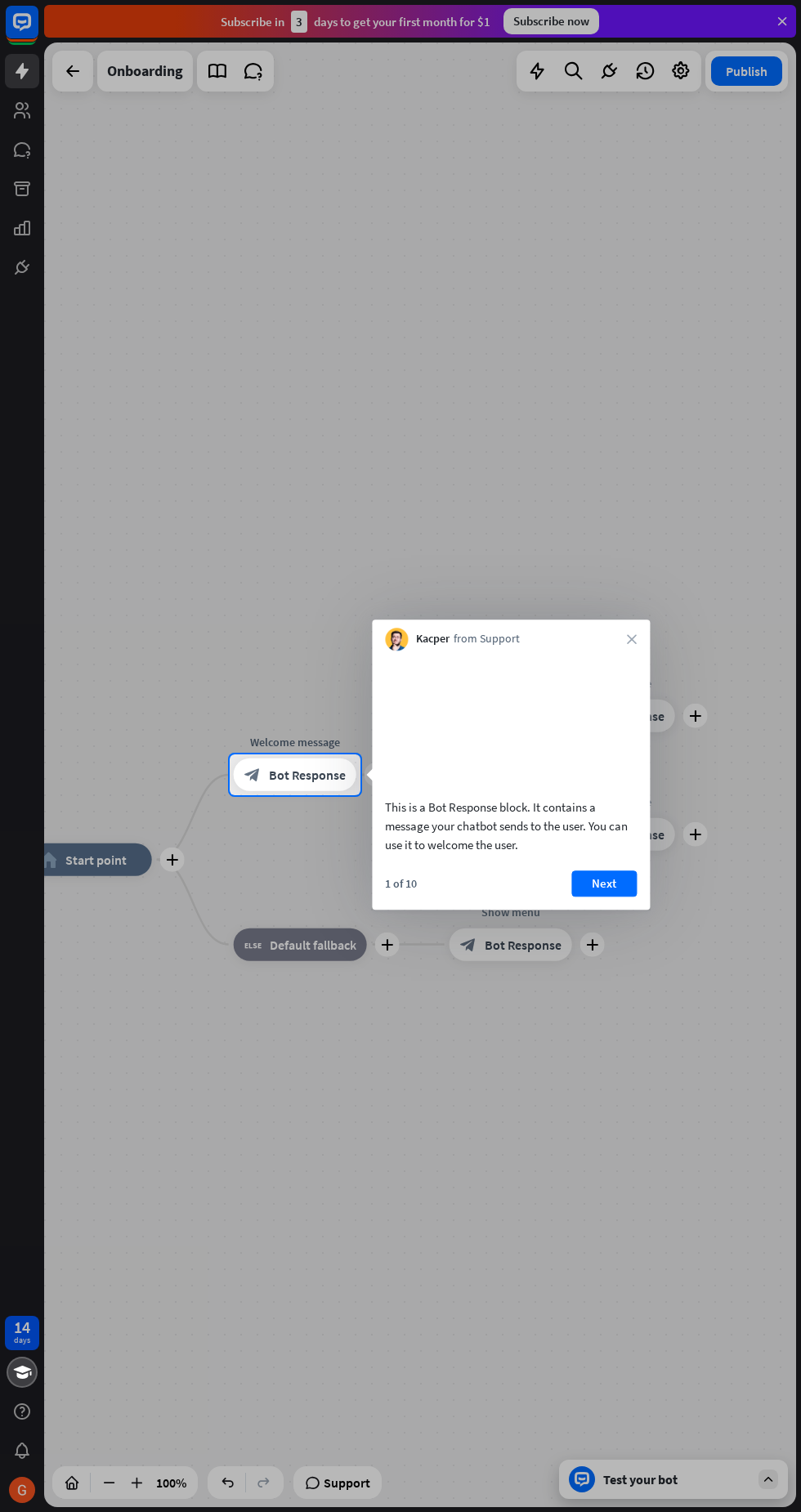
click at [625, 897] on button "Next" at bounding box center [604, 883] width 65 height 26
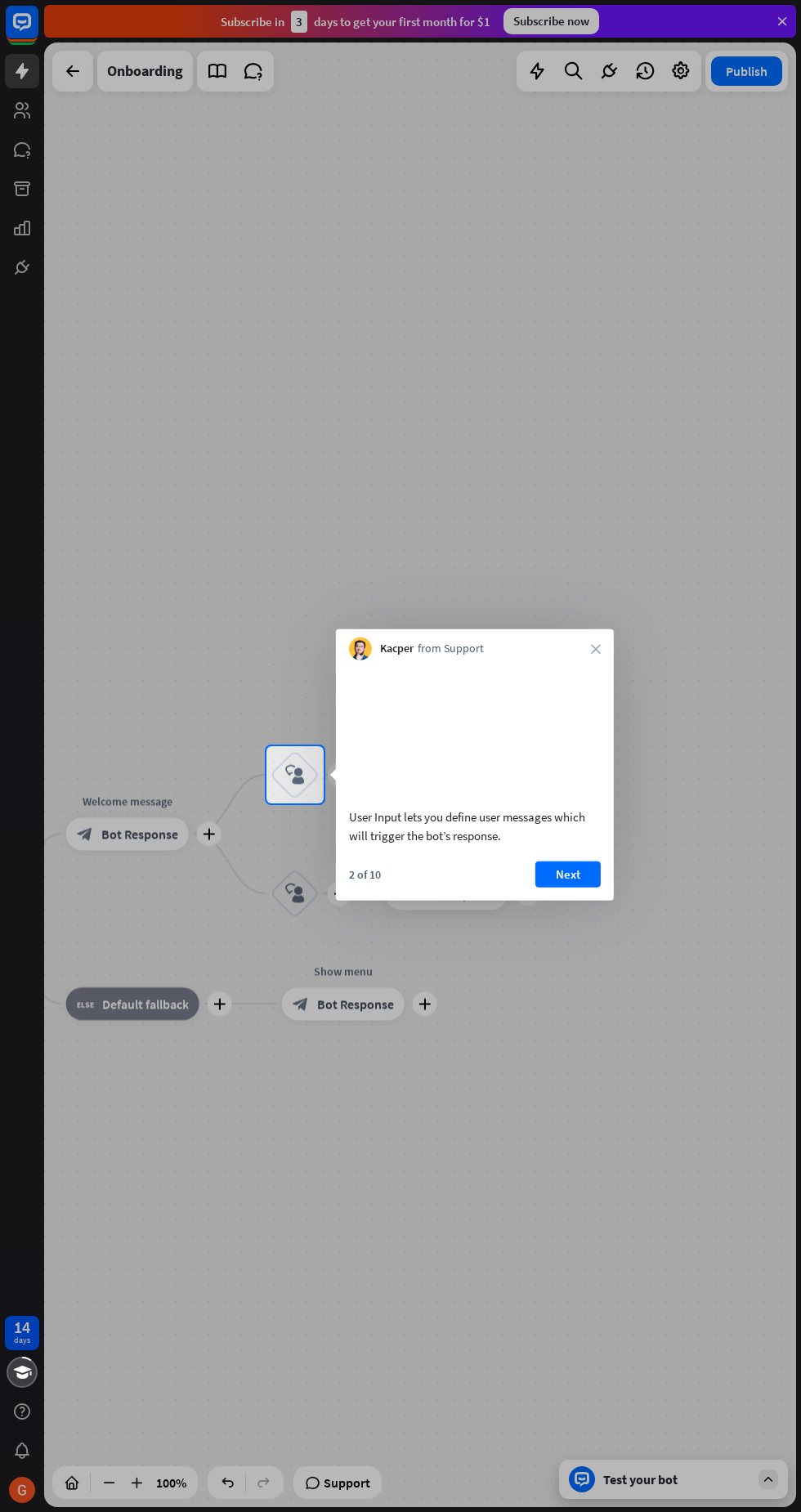
click at [568, 881] on button "Next" at bounding box center [568, 873] width 65 height 26
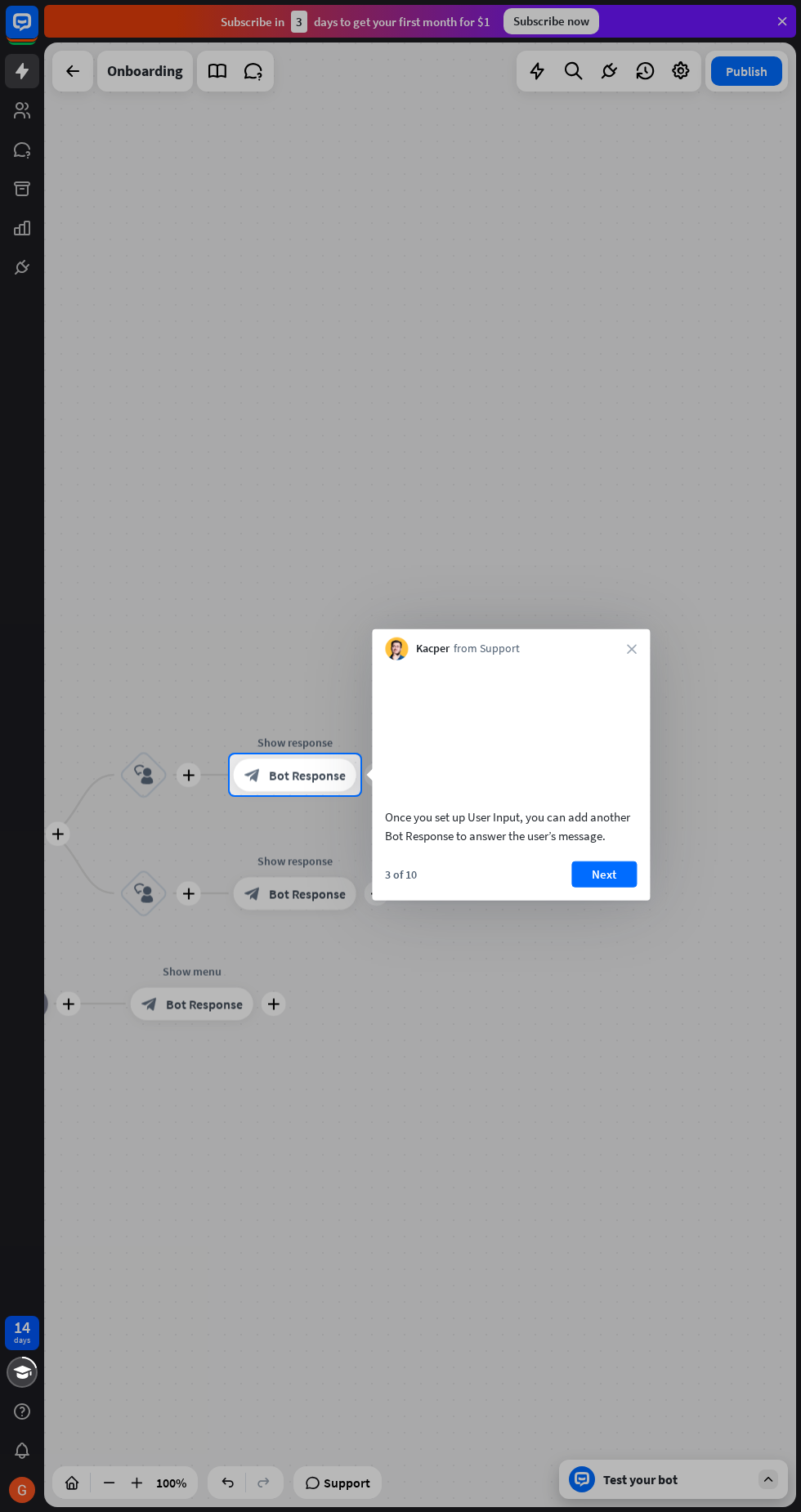
click at [632, 885] on button "Next" at bounding box center [604, 873] width 65 height 26
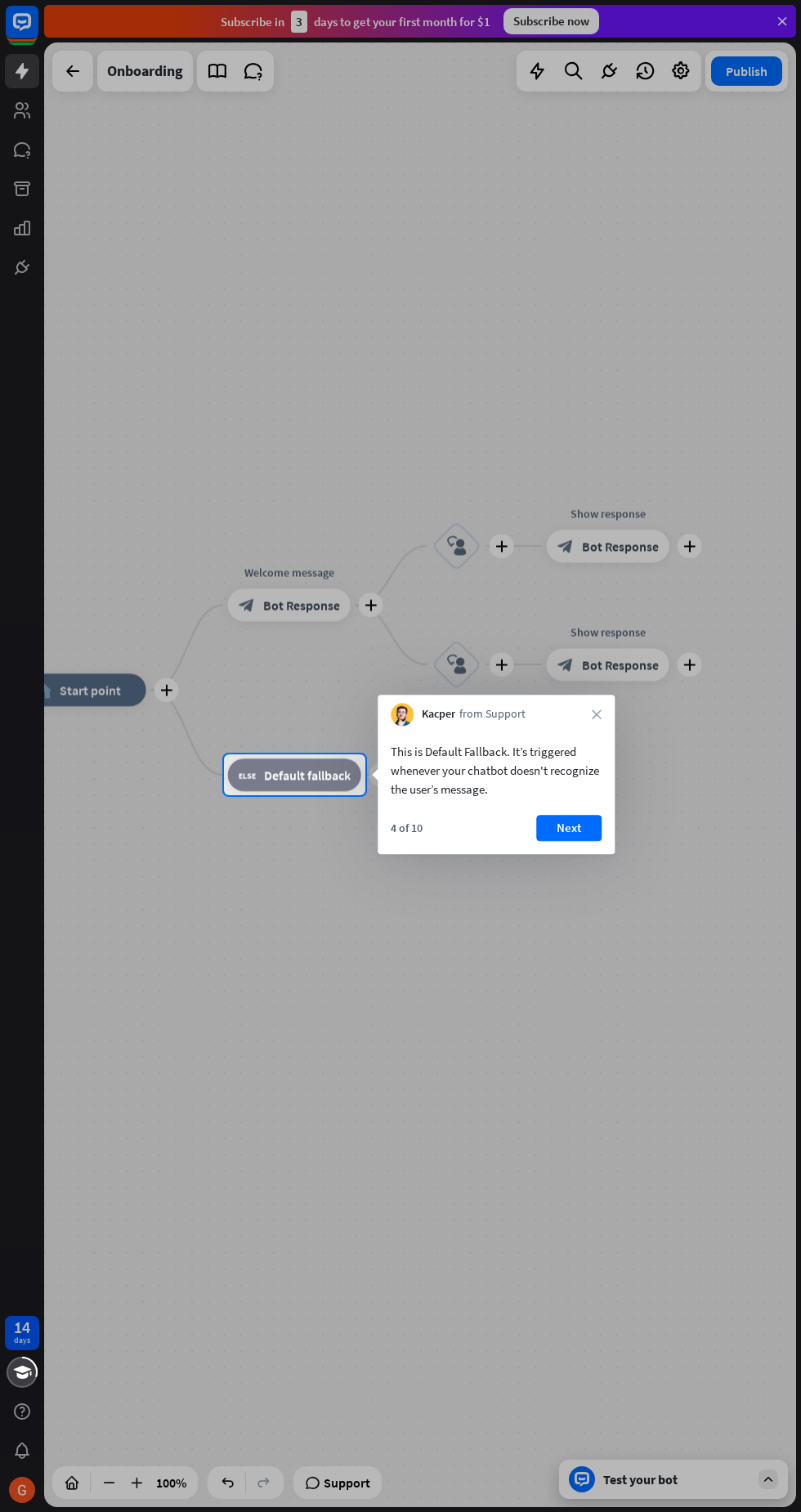
click at [724, 933] on div at bounding box center [400, 1153] width 801 height 717
